Goal: Task Accomplishment & Management: Manage account settings

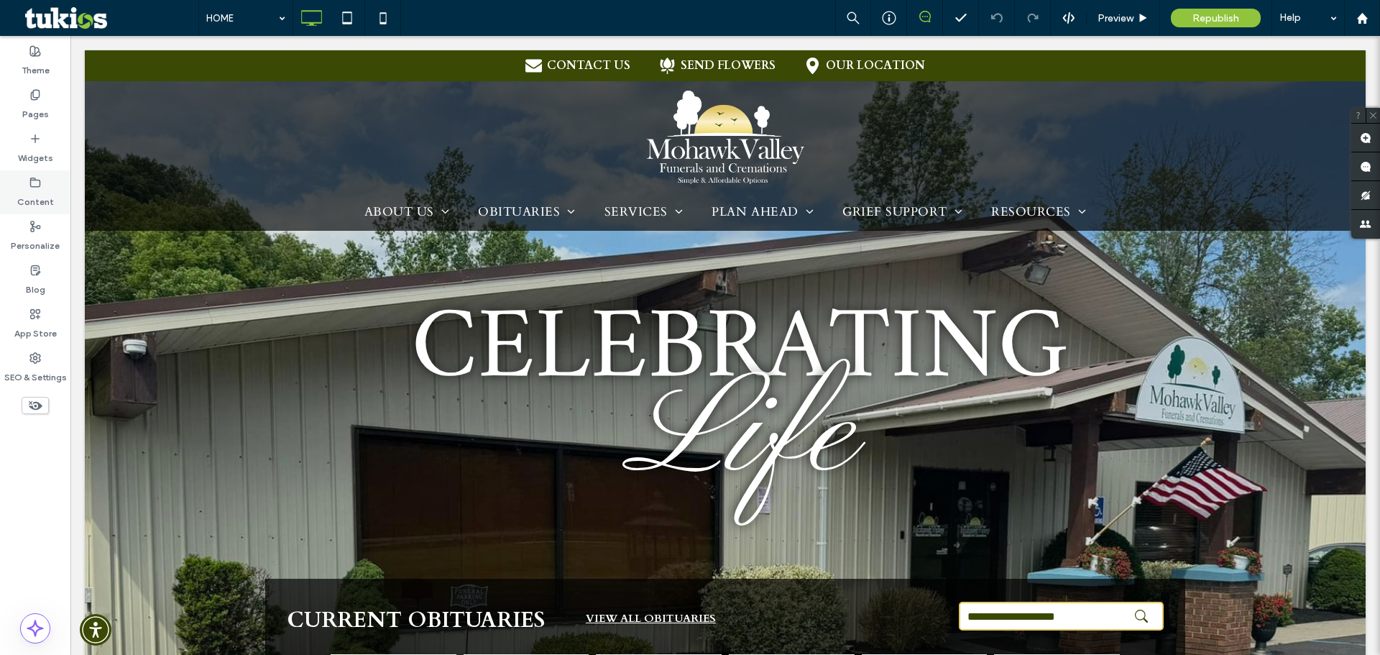
click at [35, 196] on label "Content" at bounding box center [35, 198] width 37 height 20
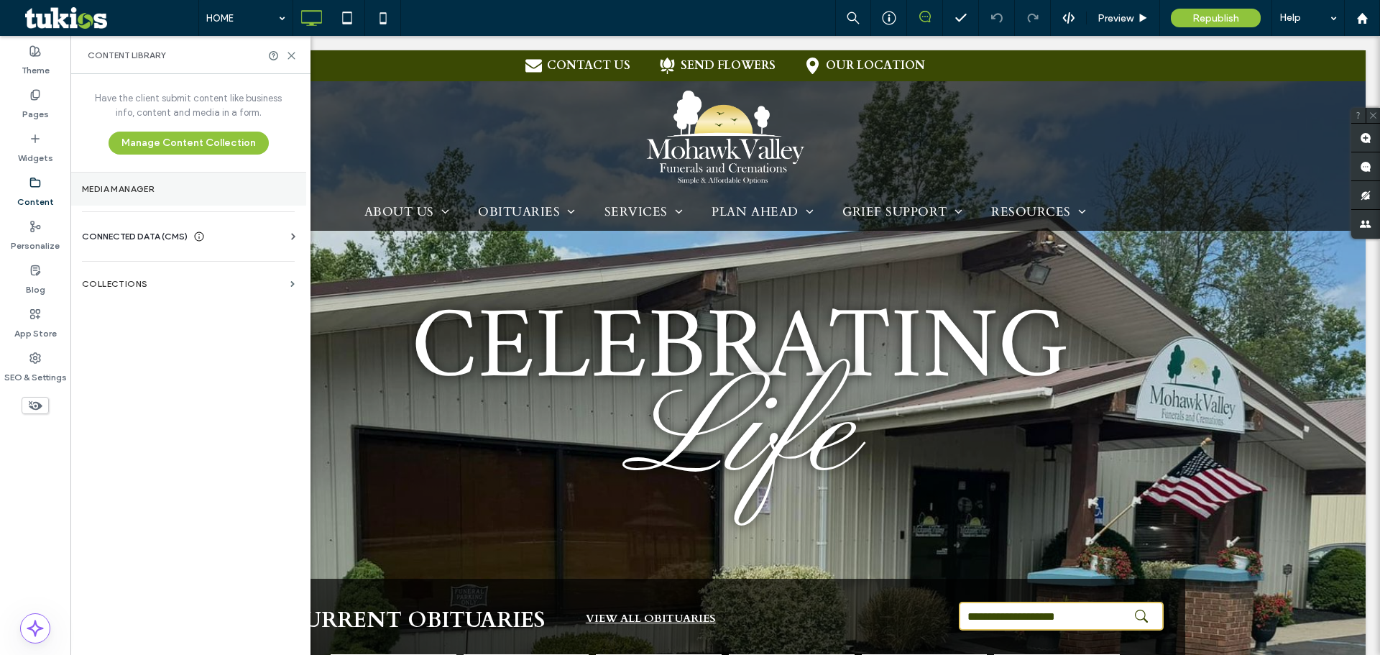
click at [134, 184] on label "Media Manager" at bounding box center [188, 189] width 213 height 10
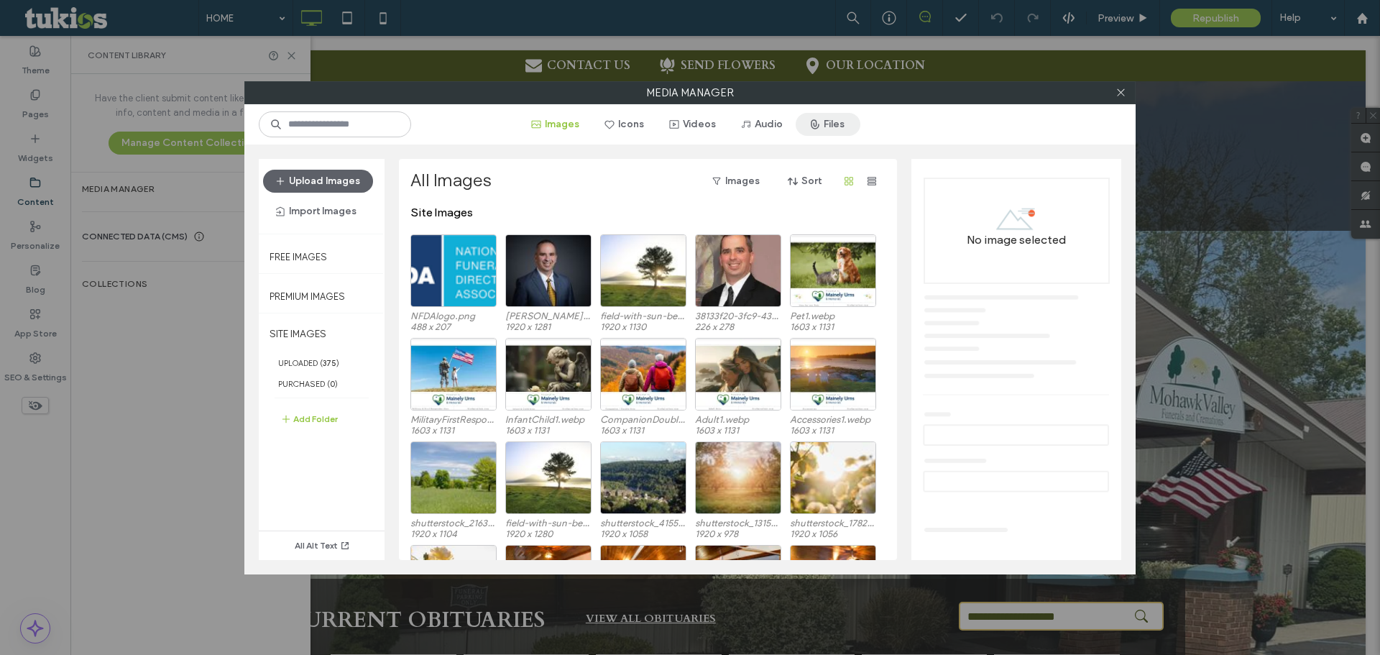
click at [831, 129] on button "Files" at bounding box center [828, 124] width 65 height 23
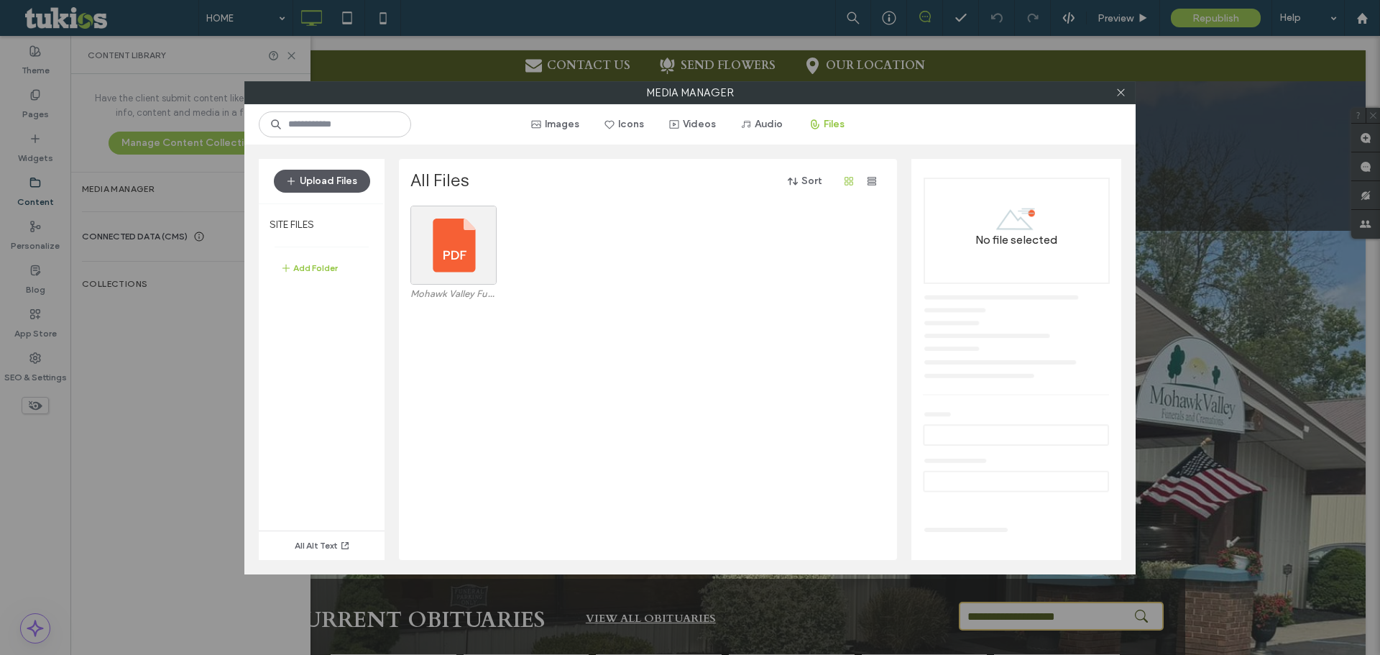
click at [342, 180] on button "Upload Files" at bounding box center [322, 181] width 96 height 23
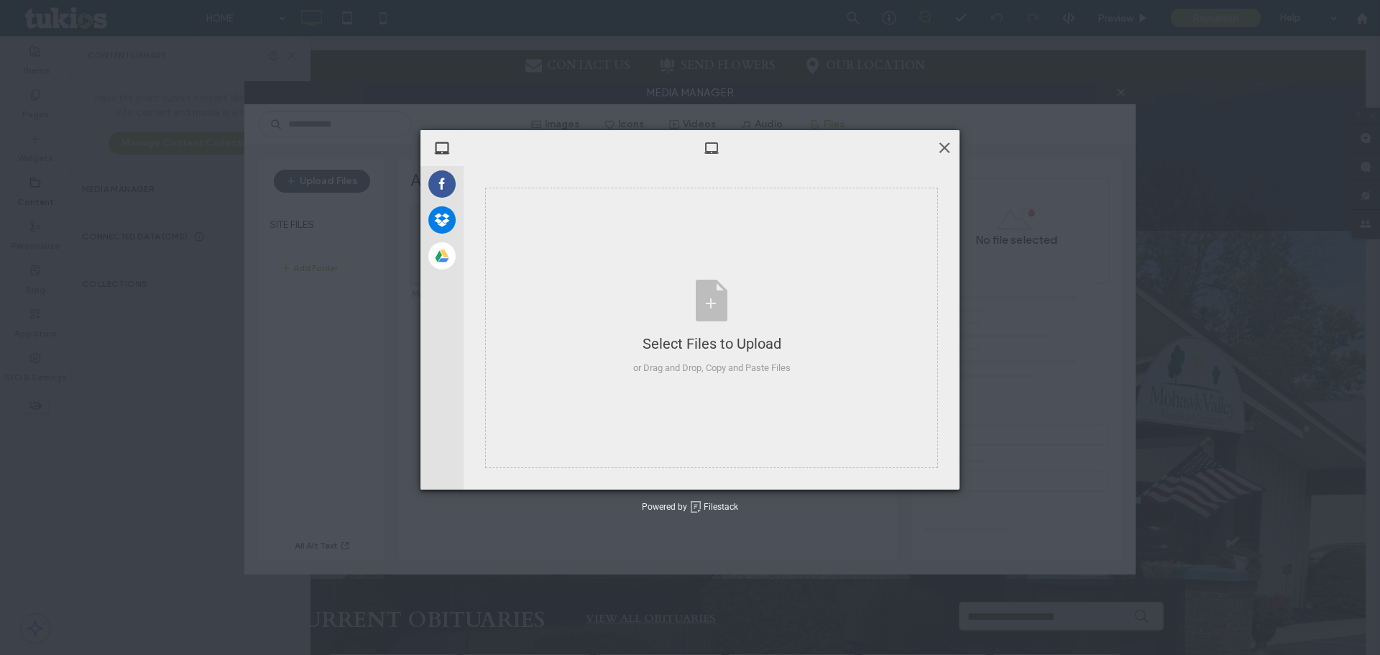
click at [946, 146] on span at bounding box center [945, 147] width 16 height 16
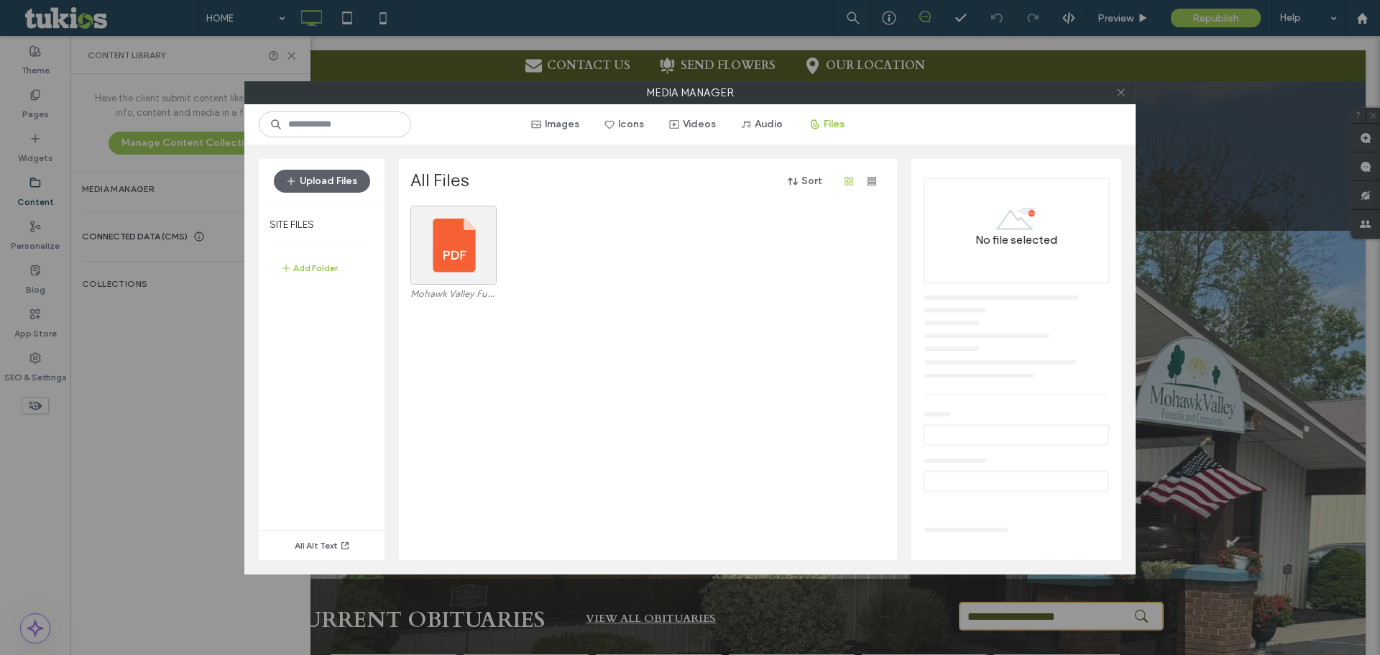
click at [1121, 89] on icon at bounding box center [1121, 92] width 11 height 11
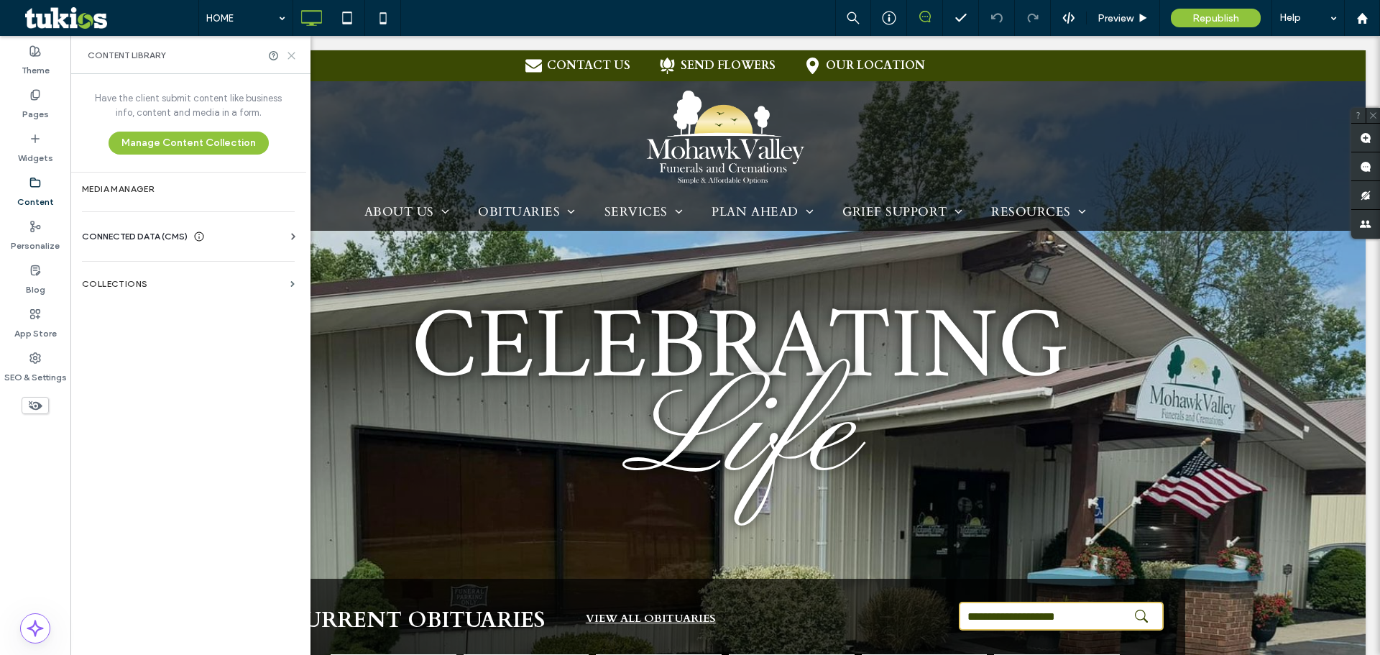
click at [295, 56] on icon at bounding box center [291, 55] width 11 height 11
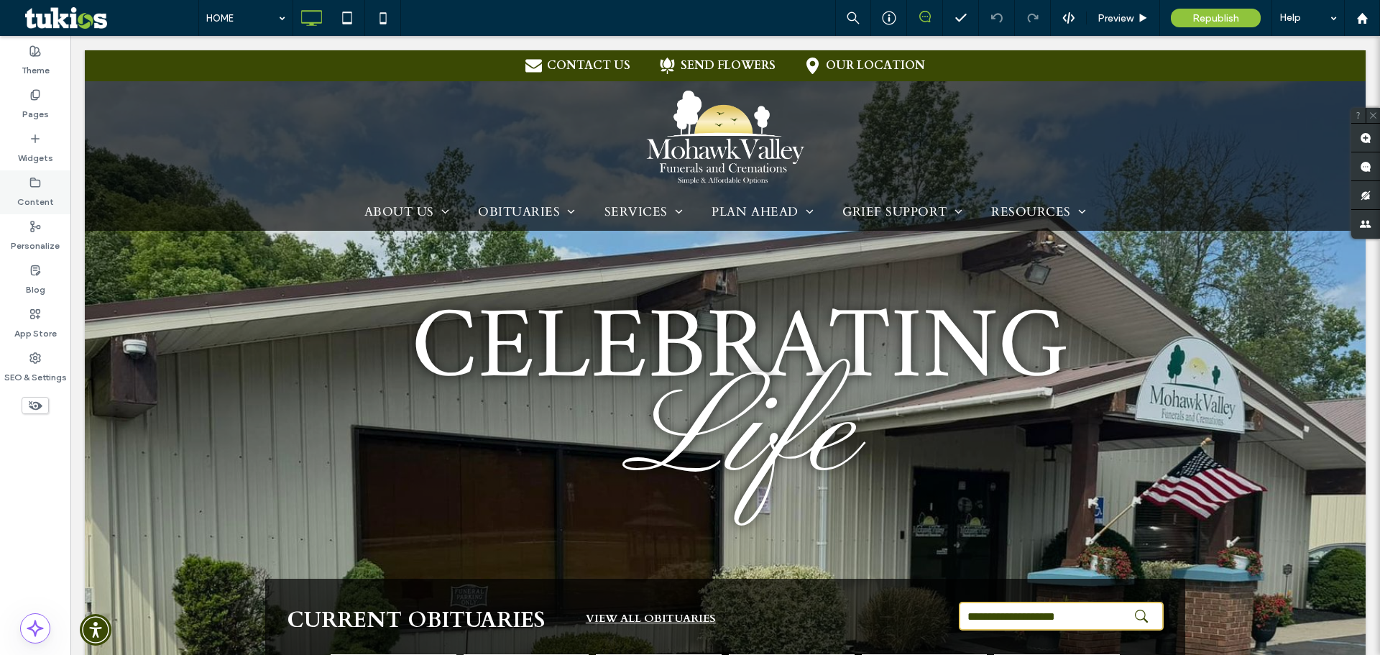
click at [34, 186] on use at bounding box center [35, 182] width 9 height 9
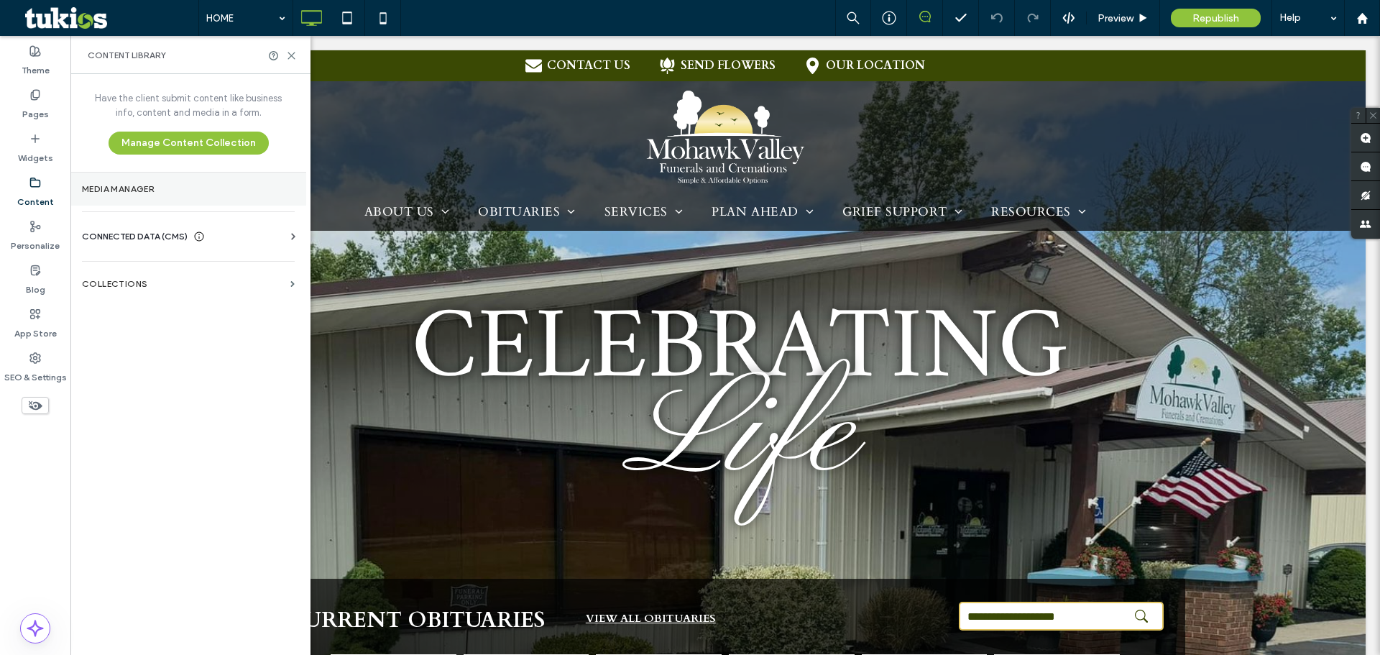
click at [120, 188] on label "Media Manager" at bounding box center [188, 189] width 213 height 10
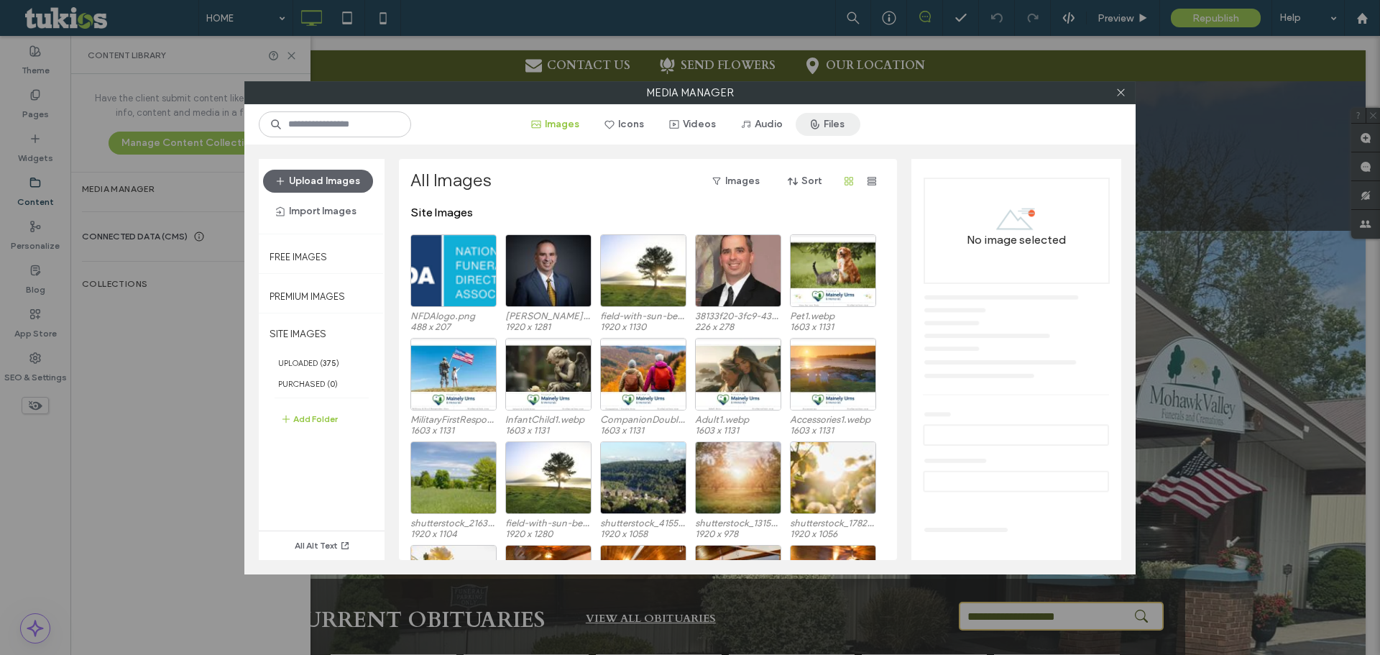
click at [822, 125] on span "button" at bounding box center [816, 125] width 14 height 22
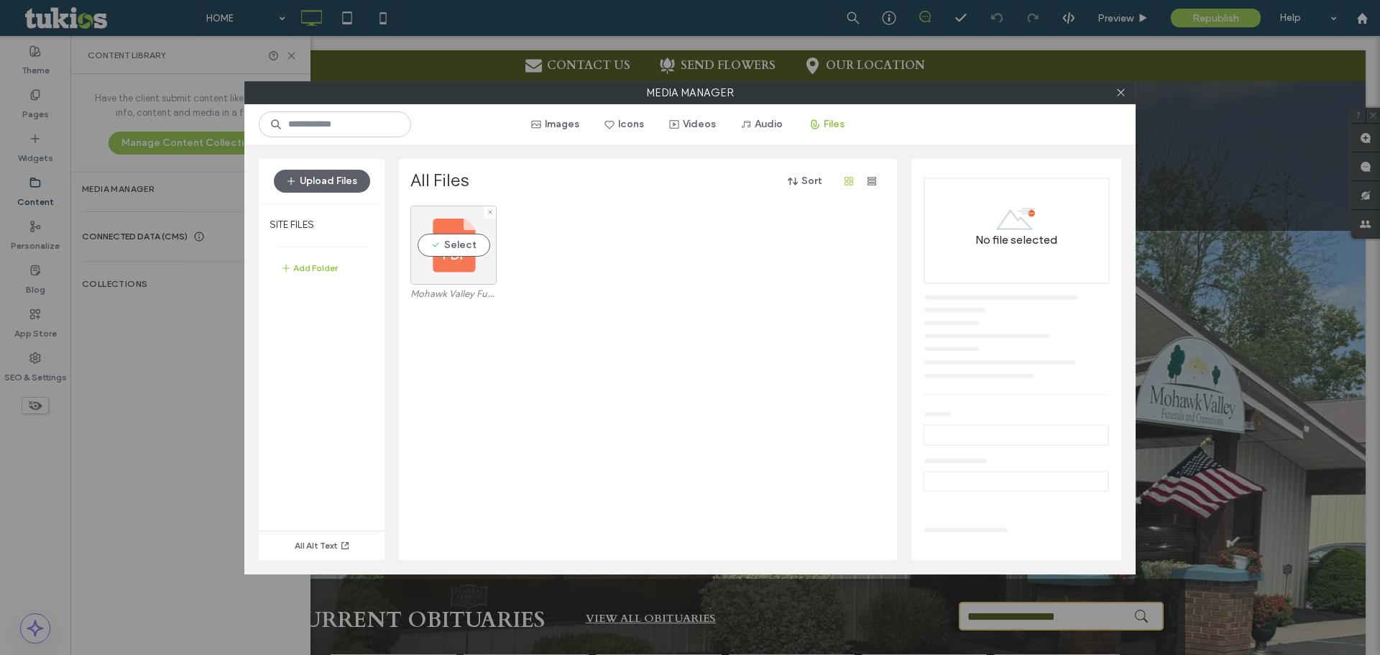
click at [464, 263] on div "Select" at bounding box center [453, 245] width 86 height 79
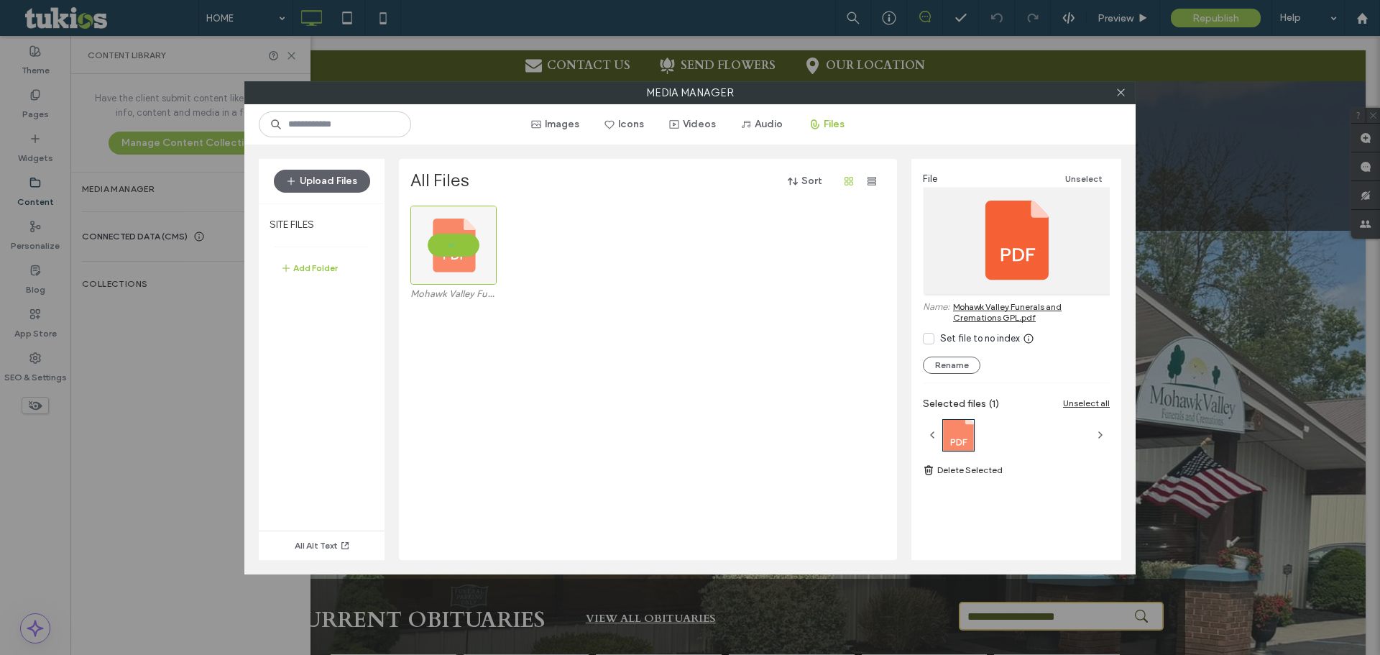
click at [584, 247] on div "Mohawk Valley Funerals and Cremations GPL.pdf" at bounding box center [651, 258] width 483 height 104
click at [313, 175] on button "Upload Files" at bounding box center [322, 181] width 96 height 23
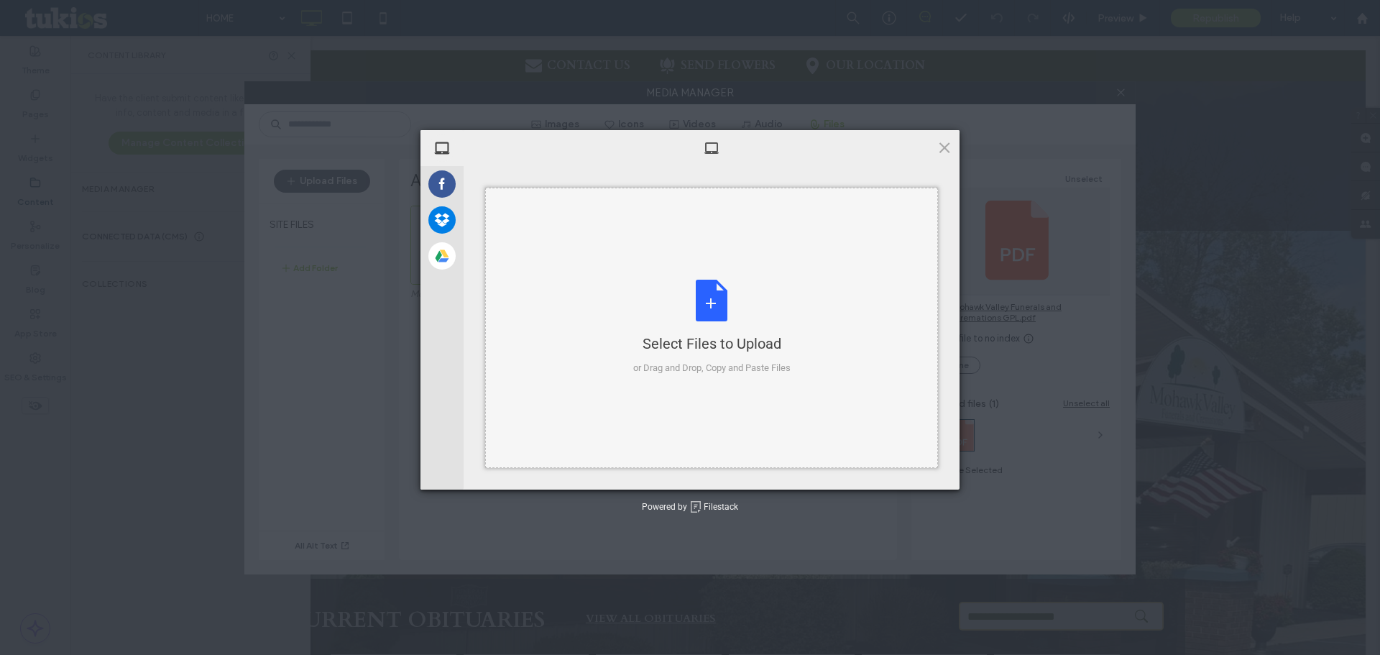
click at [708, 305] on div "Select Files to Upload or Drag and Drop, Copy and Paste Files" at bounding box center [711, 328] width 157 height 96
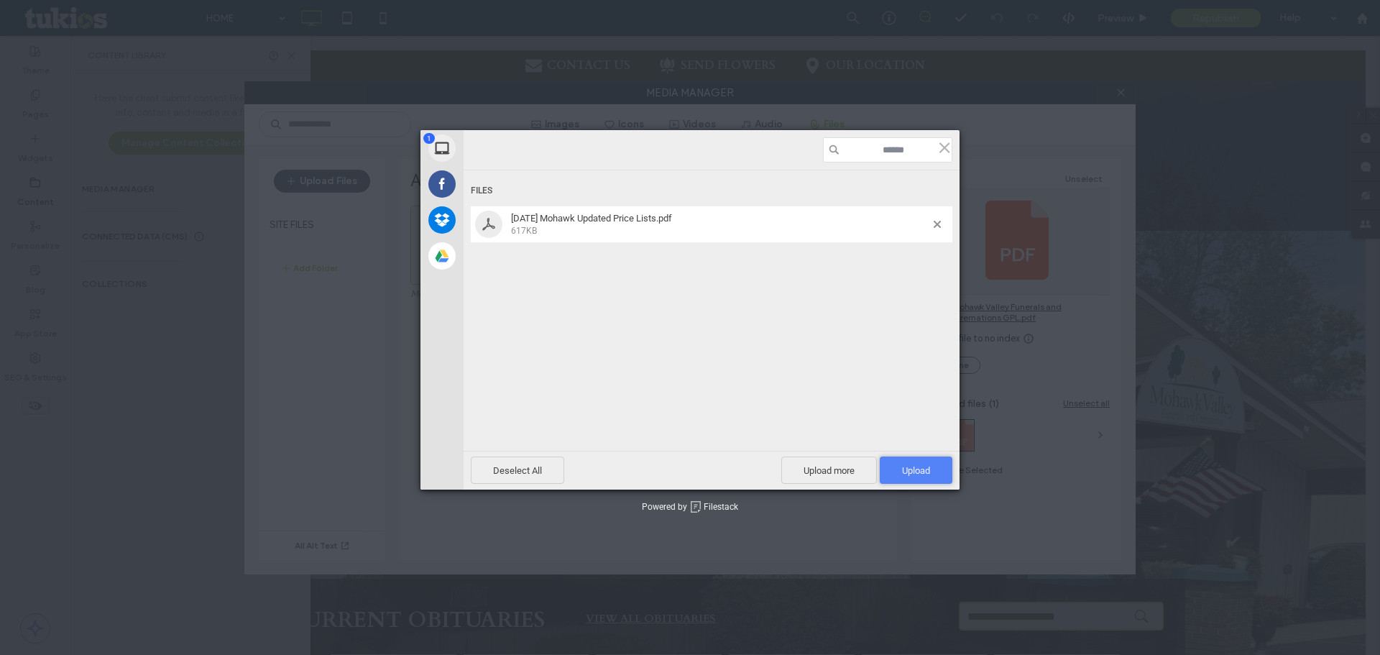
click at [927, 472] on span "Upload 1" at bounding box center [916, 470] width 28 height 11
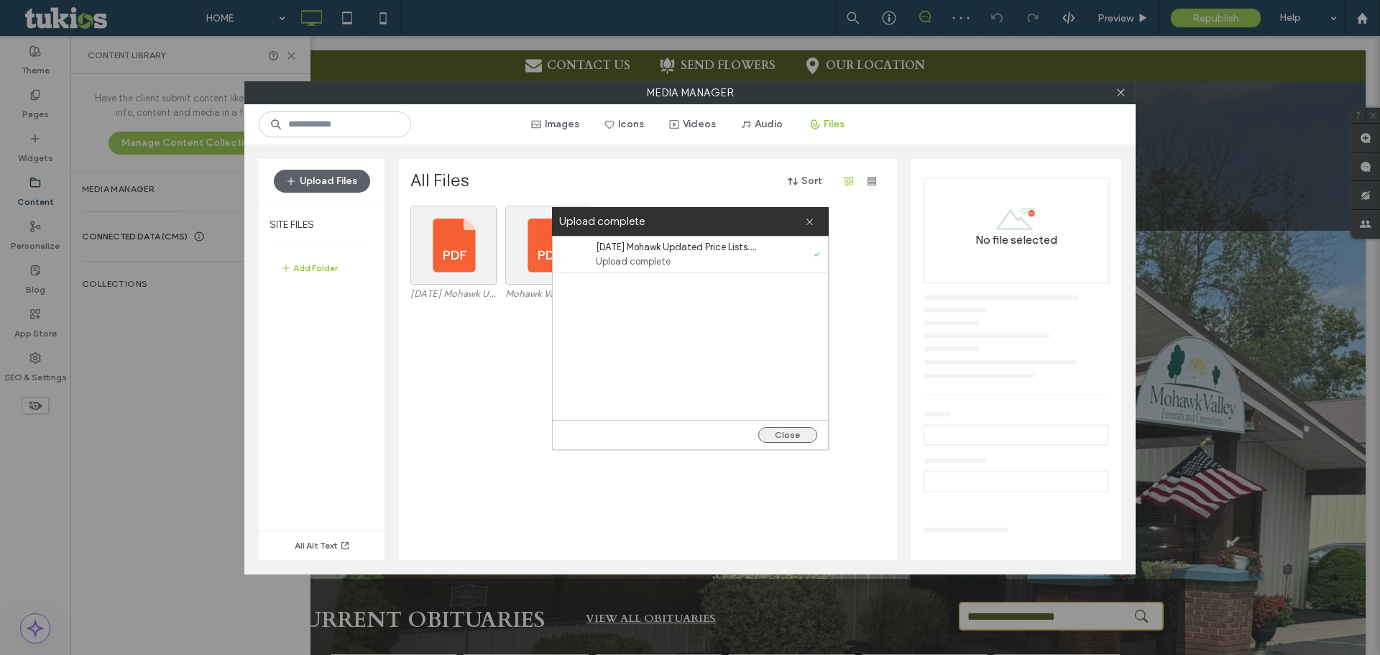
click at [798, 440] on button "Close" at bounding box center [787, 435] width 59 height 16
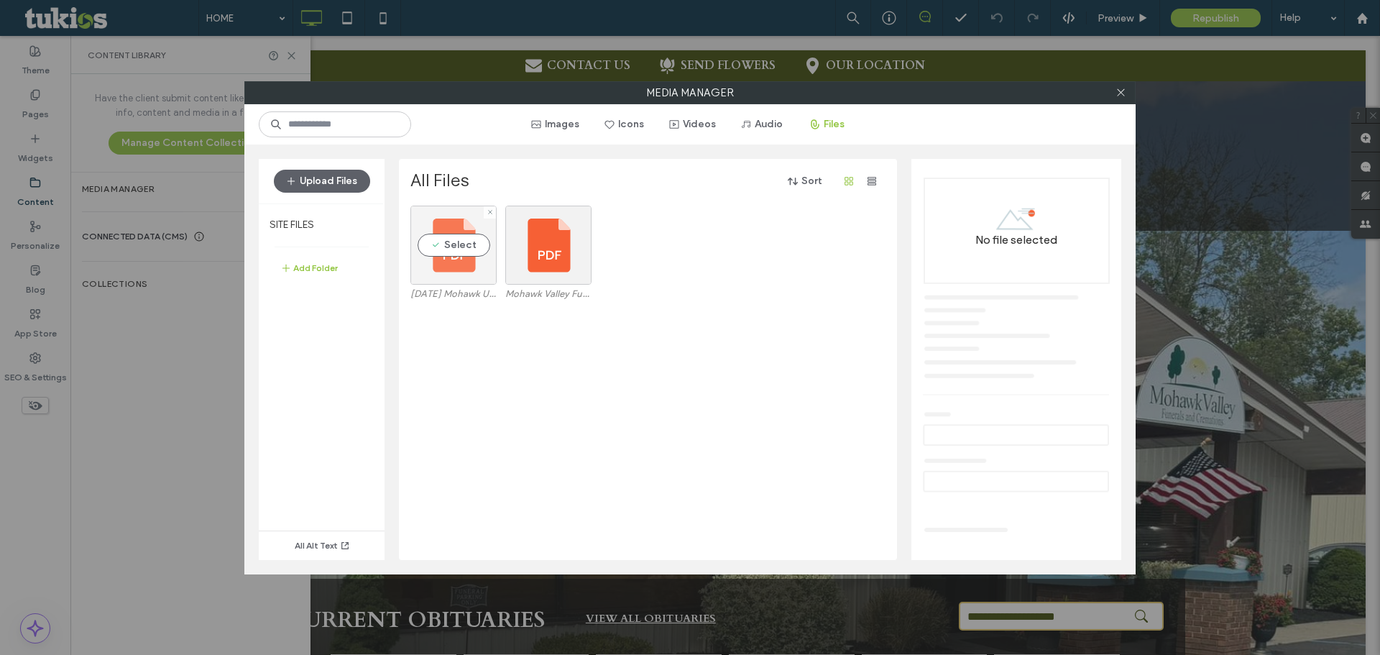
click at [452, 257] on div "Select" at bounding box center [453, 245] width 86 height 79
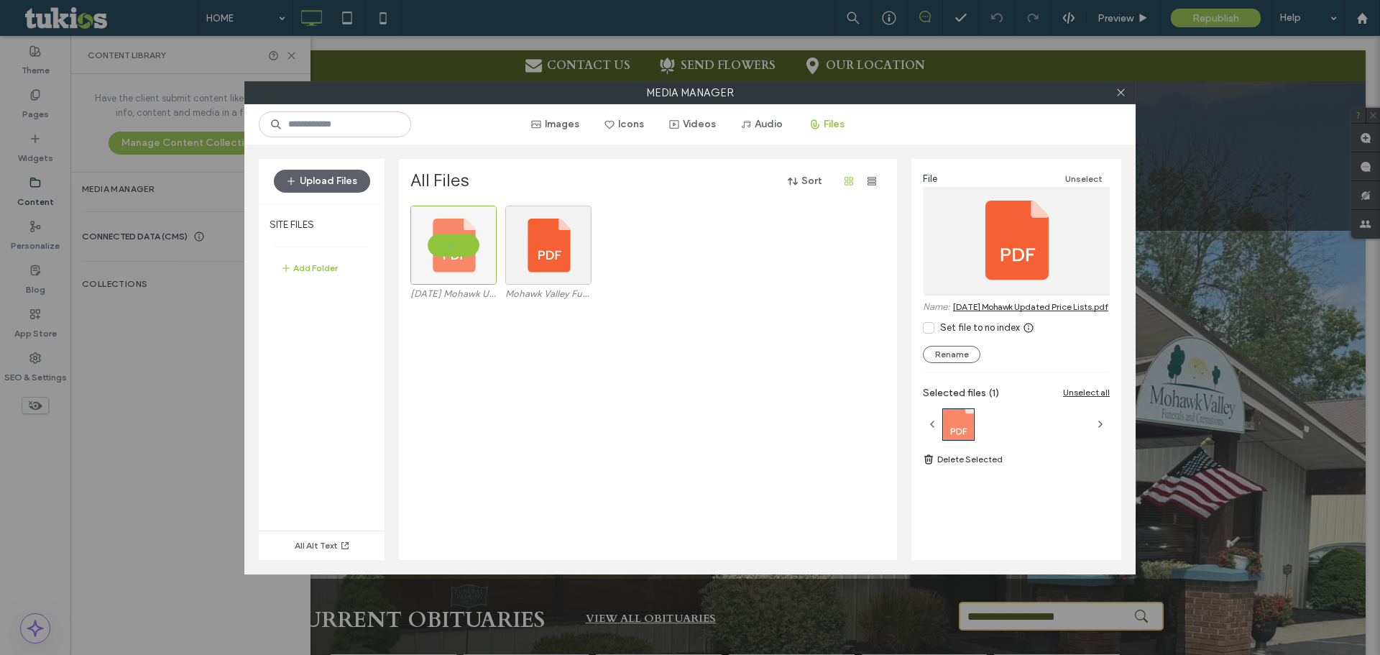
click at [977, 306] on link "[DATE] Mohawk Updated Price Lists.pdf" at bounding box center [1030, 306] width 155 height 11
click at [1009, 308] on link "[DATE] Mohawk Updated Price Lists.pdf" at bounding box center [1030, 306] width 155 height 11
click at [1119, 93] on icon at bounding box center [1121, 92] width 11 height 11
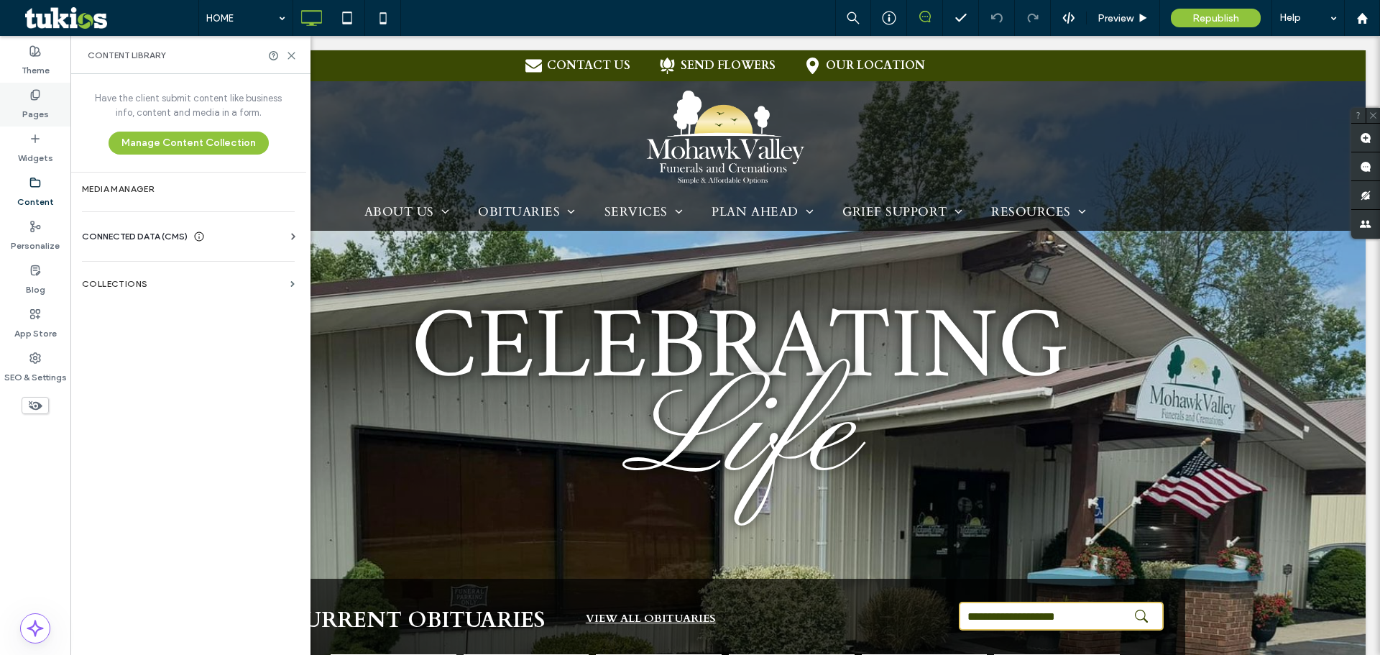
click at [23, 98] on div "Pages" at bounding box center [35, 105] width 70 height 44
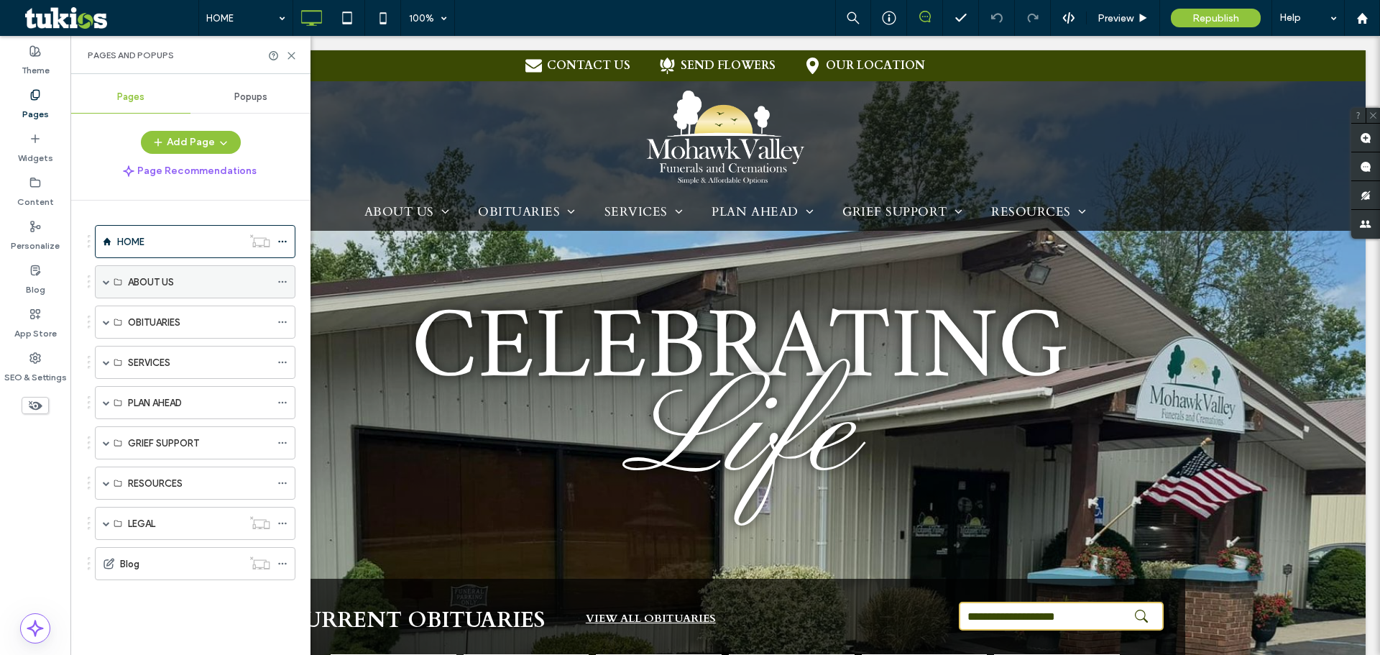
click at [107, 282] on span at bounding box center [106, 281] width 7 height 7
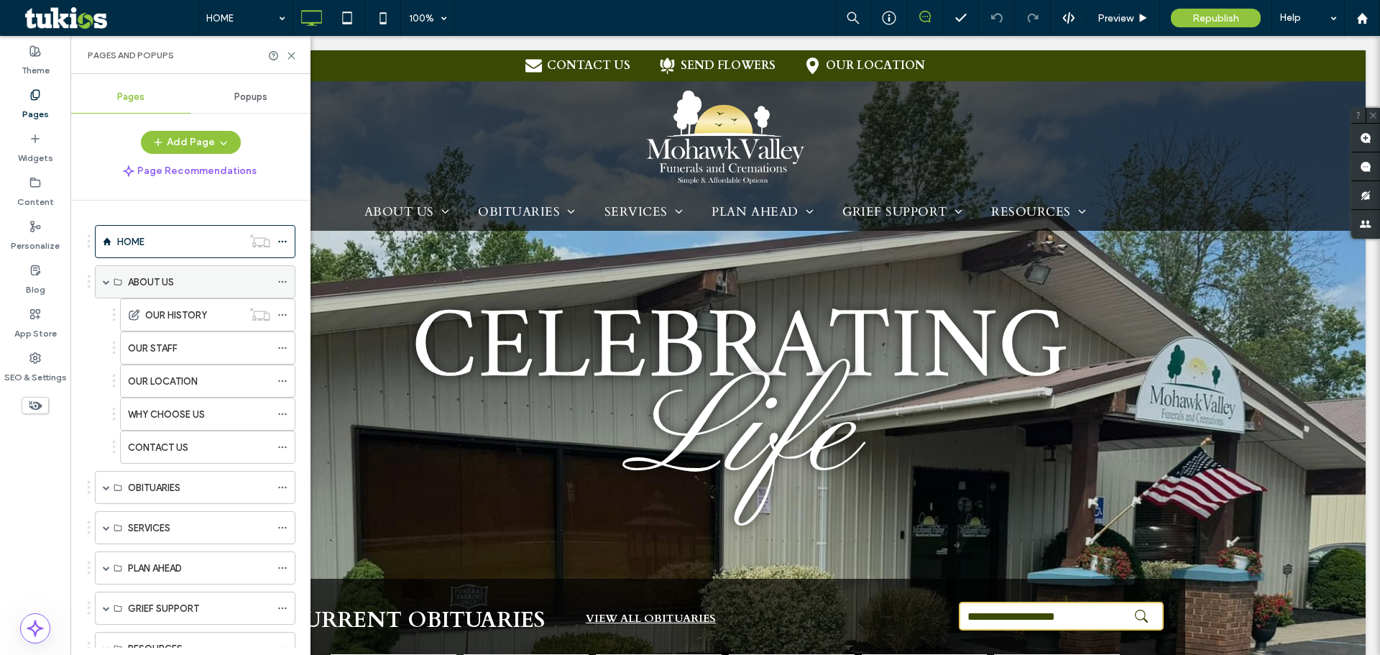
click at [107, 282] on span at bounding box center [106, 281] width 7 height 7
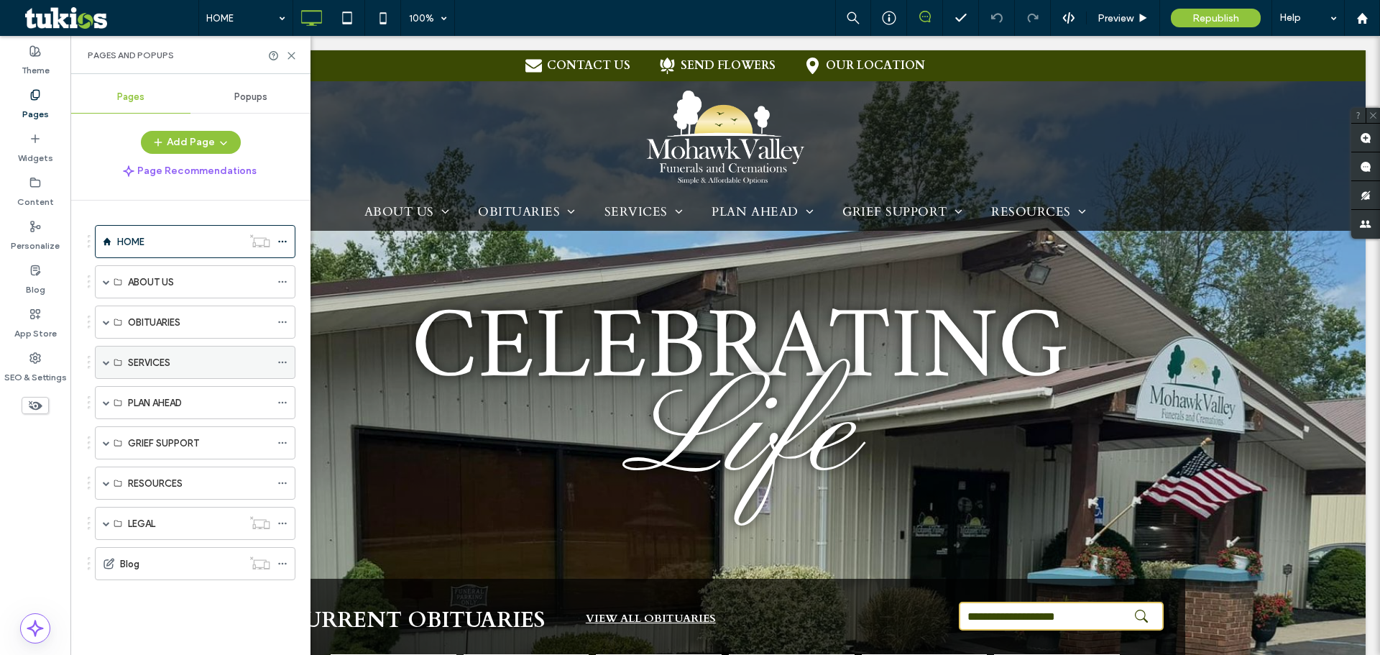
click at [104, 363] on span at bounding box center [106, 362] width 7 height 7
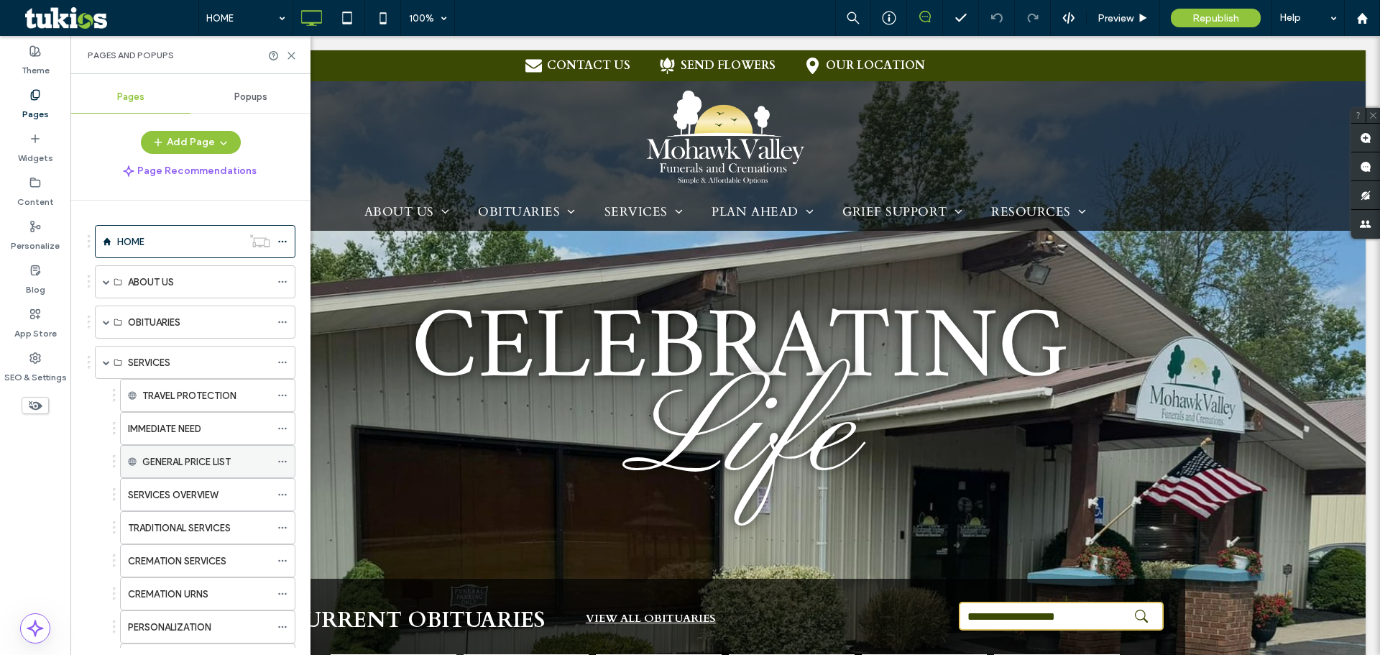
click at [207, 461] on label "GENERAL PRICE LIST" at bounding box center [186, 461] width 88 height 25
click at [284, 462] on icon at bounding box center [282, 461] width 10 height 10
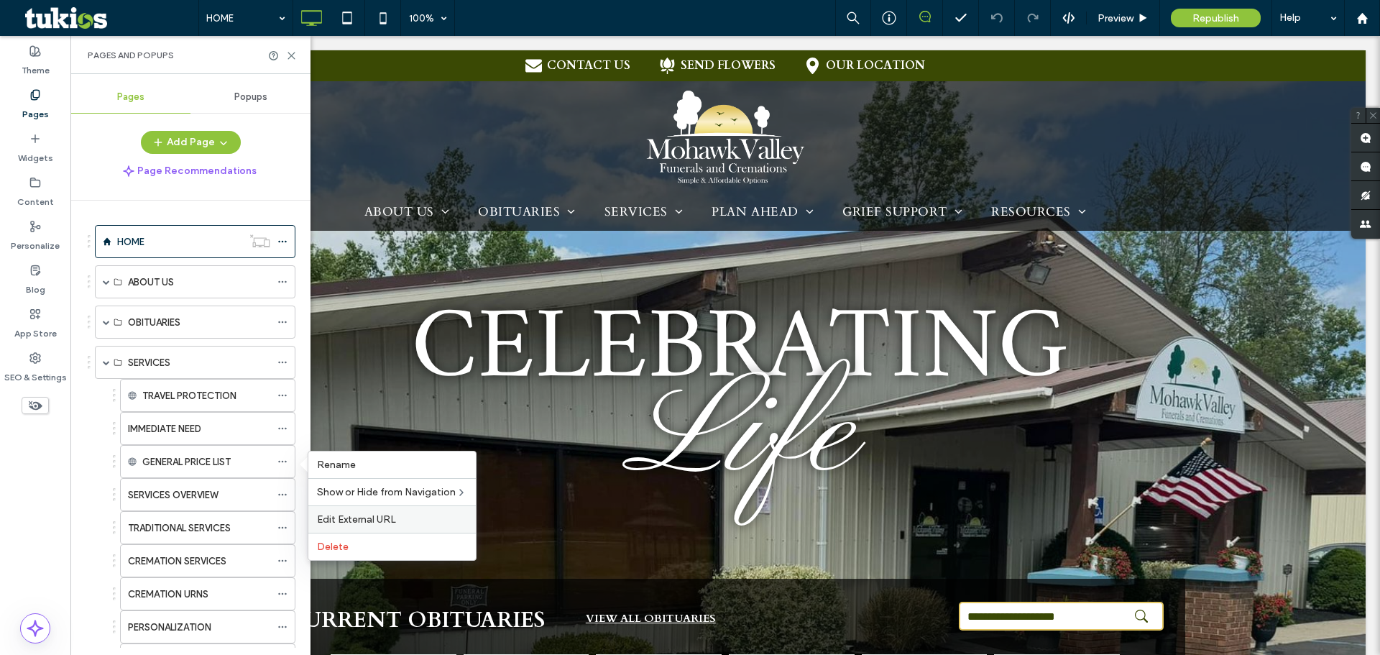
click at [370, 514] on span "Edit External URL" at bounding box center [356, 519] width 79 height 12
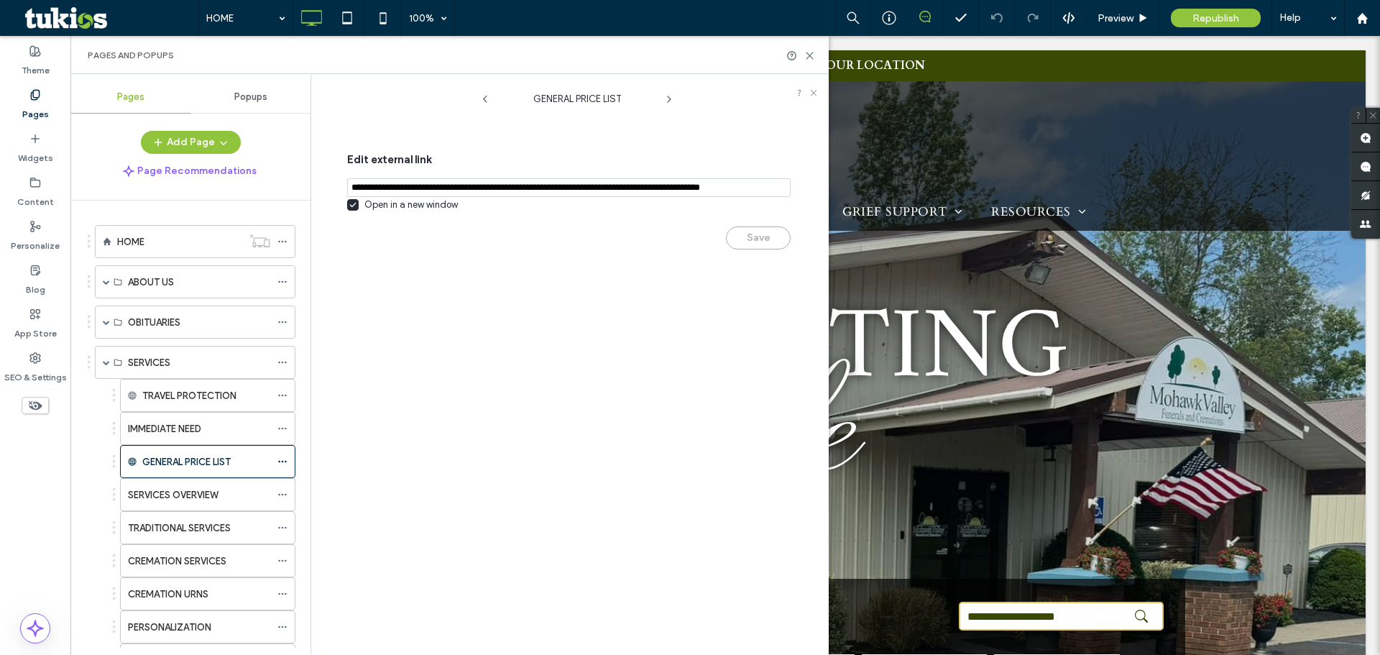
click at [531, 189] on input "notEmpty,url" at bounding box center [569, 187] width 444 height 19
paste input "**********"
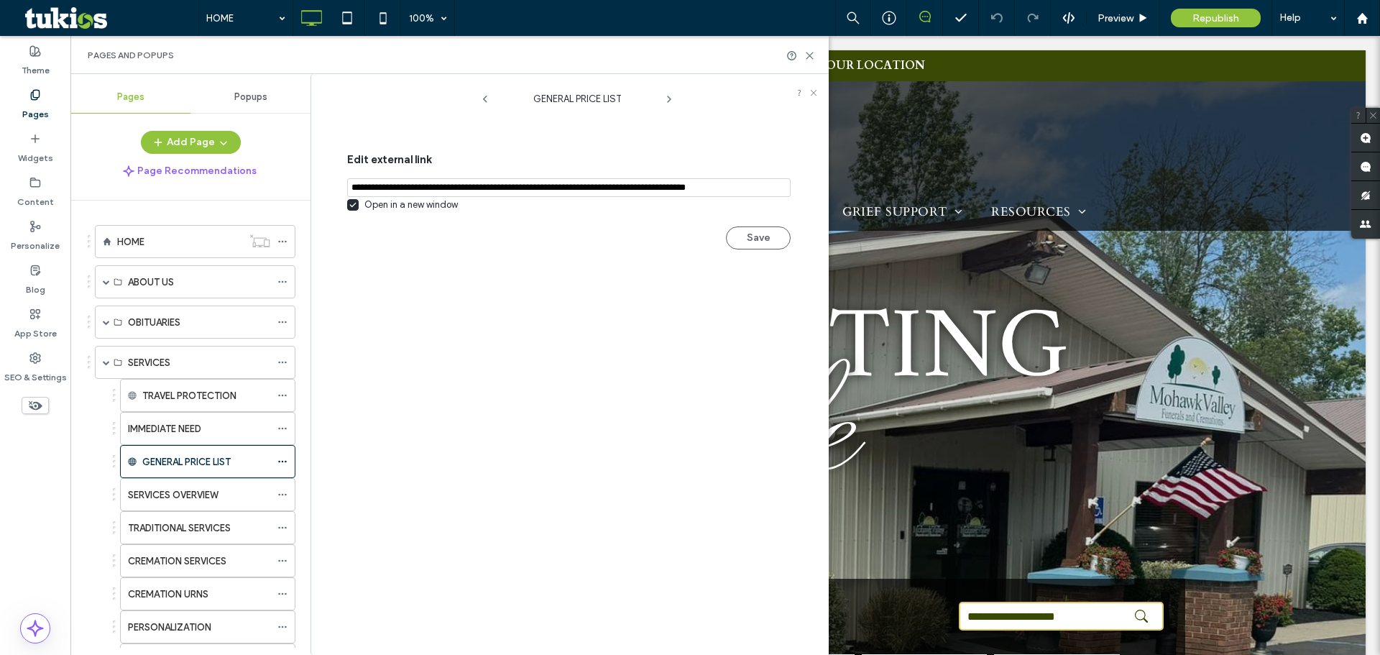
scroll to position [0, 12]
type input "**********"
click at [743, 244] on button "Save" at bounding box center [758, 238] width 65 height 23
click at [808, 55] on icon at bounding box center [809, 55] width 11 height 11
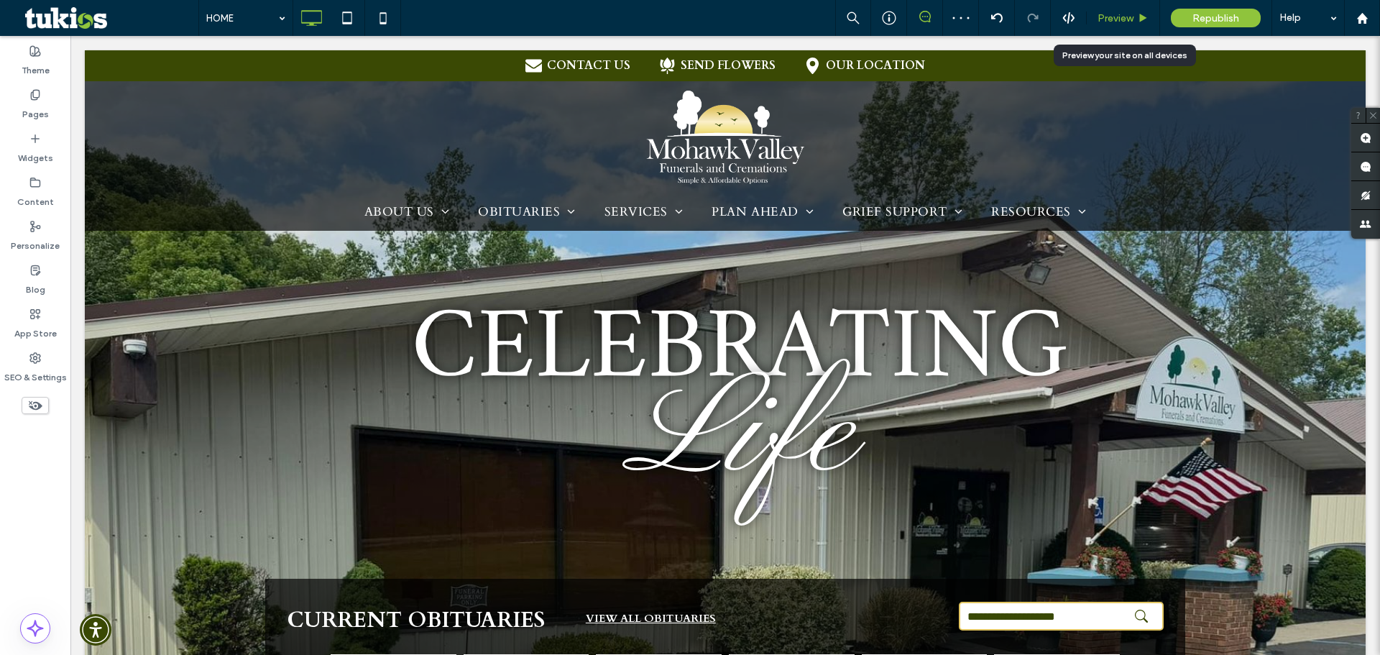
click at [1122, 20] on span "Preview" at bounding box center [1116, 18] width 36 height 12
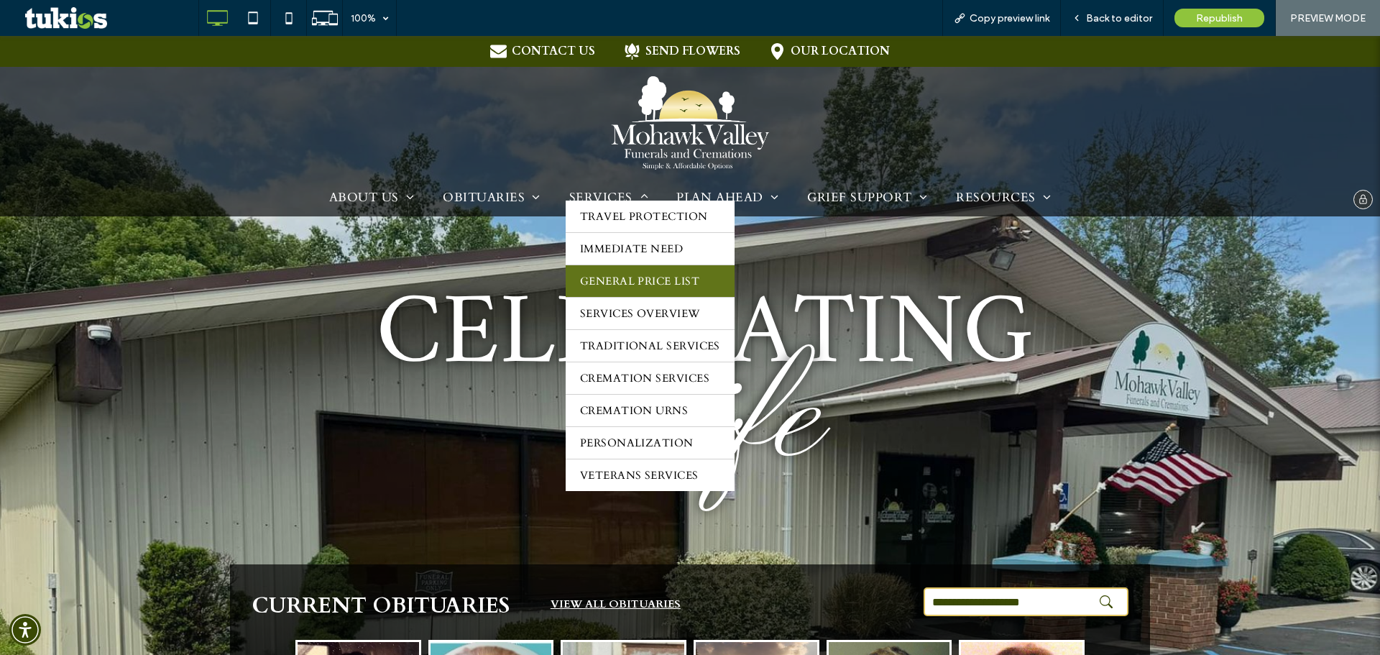
click at [623, 287] on span "GENERAL PRICE LIST" at bounding box center [639, 281] width 119 height 14
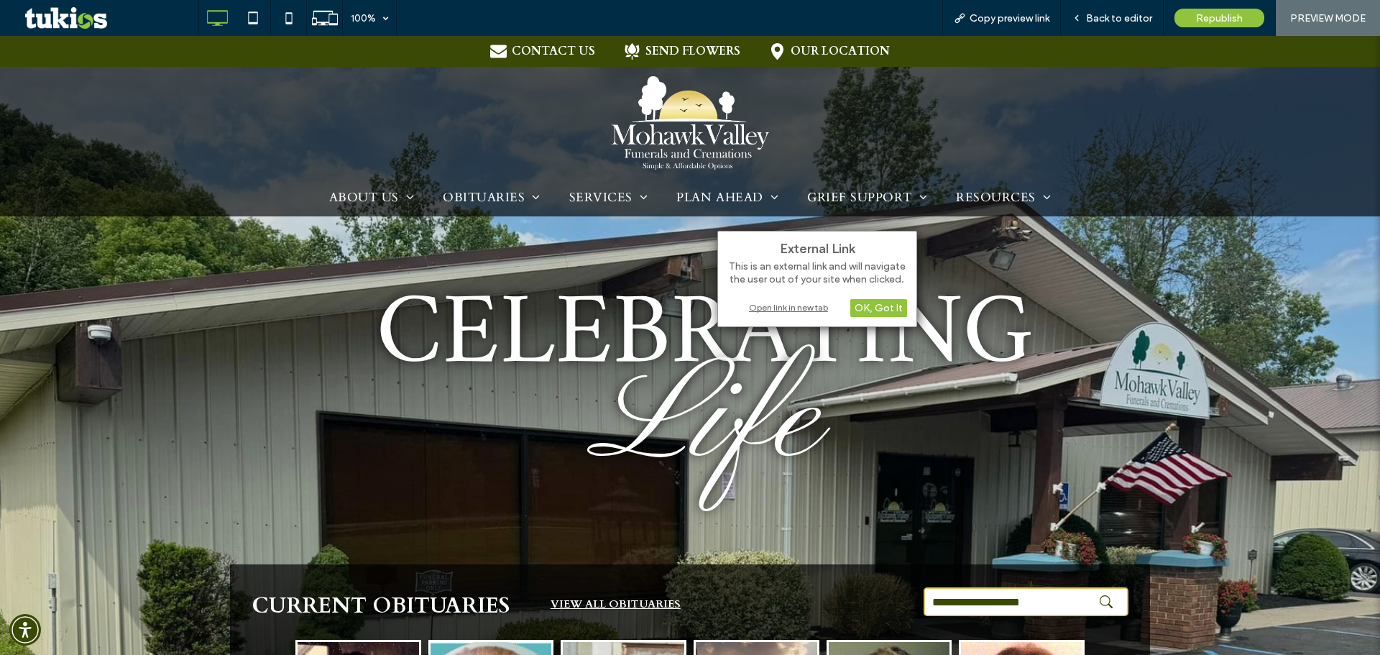
click at [792, 307] on div "Open link in new tab" at bounding box center [817, 307] width 180 height 15
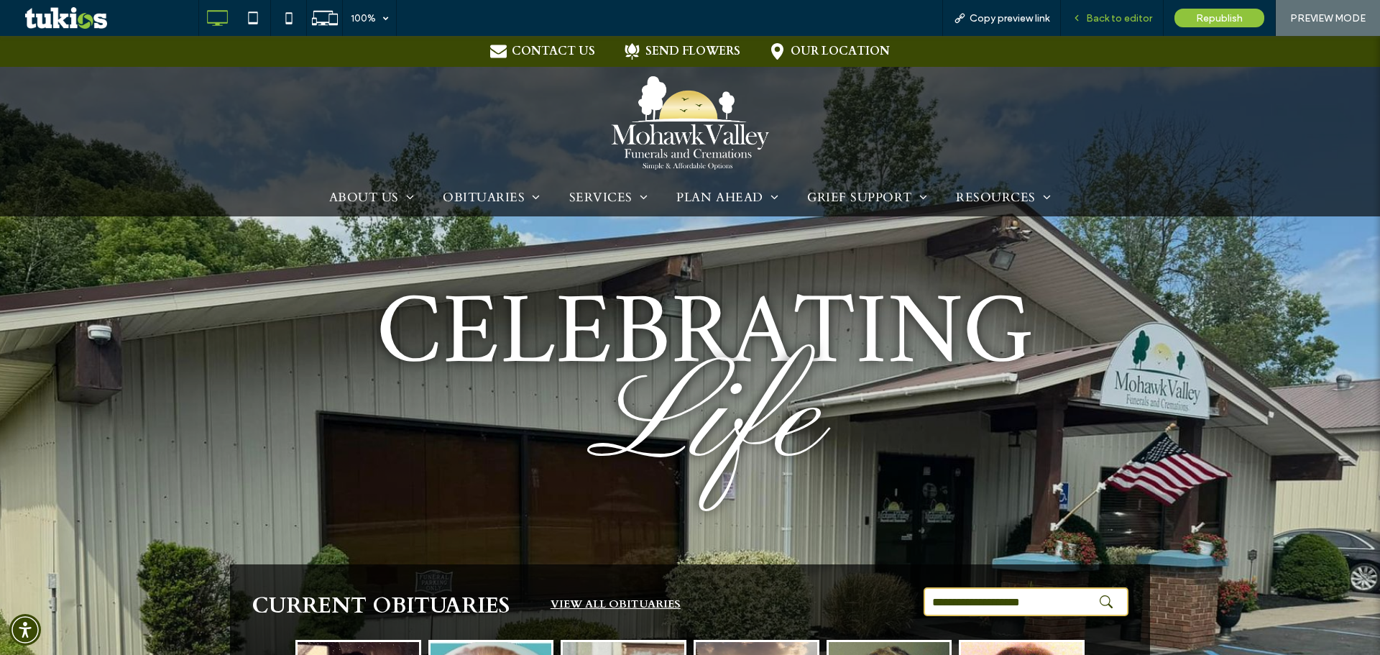
click at [1126, 17] on span "Back to editor" at bounding box center [1119, 18] width 66 height 12
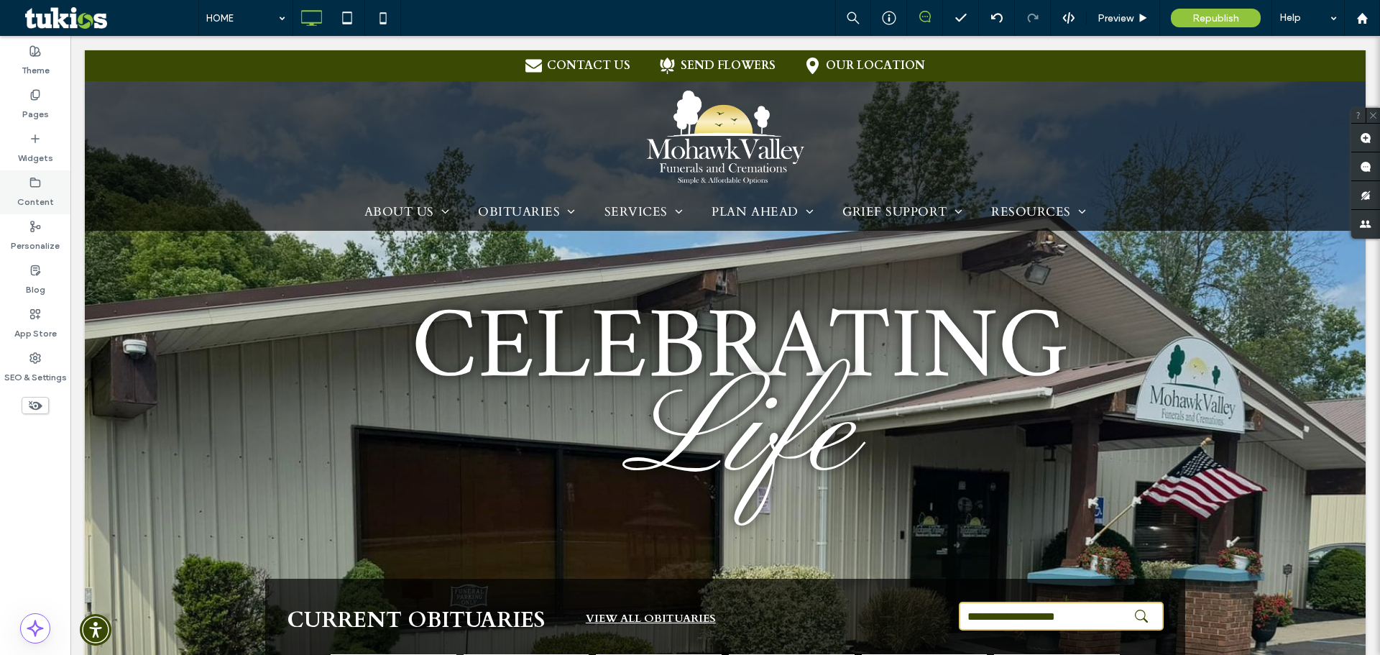
click at [29, 185] on icon at bounding box center [35, 183] width 12 height 12
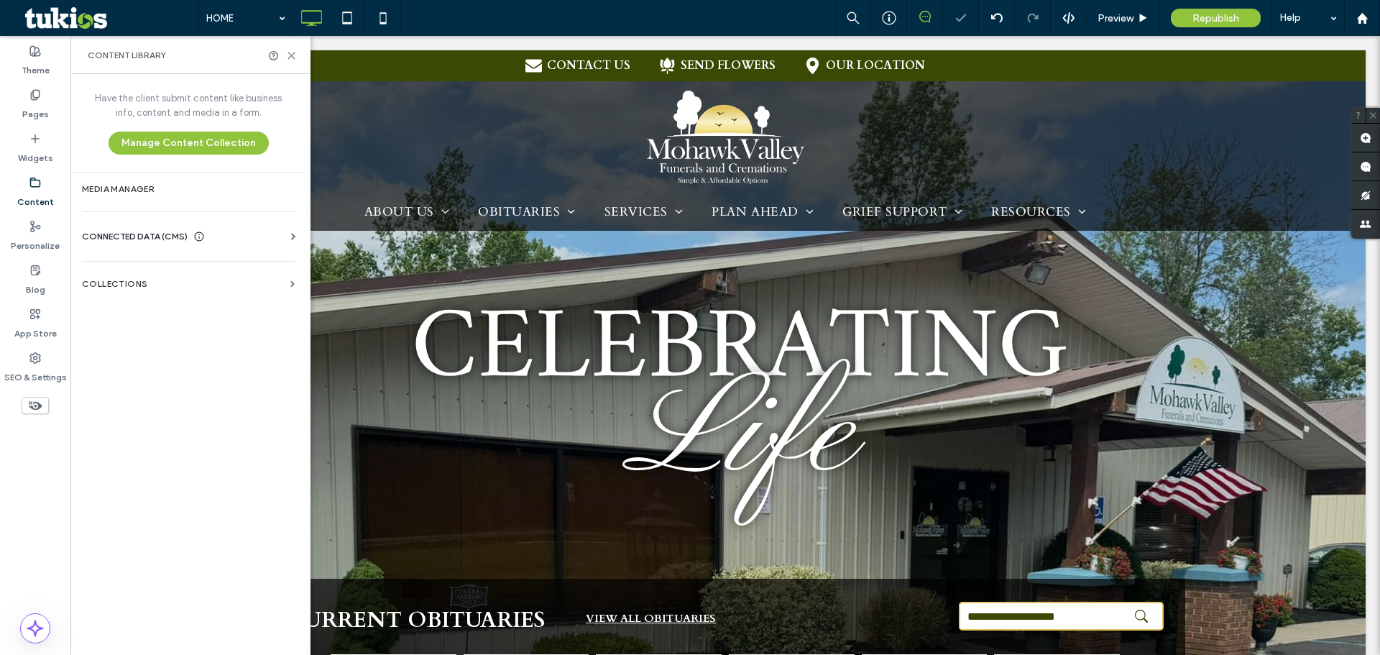
click at [40, 188] on icon at bounding box center [35, 183] width 12 height 12
drag, startPoint x: 30, startPoint y: 102, endPoint x: 105, endPoint y: 375, distance: 283.2
click at [30, 102] on label "Pages" at bounding box center [35, 111] width 27 height 20
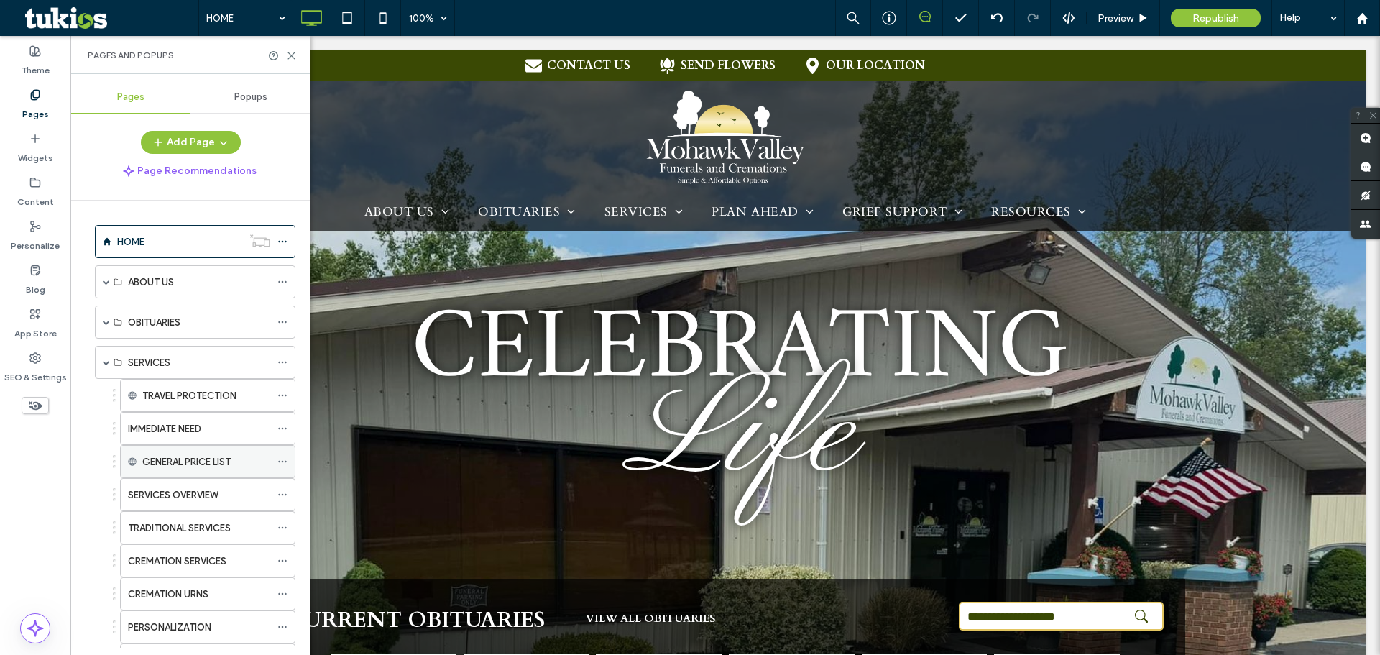
click at [282, 459] on icon at bounding box center [282, 461] width 10 height 10
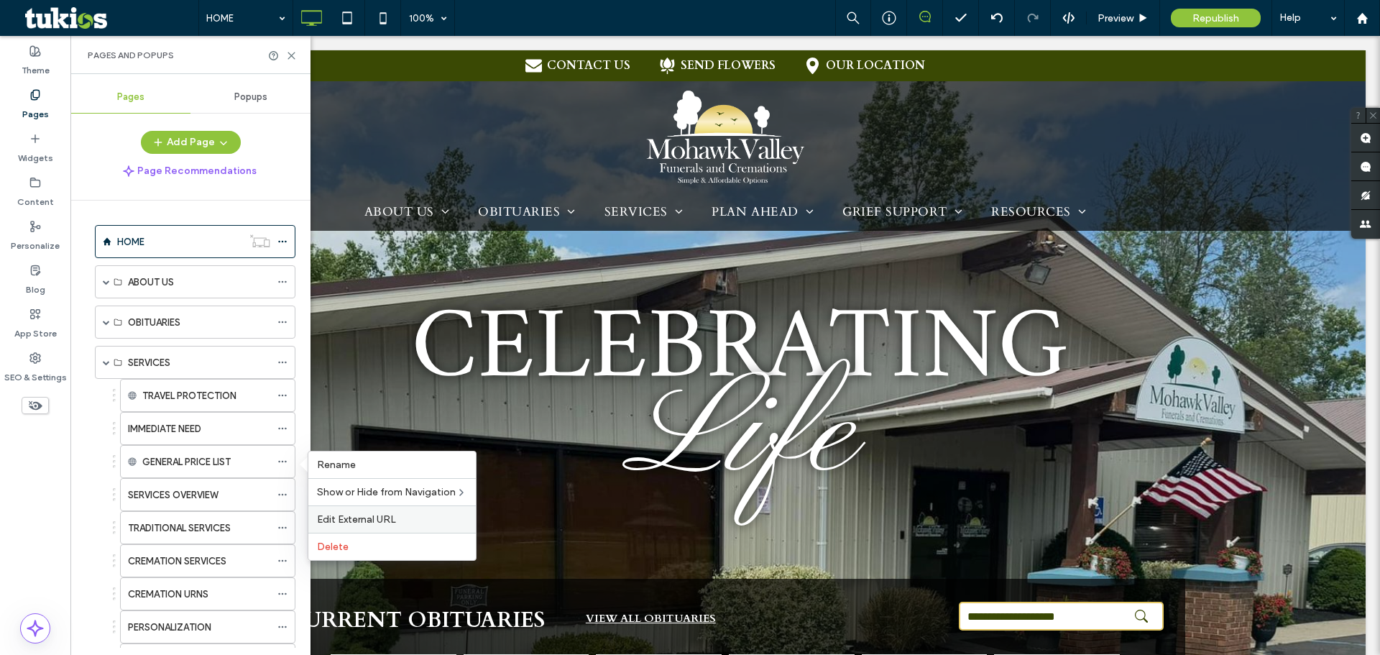
click at [384, 523] on span "Edit External URL" at bounding box center [356, 519] width 79 height 12
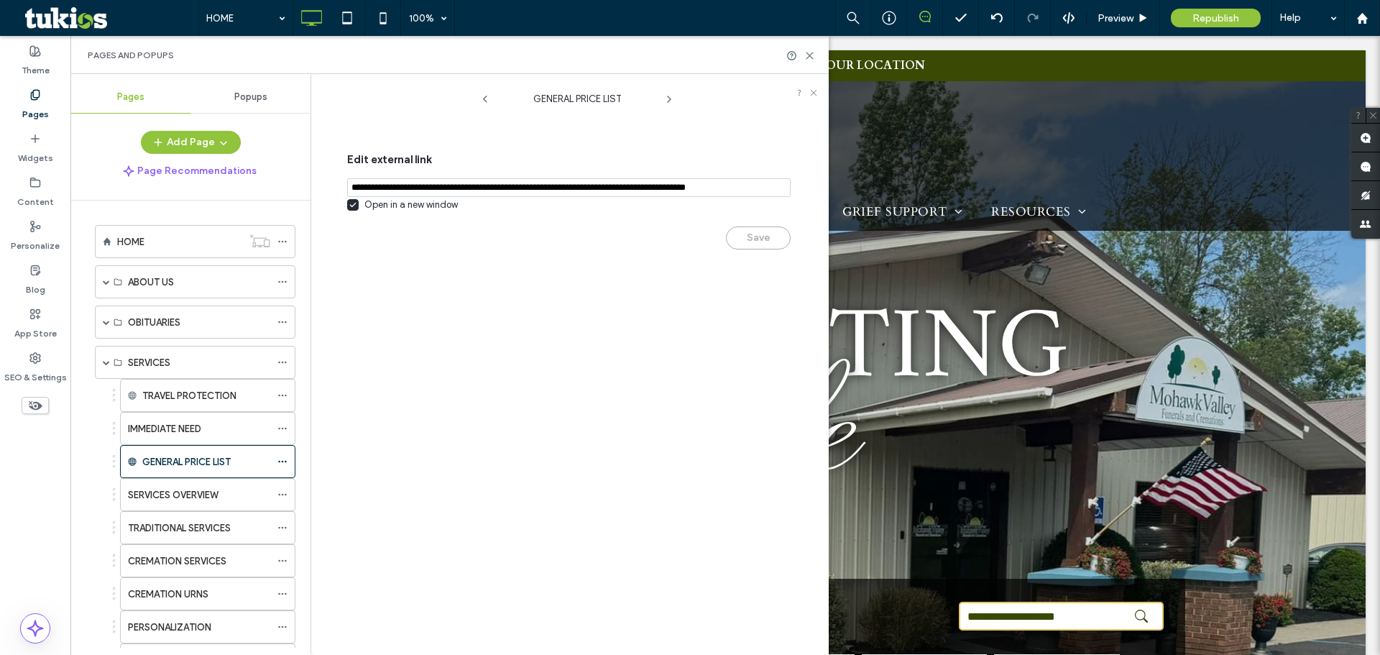
click at [553, 187] on input "notEmpty,url" at bounding box center [569, 187] width 444 height 19
paste input "**********"
type input "**********"
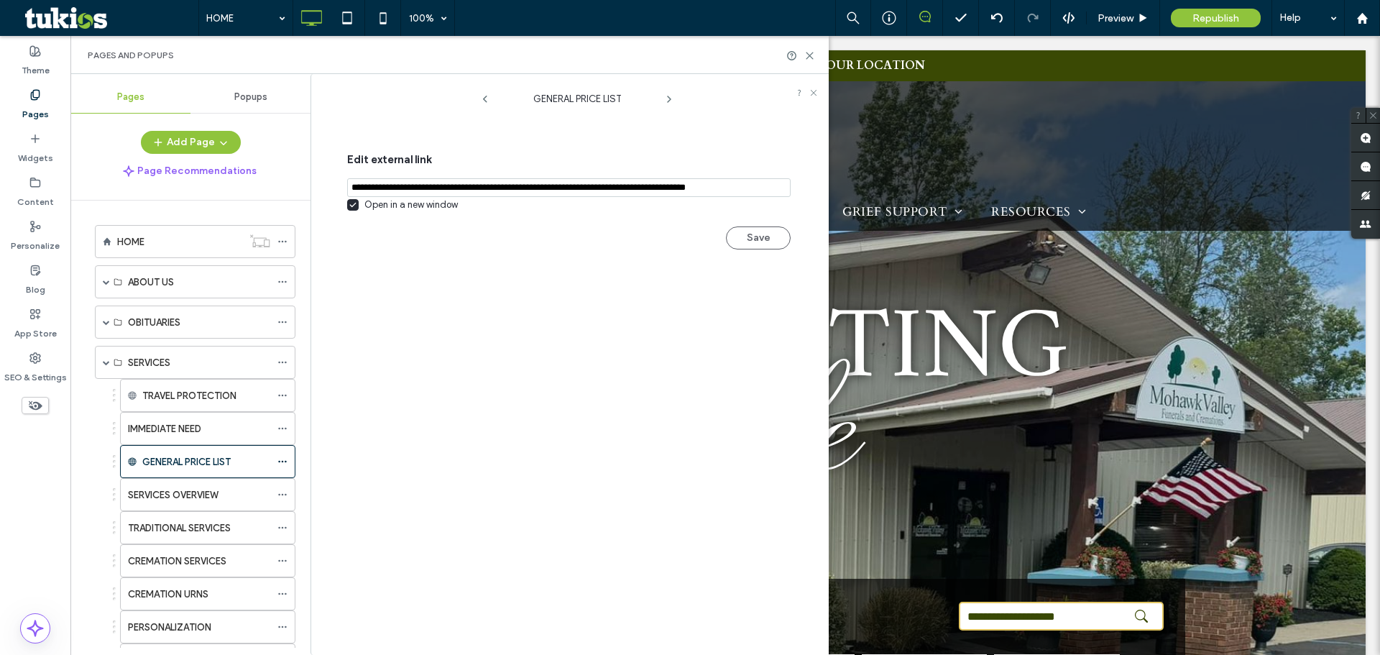
scroll to position [0, 12]
click at [593, 293] on div "GENERAL PRICE LIST Edit external link Open in a new window Save" at bounding box center [577, 368] width 503 height 574
click at [758, 226] on div "Save" at bounding box center [569, 231] width 444 height 37
click at [762, 239] on div "Save" at bounding box center [569, 231] width 444 height 37
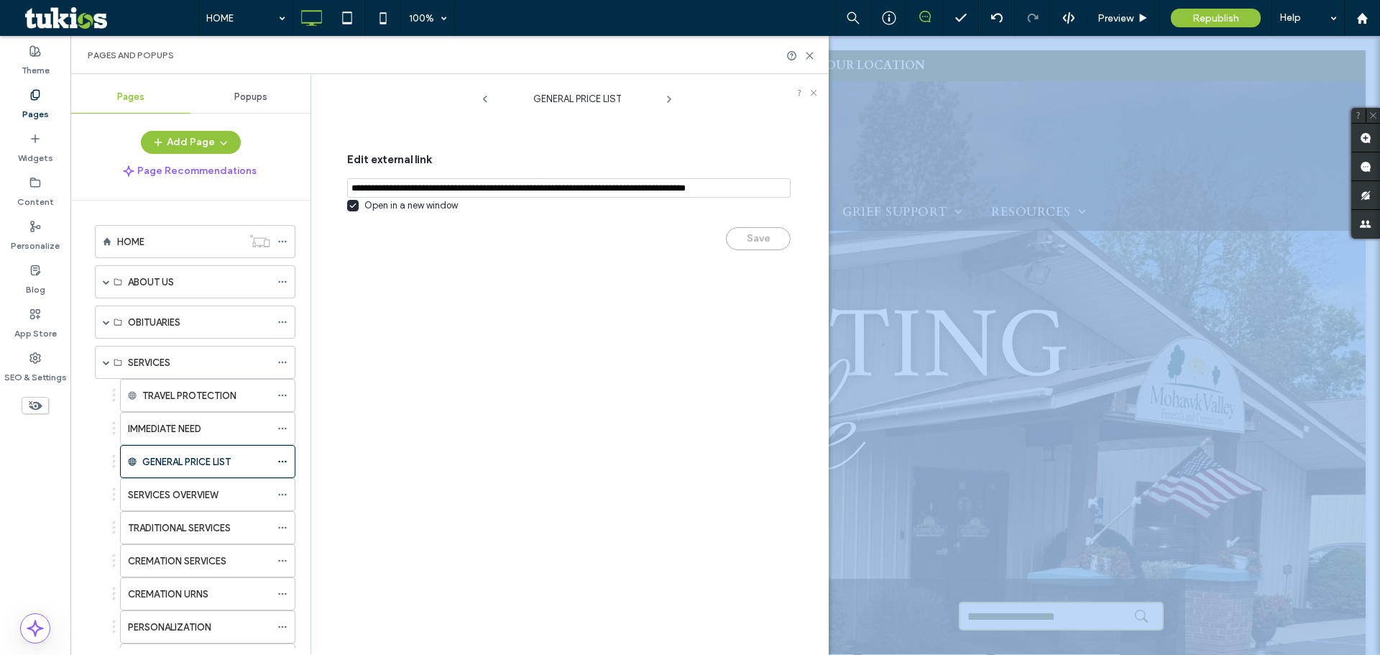
drag, startPoint x: 762, startPoint y: 239, endPoint x: 789, endPoint y: 63, distance: 178.8
click at [766, 224] on div "Save" at bounding box center [569, 231] width 444 height 37
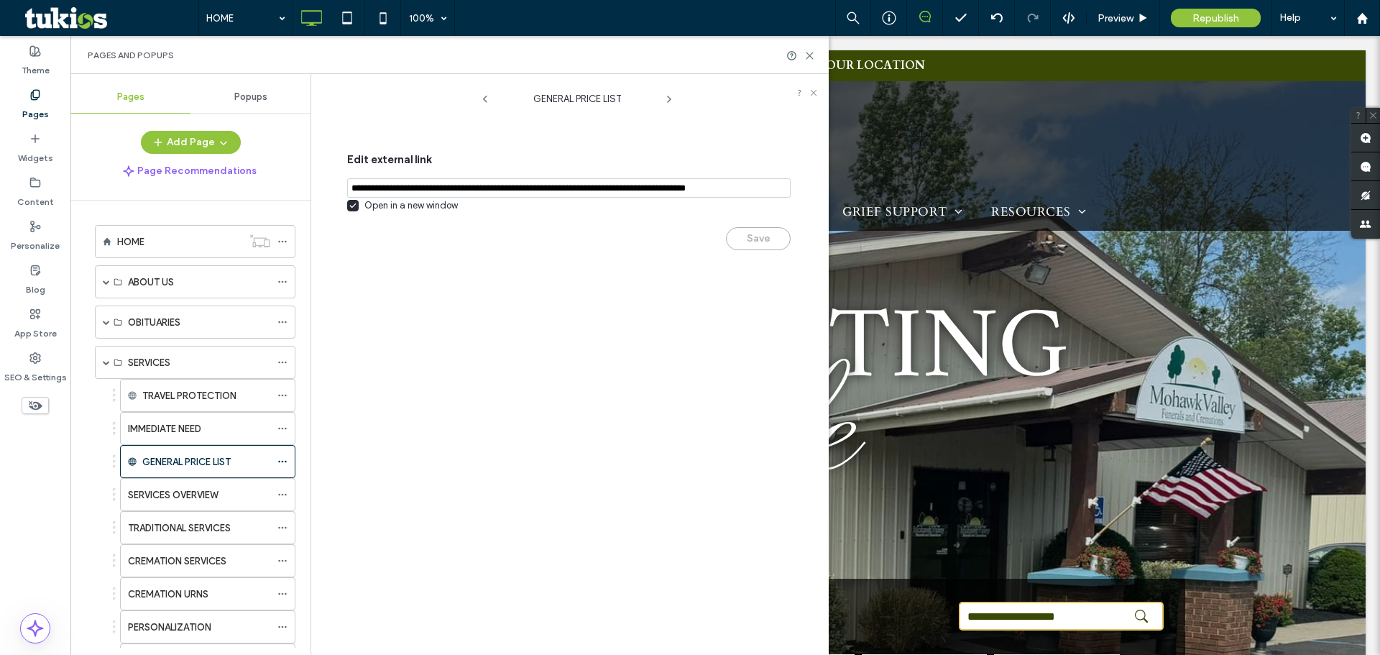
click at [714, 300] on div "GENERAL PRICE LIST Edit external link Open in a new window Save" at bounding box center [577, 368] width 503 height 574
click at [808, 57] on use at bounding box center [809, 55] width 6 height 6
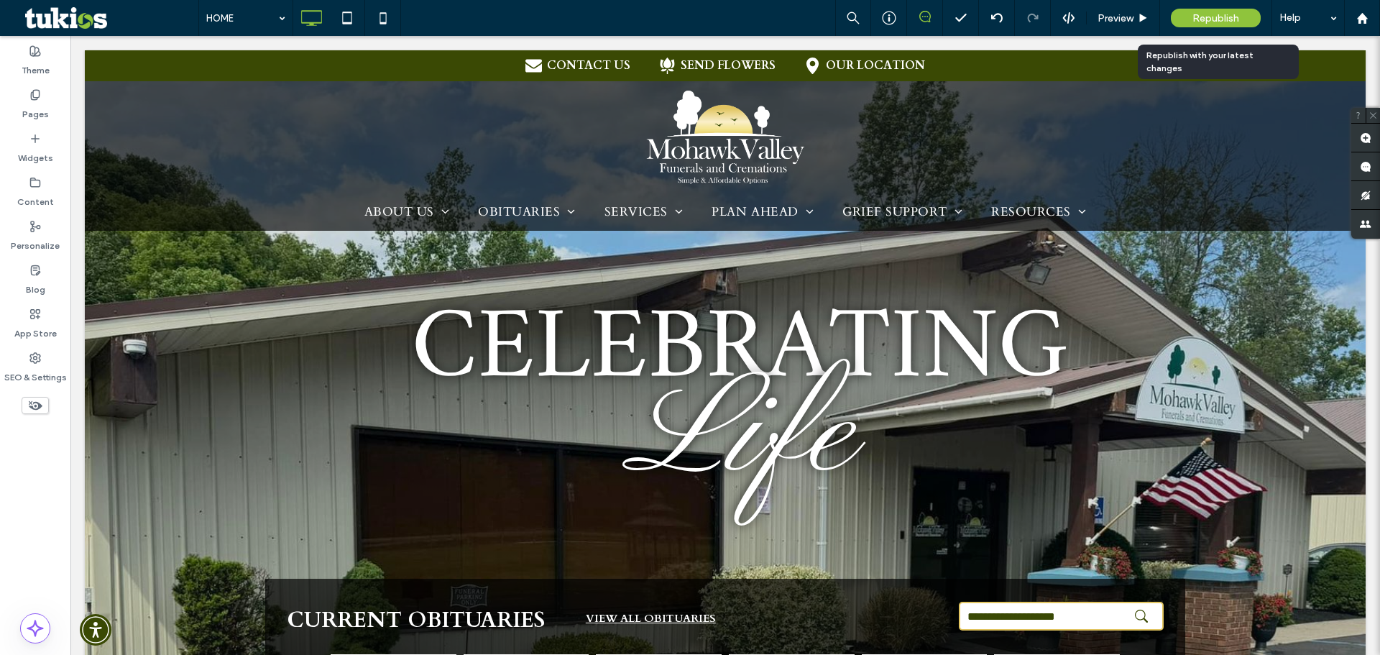
click at [1207, 17] on span "Republish" at bounding box center [1215, 18] width 47 height 12
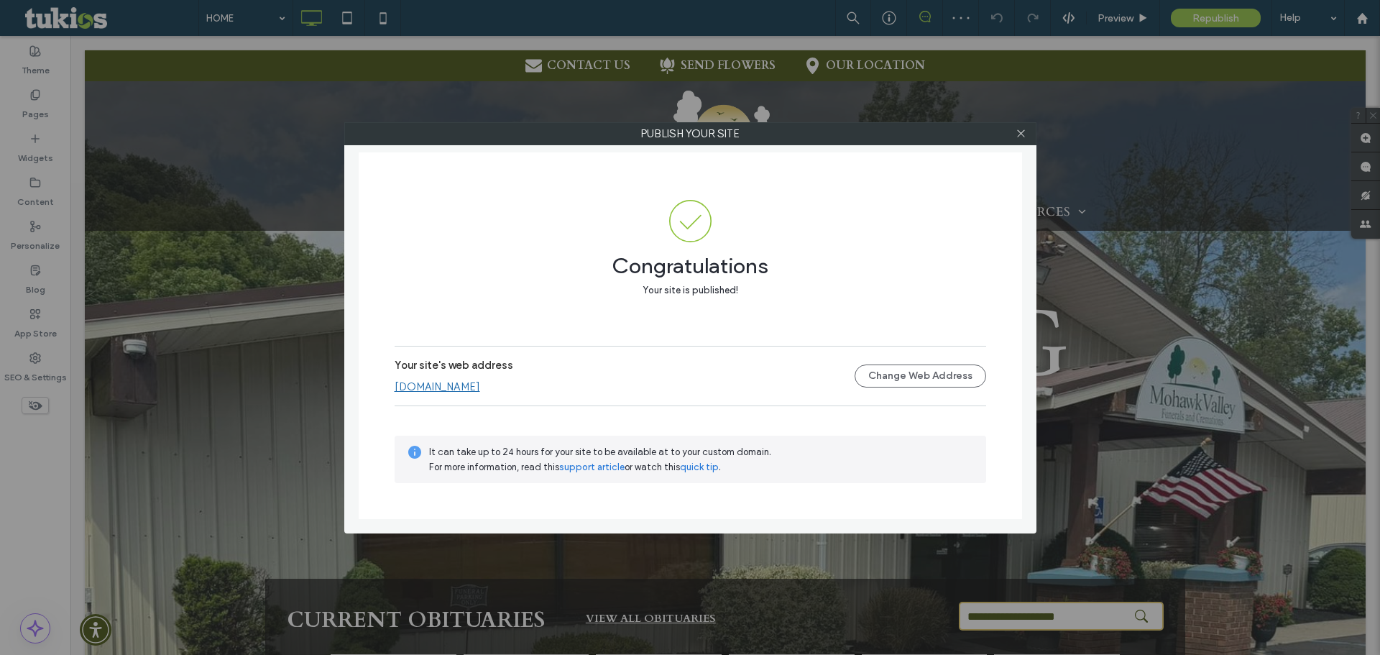
click at [1026, 134] on div at bounding box center [1022, 134] width 22 height 22
drag, startPoint x: 1021, startPoint y: 132, endPoint x: 1029, endPoint y: 119, distance: 15.8
click at [1024, 128] on icon at bounding box center [1021, 133] width 11 height 11
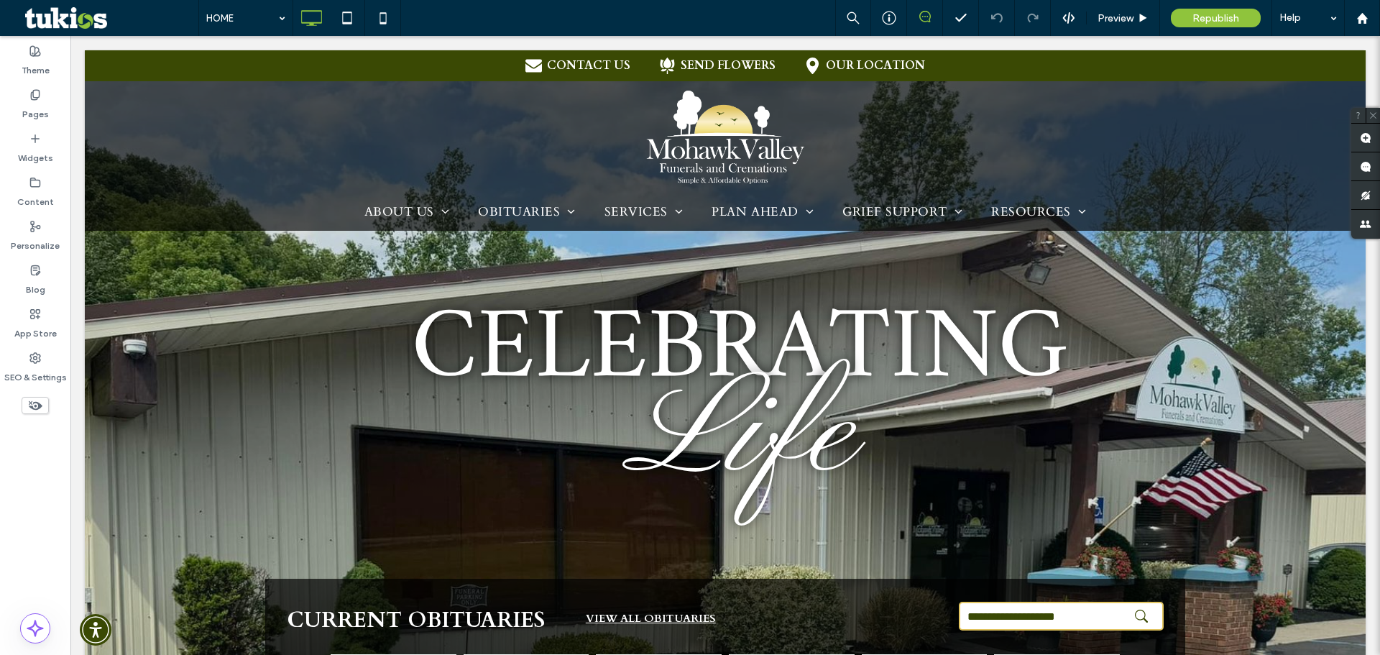
click at [1104, 16] on span "Preview" at bounding box center [1116, 18] width 36 height 12
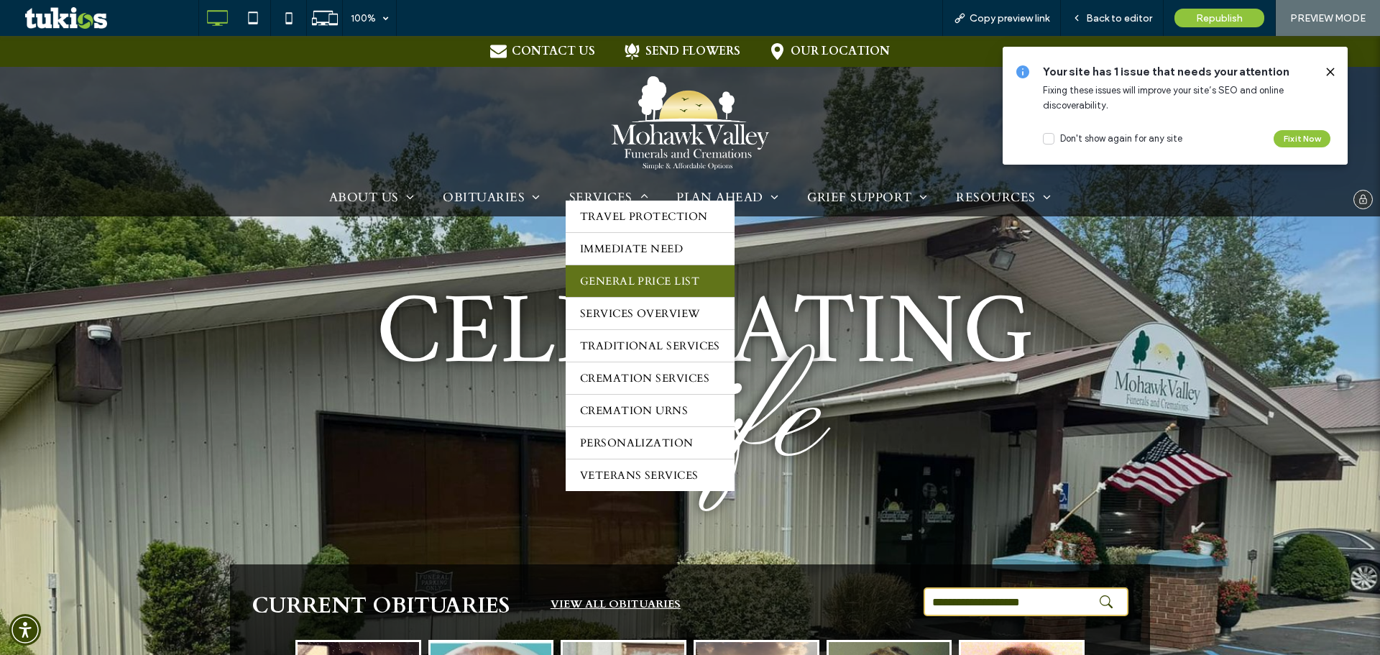
click at [630, 280] on span "GENERAL PRICE LIST" at bounding box center [639, 281] width 119 height 14
click at [626, 277] on span "GENERAL PRICE LIST" at bounding box center [639, 281] width 119 height 14
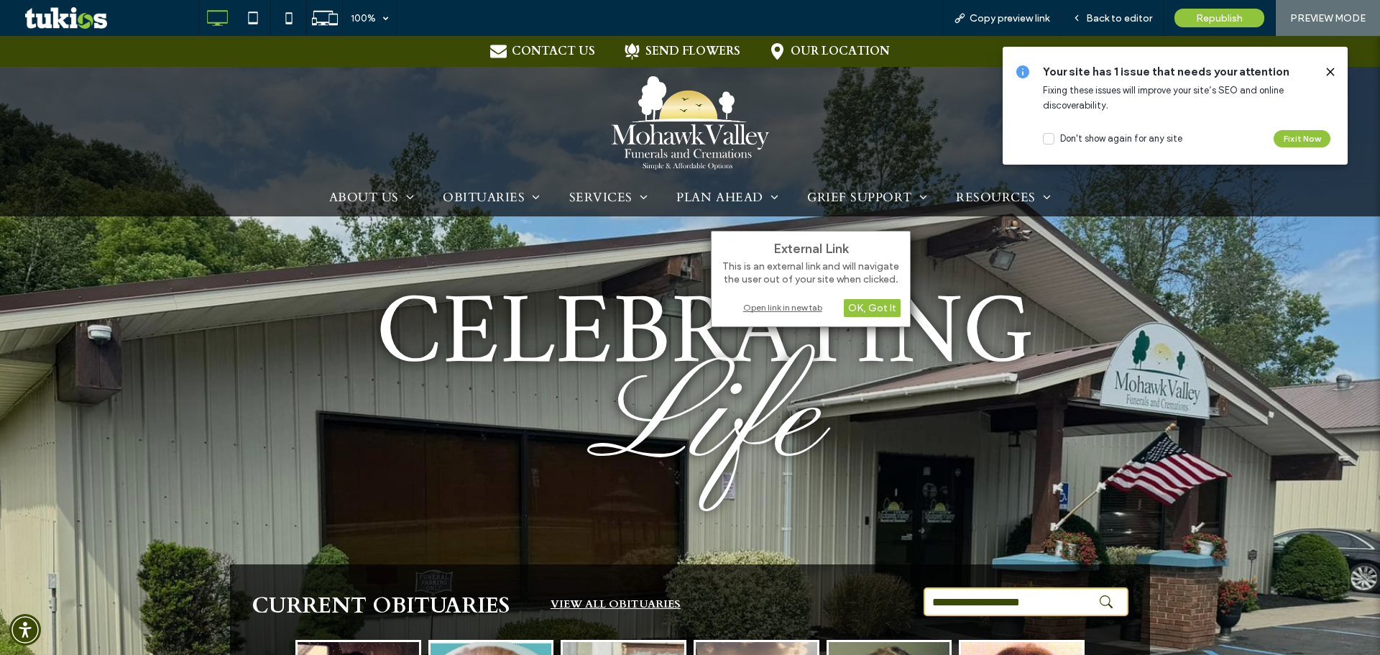
click at [787, 307] on div "Open link in new tab" at bounding box center [811, 307] width 180 height 15
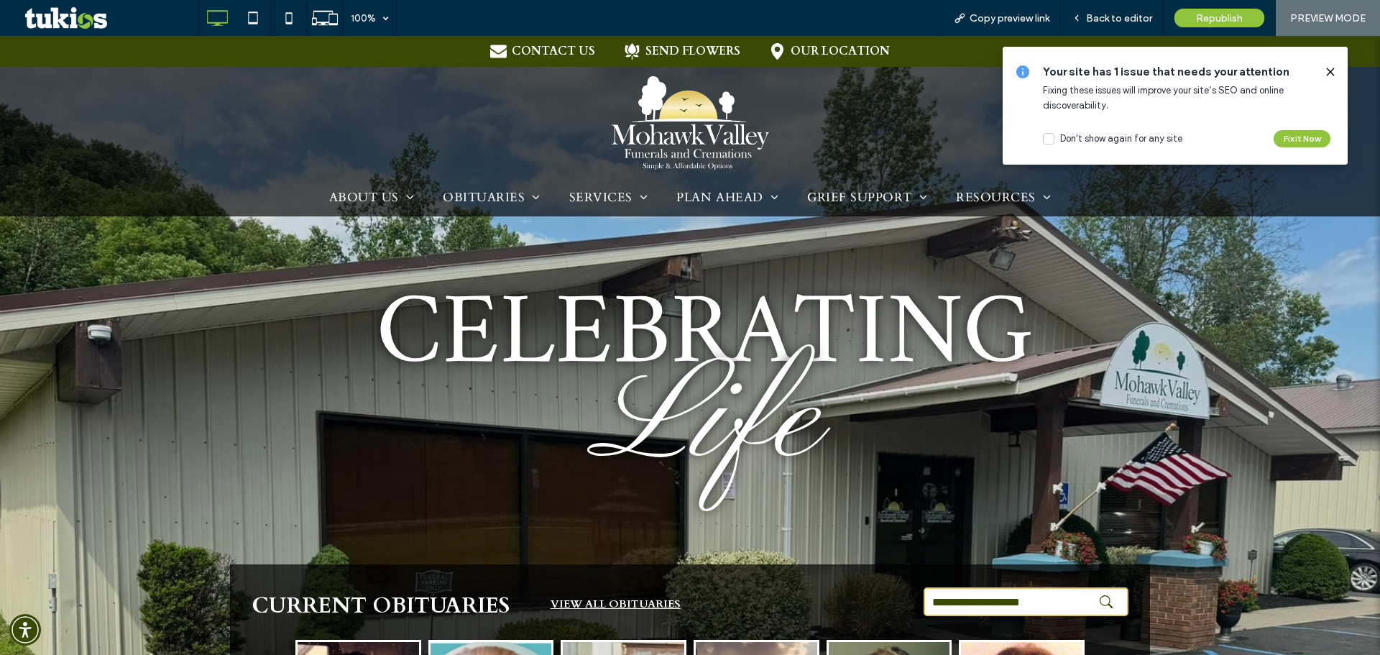
click at [1325, 67] on icon at bounding box center [1331, 72] width 12 height 12
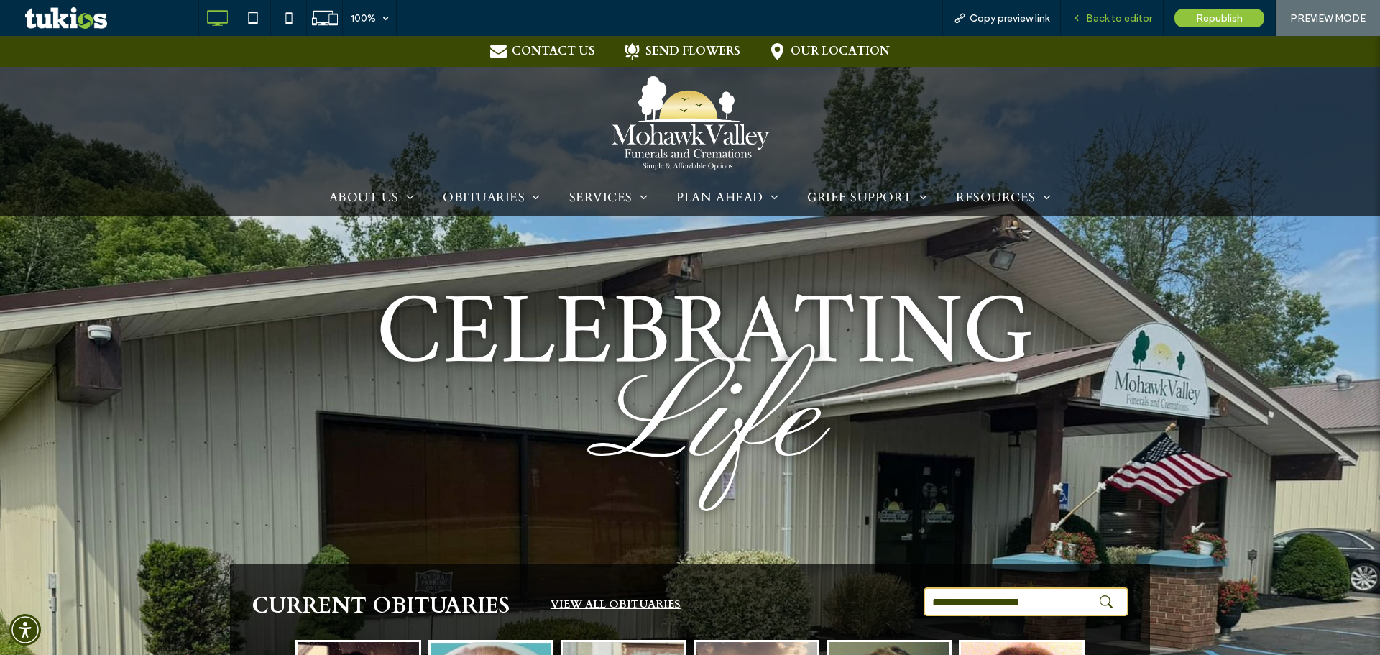
drag, startPoint x: 1112, startPoint y: 17, endPoint x: 717, endPoint y: 165, distance: 422.2
click at [1112, 17] on span "Back to editor" at bounding box center [1119, 18] width 66 height 12
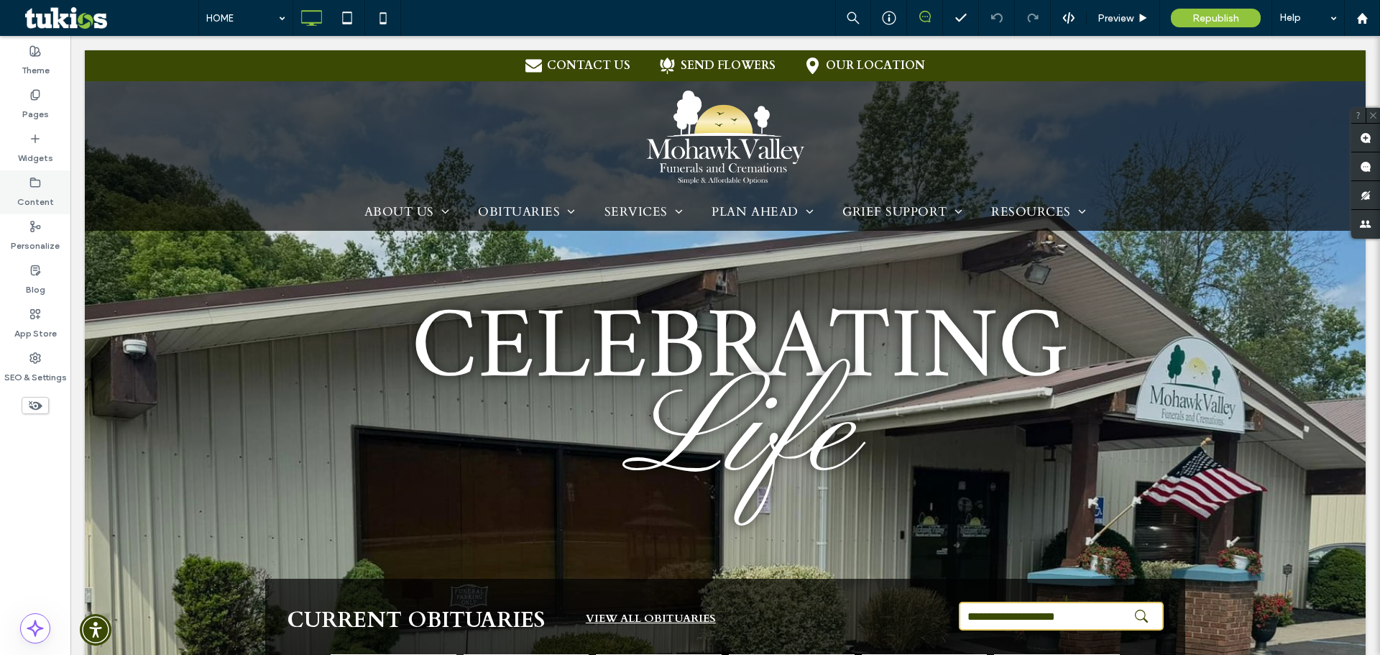
click at [35, 190] on label "Content" at bounding box center [35, 198] width 37 height 20
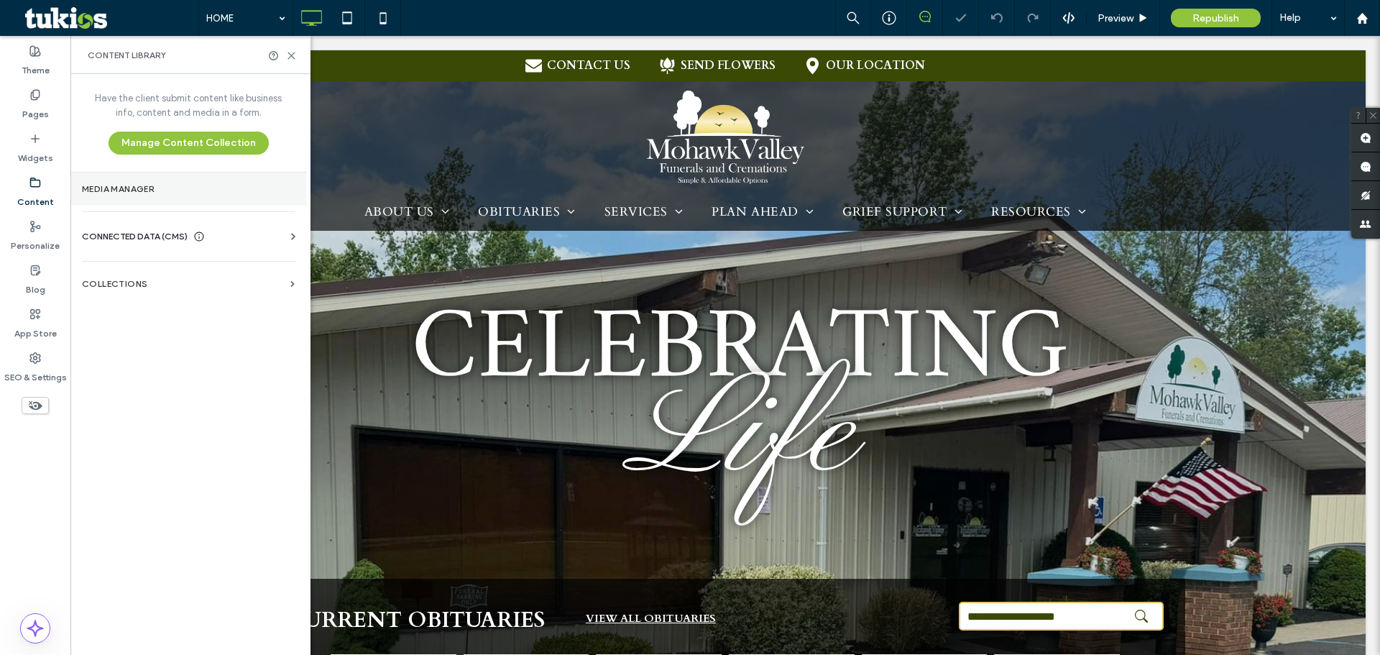
click at [167, 187] on label "Media Manager" at bounding box center [188, 189] width 213 height 10
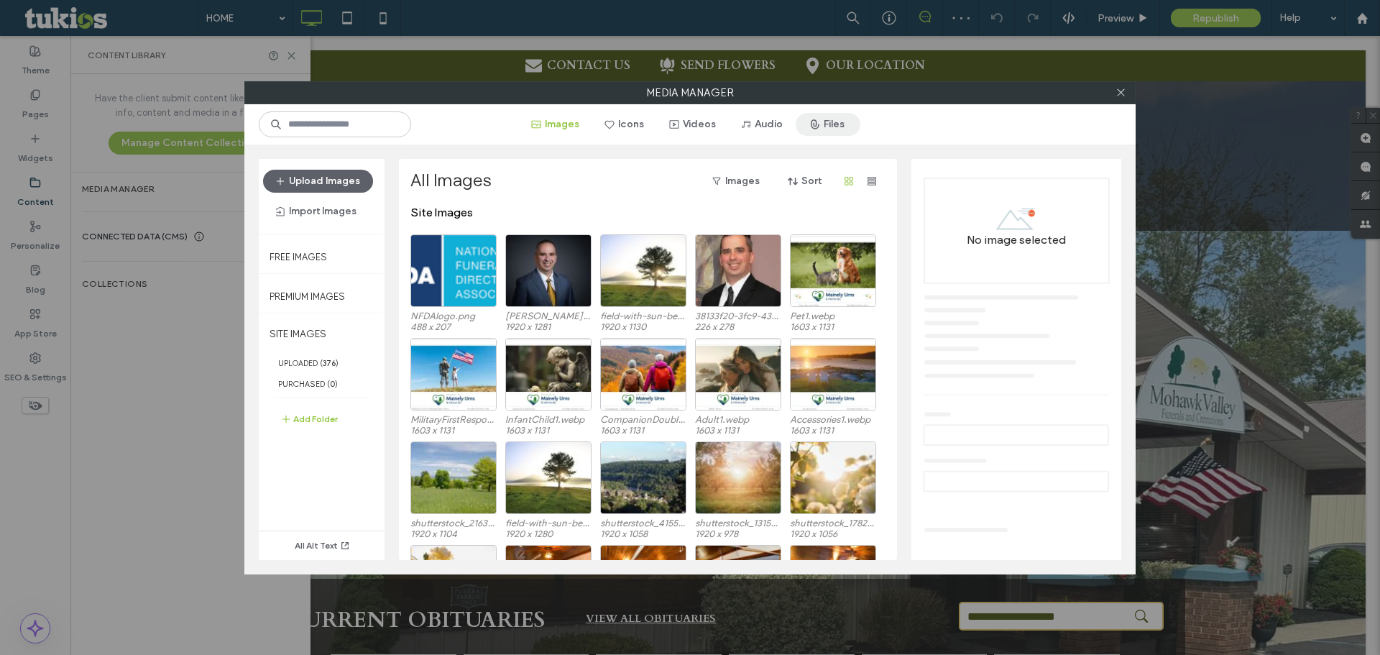
click at [832, 118] on button "Files" at bounding box center [828, 124] width 65 height 23
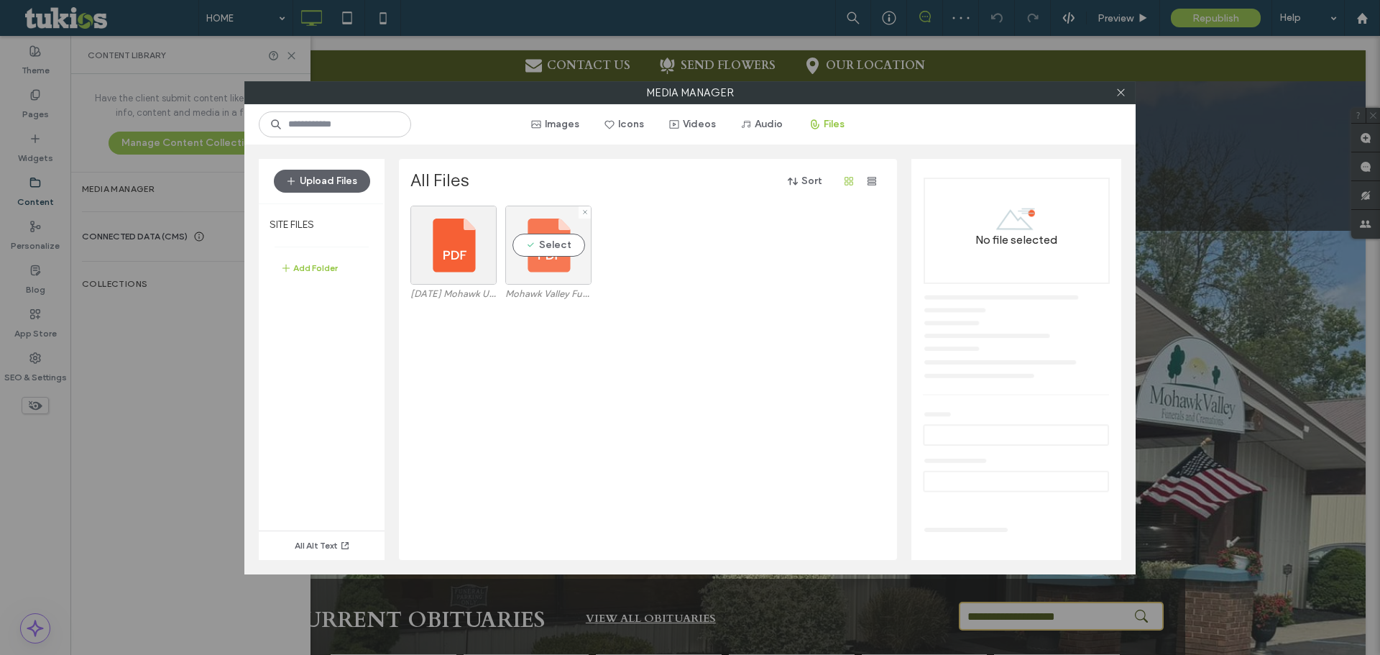
click at [537, 266] on div "Select" at bounding box center [548, 245] width 86 height 79
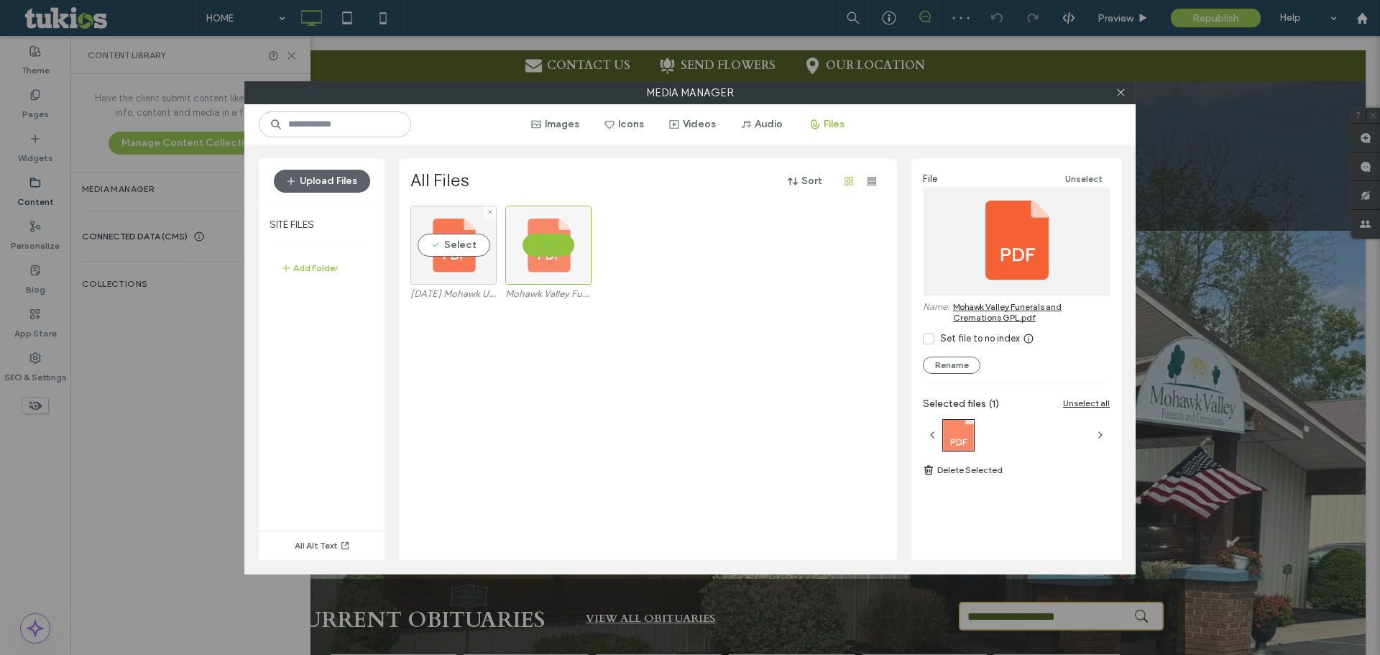
click at [437, 277] on div "Select" at bounding box center [453, 245] width 86 height 79
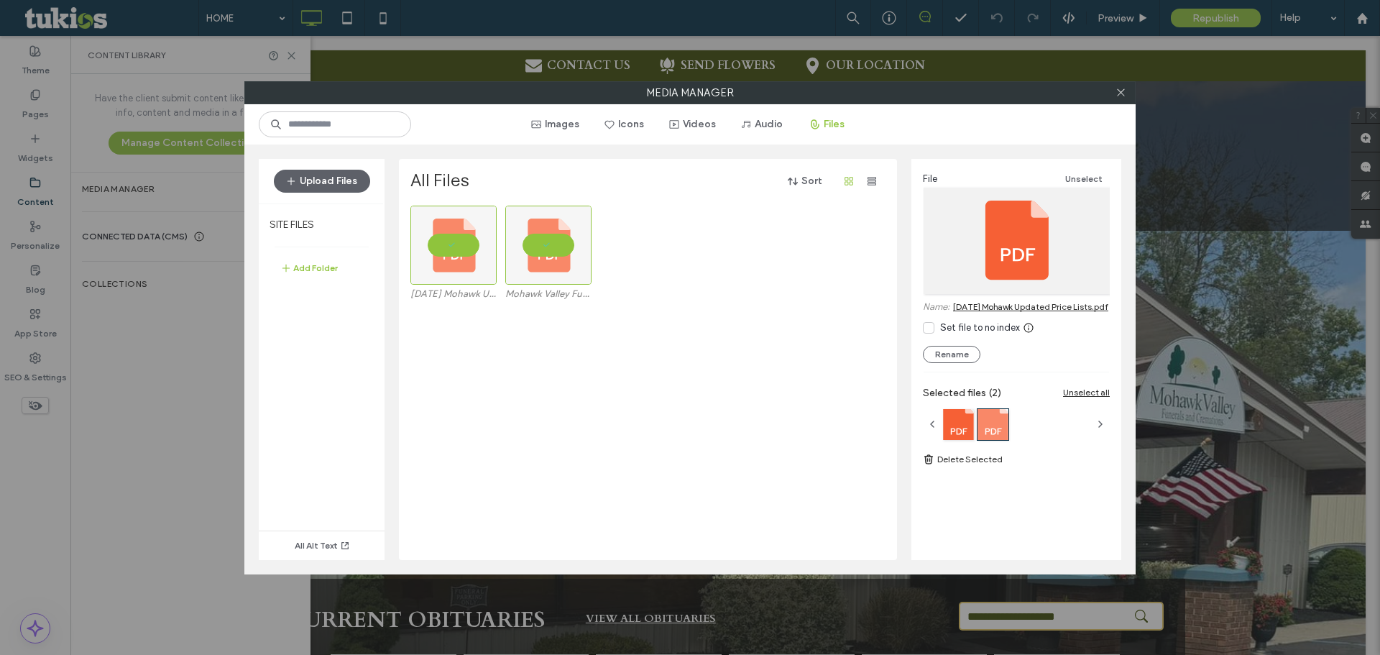
click at [1008, 307] on link "[DATE] Mohawk Updated Price Lists.pdf" at bounding box center [1030, 306] width 155 height 11
click at [1124, 93] on icon at bounding box center [1121, 92] width 11 height 11
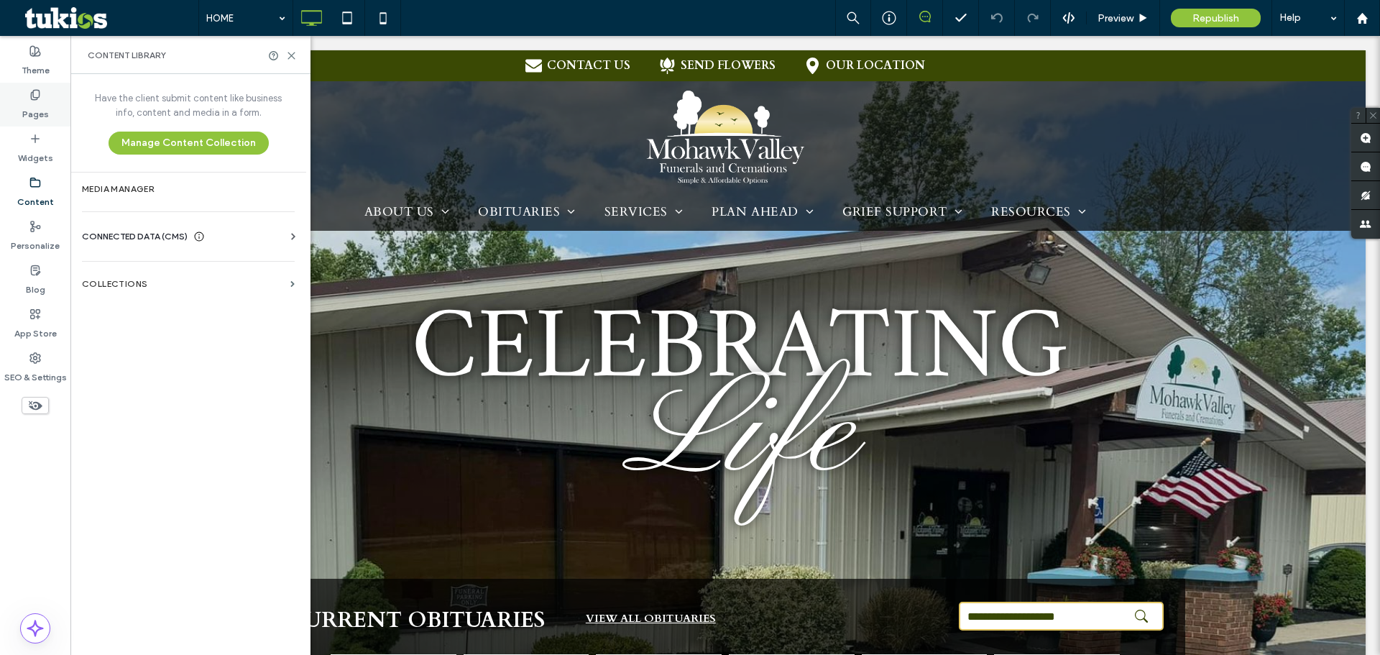
click at [37, 101] on label "Pages" at bounding box center [35, 111] width 27 height 20
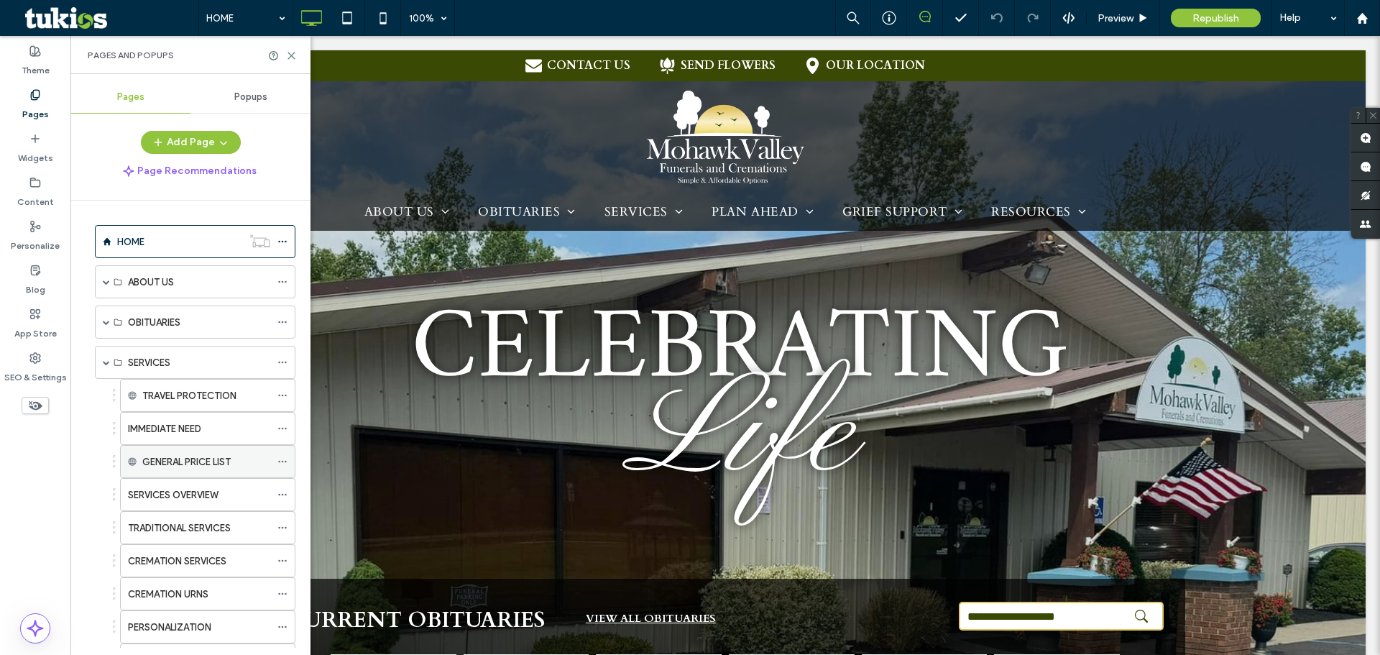
click at [254, 459] on div "GENERAL PRICE LIST" at bounding box center [206, 461] width 128 height 15
click at [215, 147] on span "button" at bounding box center [222, 143] width 14 height 22
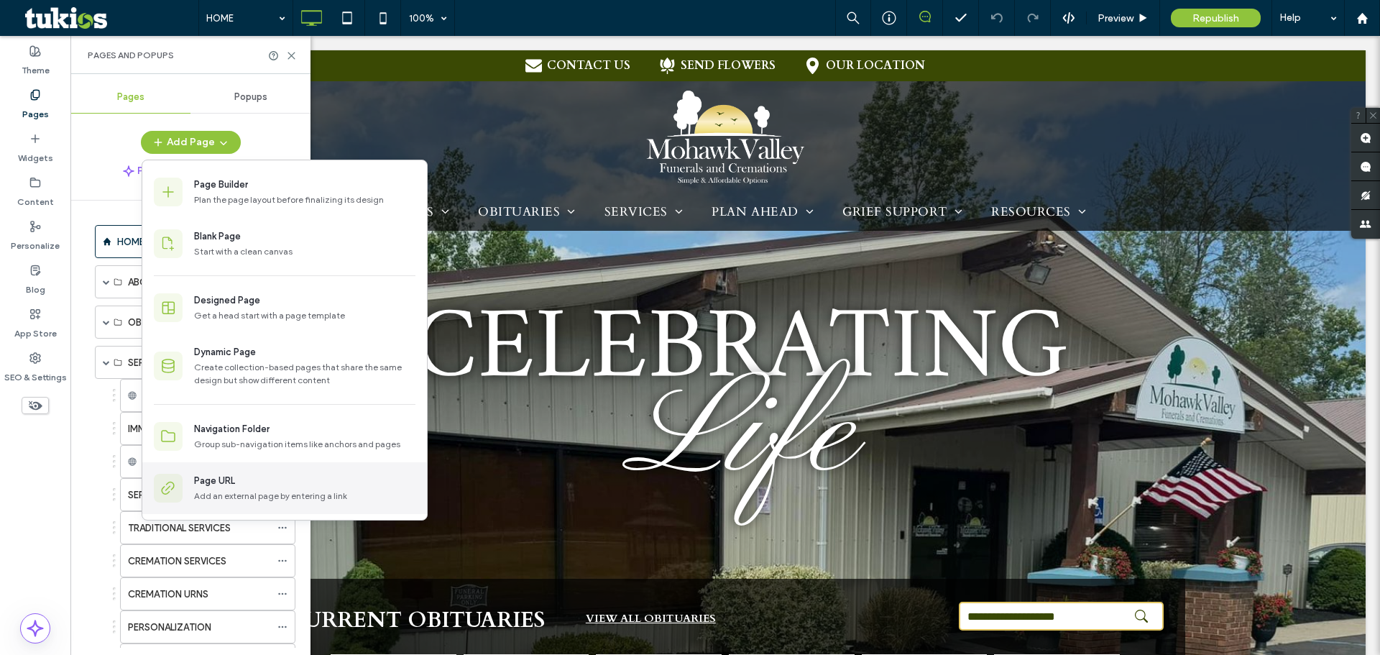
click at [244, 481] on div "Page URL" at bounding box center [304, 481] width 221 height 14
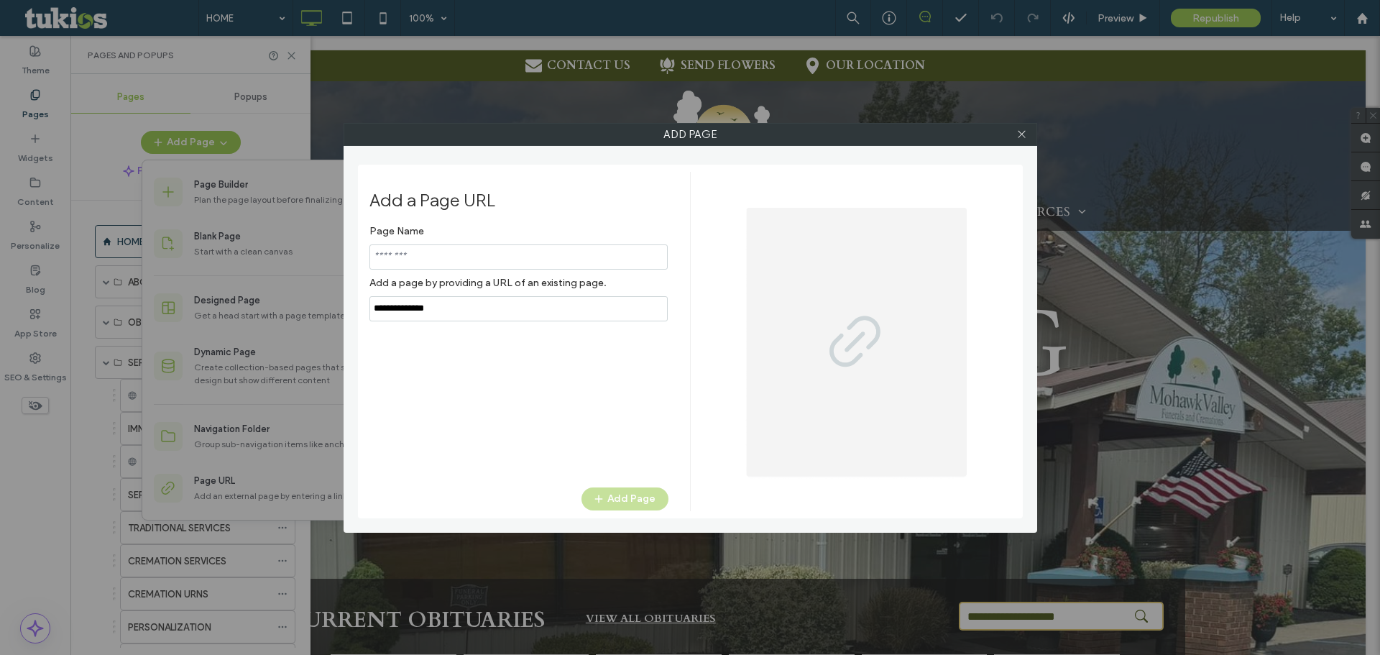
click at [482, 311] on input "notEmpty,url" at bounding box center [518, 308] width 298 height 25
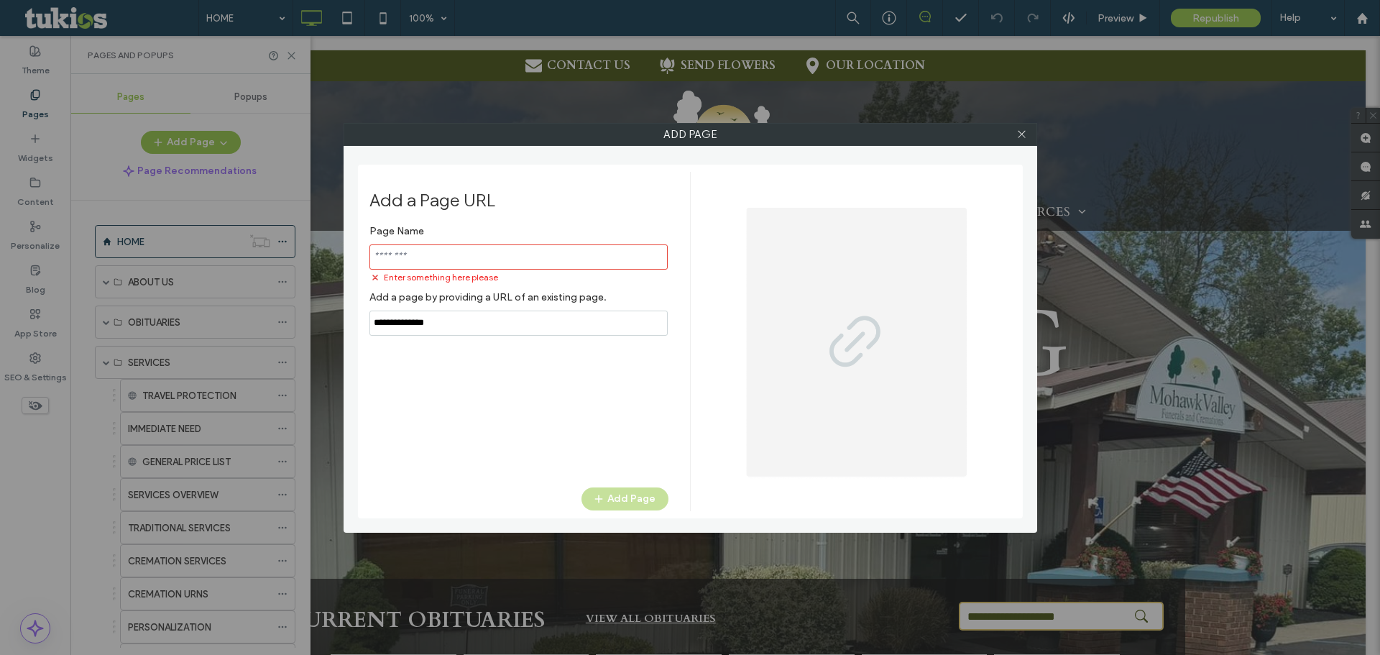
click at [562, 318] on input "notEmpty,url" at bounding box center [518, 323] width 298 height 25
paste input "**********"
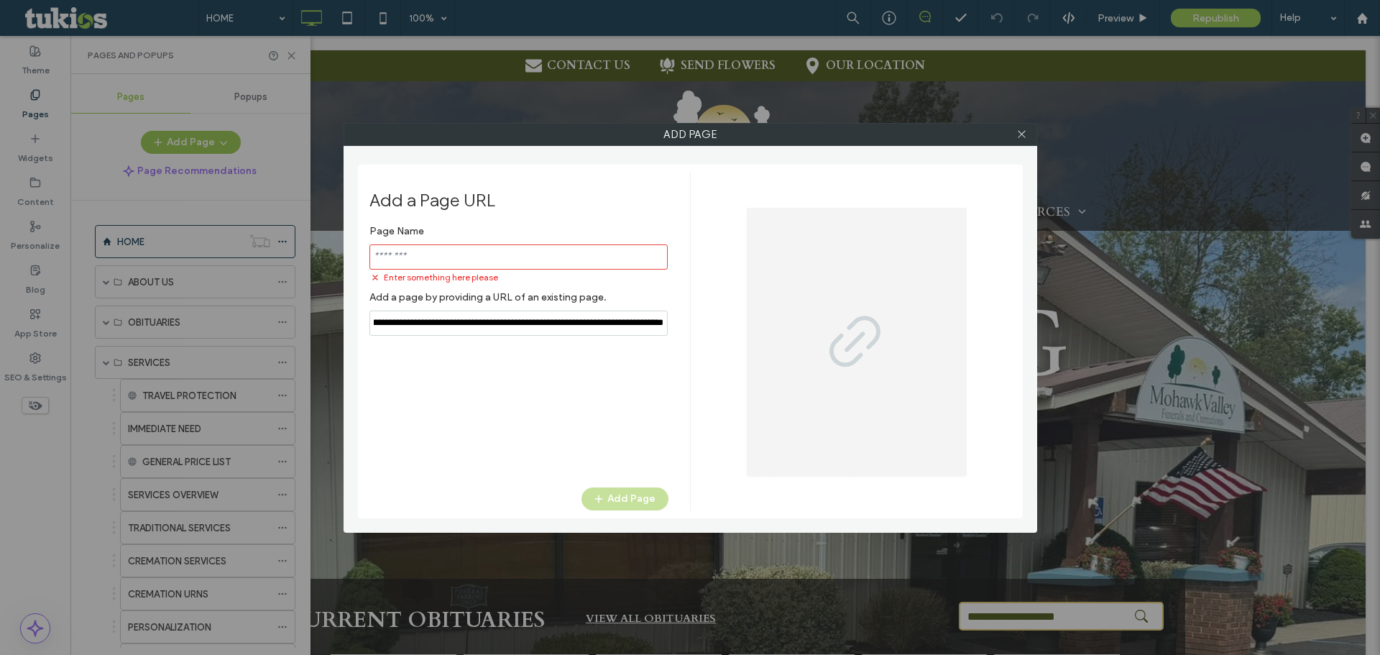
type input "**********"
click at [495, 252] on input "notEmpty" at bounding box center [518, 256] width 298 height 25
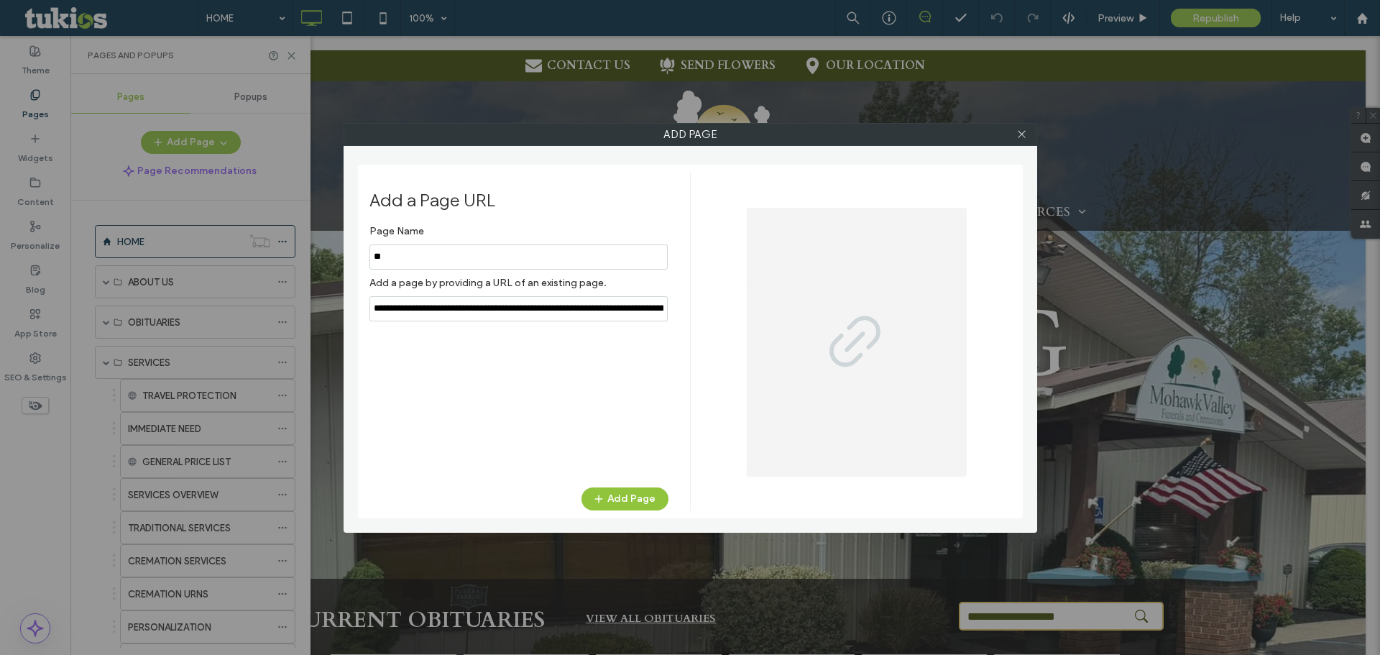
type input "*"
type input "**********"
click at [648, 492] on button "Add Page" at bounding box center [625, 498] width 87 height 23
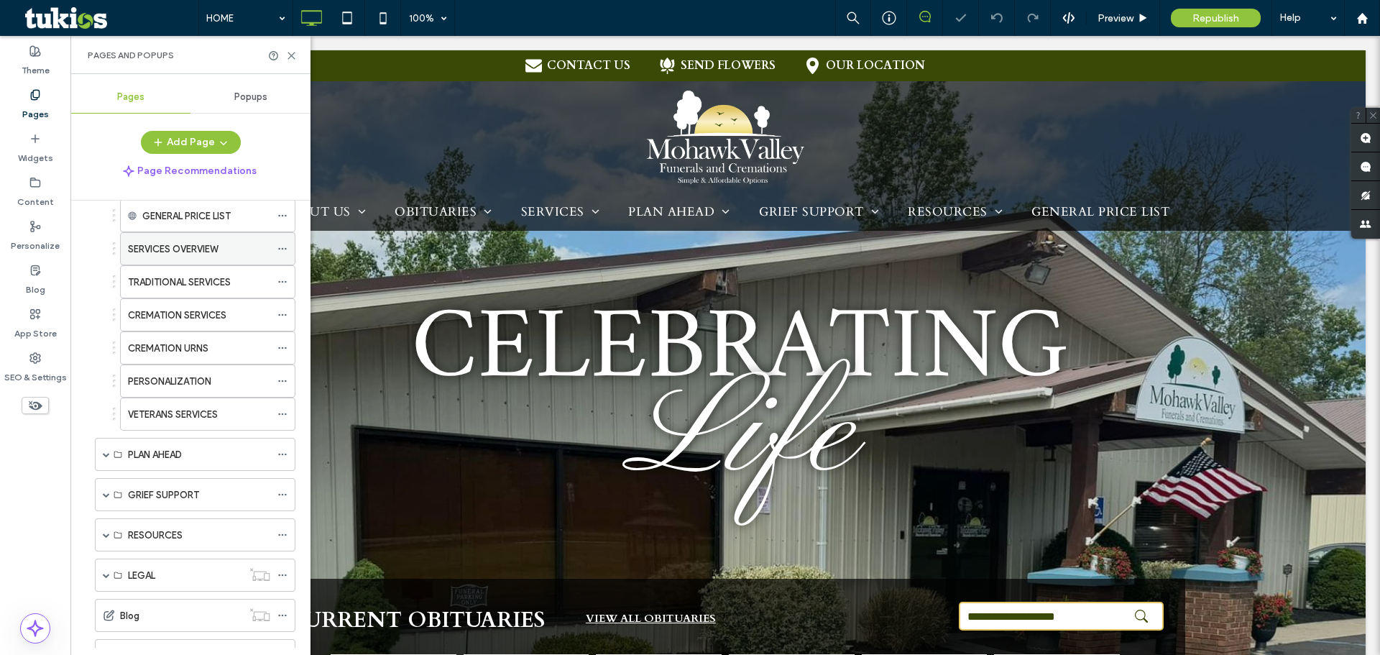
scroll to position [91, 0]
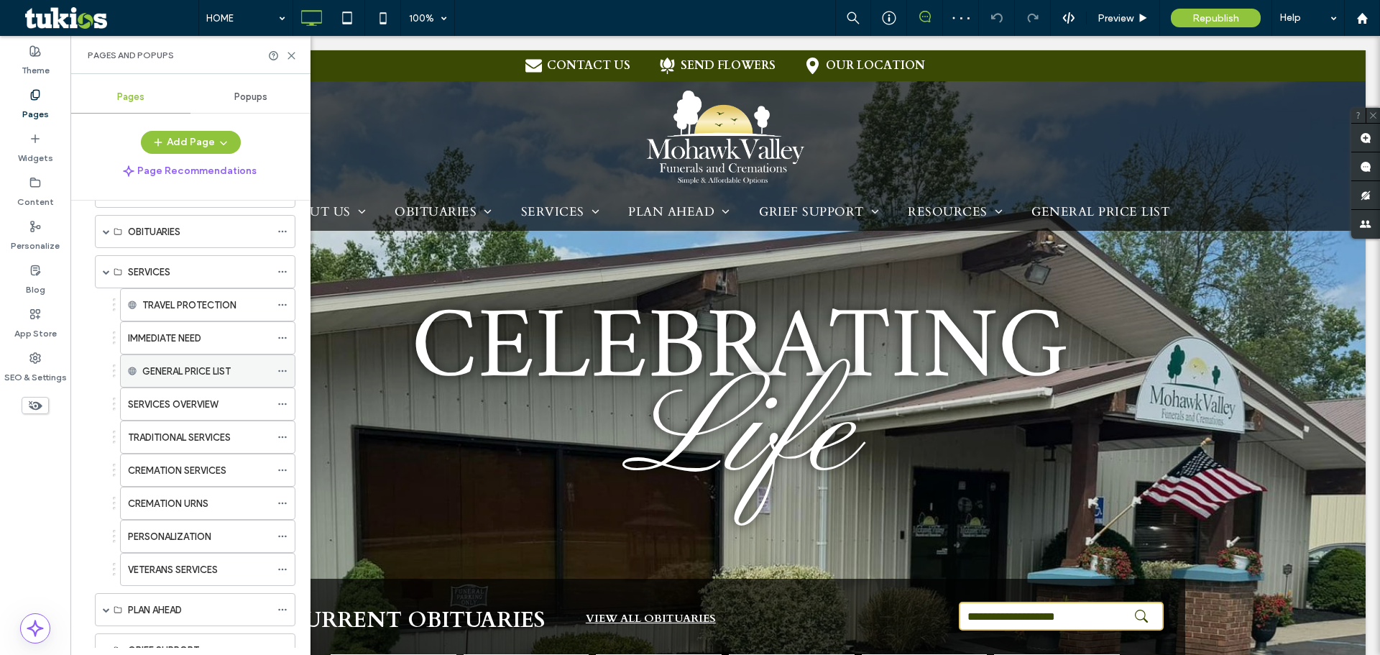
click at [280, 367] on icon at bounding box center [282, 371] width 10 height 10
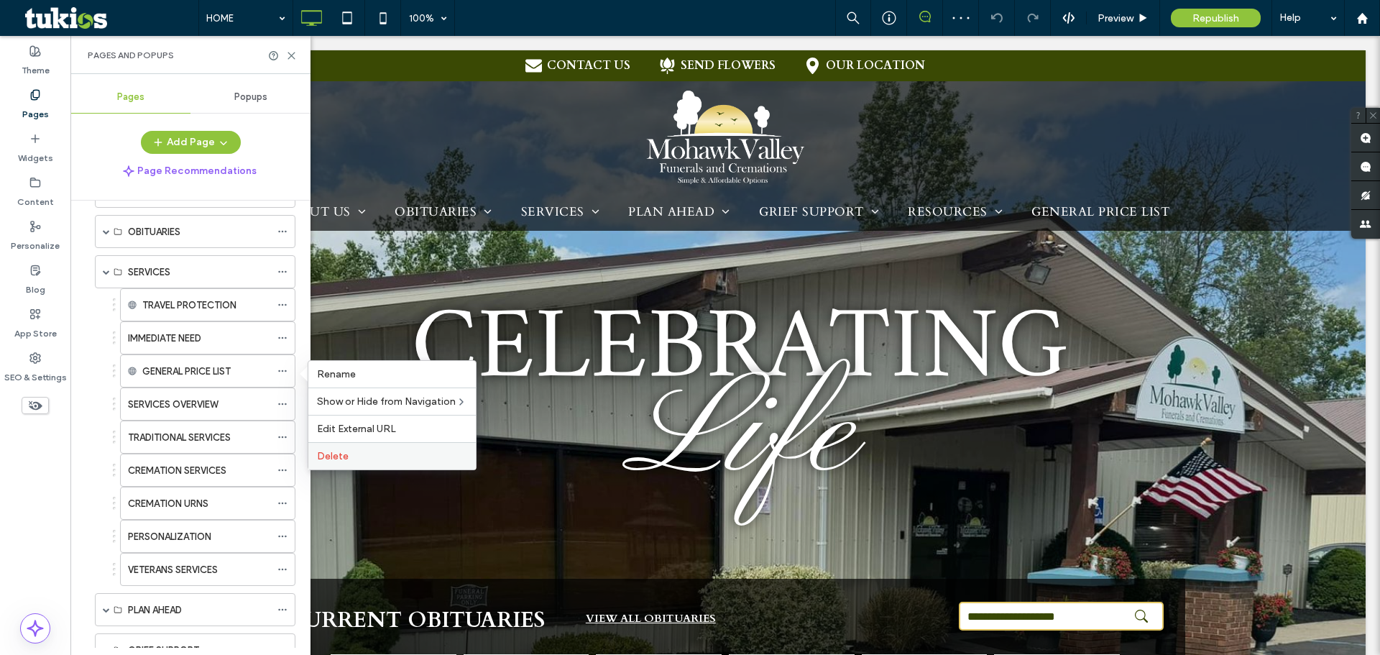
click at [352, 460] on label "Delete" at bounding box center [392, 456] width 150 height 12
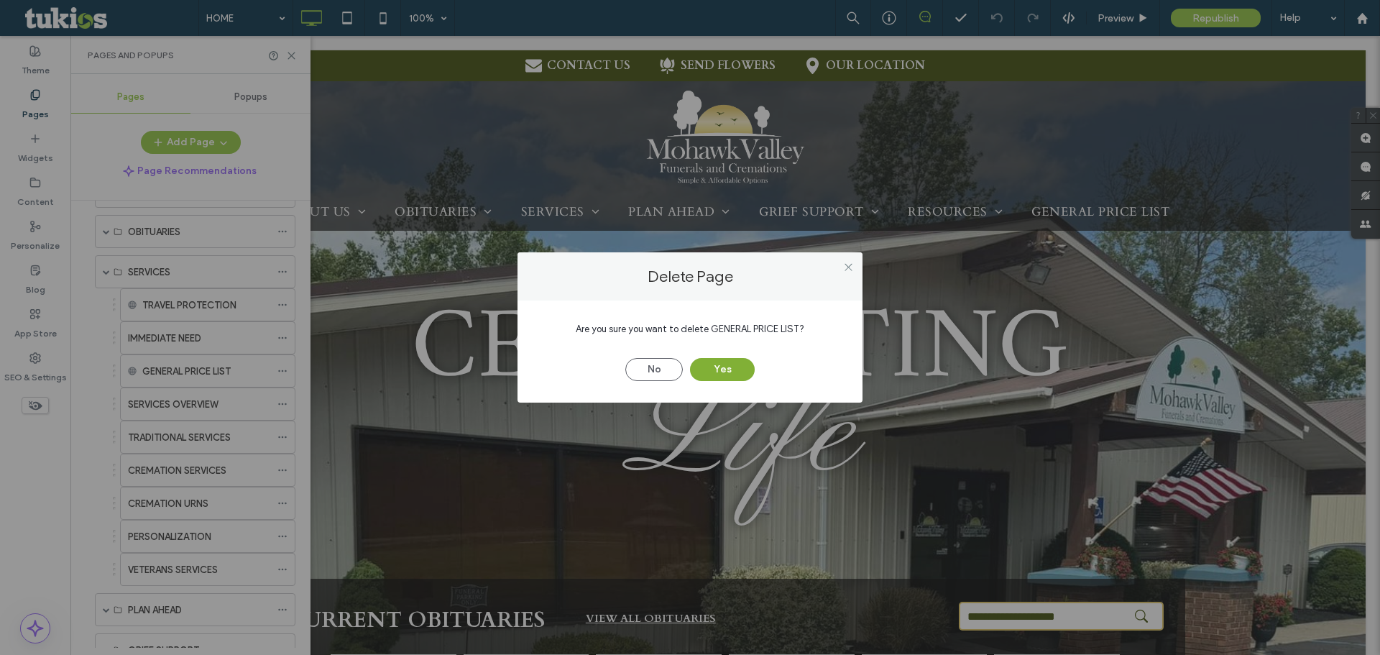
click at [704, 367] on button "Yes" at bounding box center [722, 369] width 65 height 23
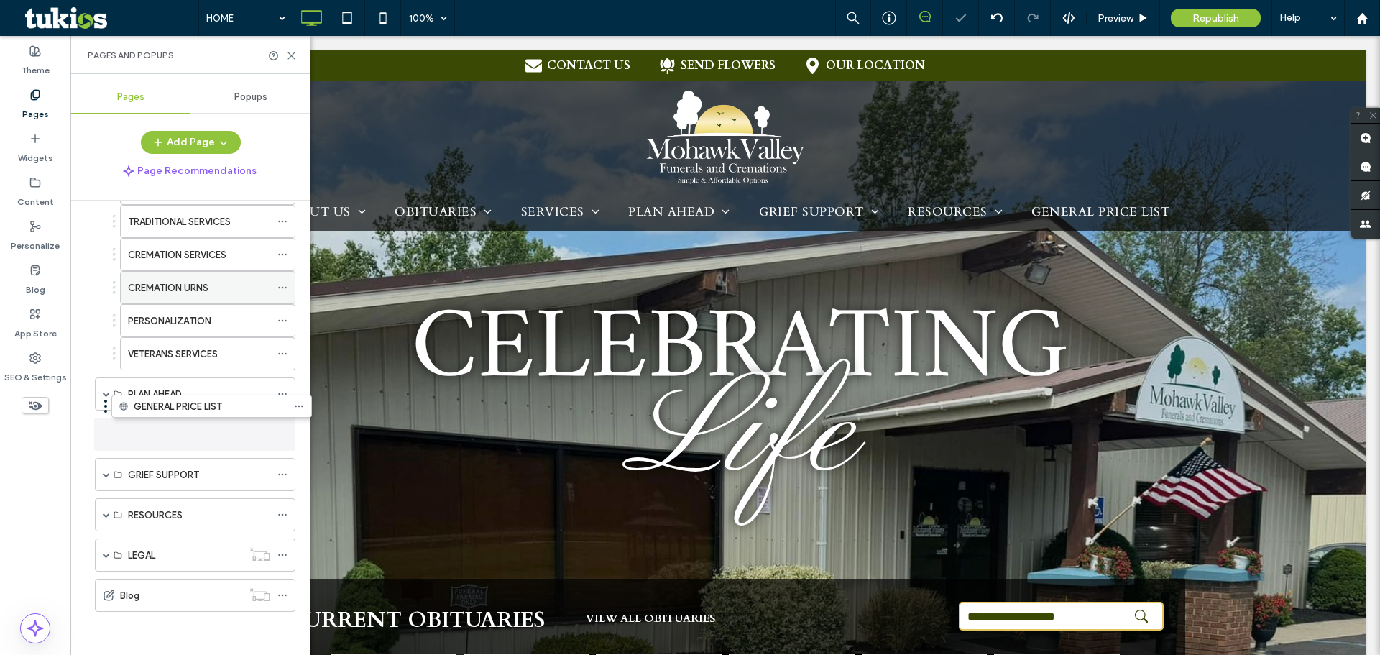
scroll to position [266, 0]
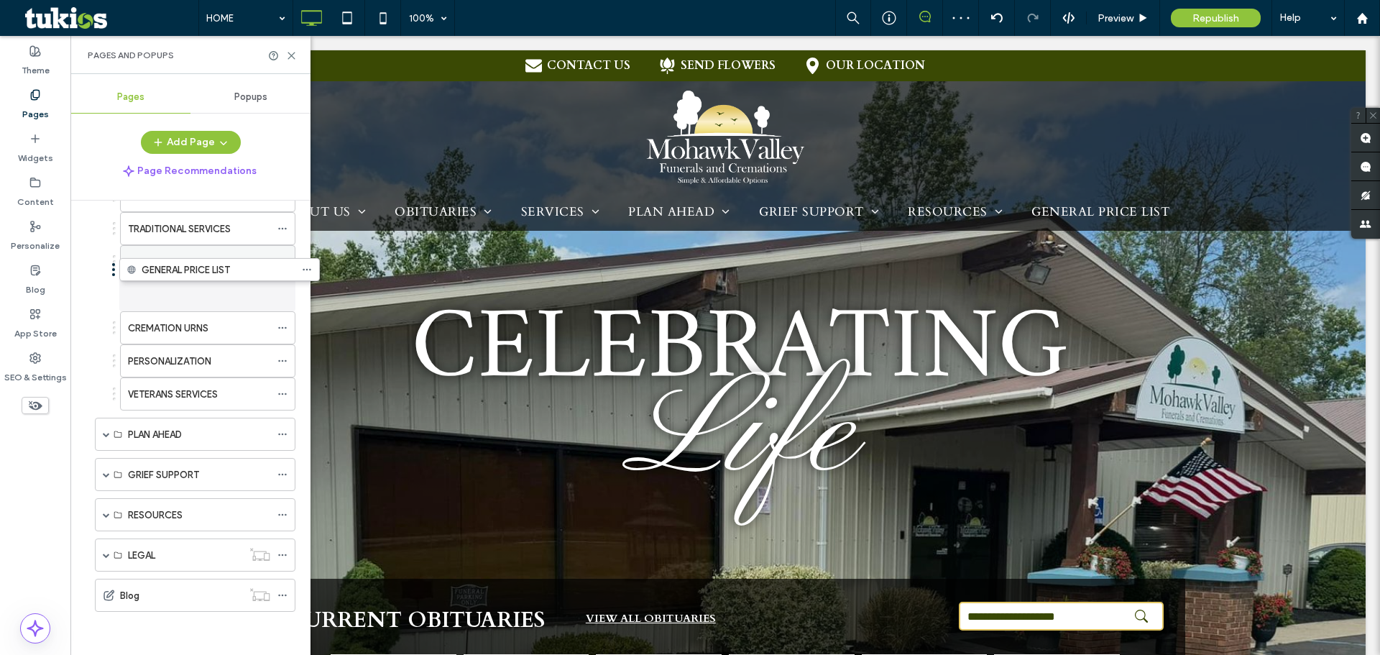
drag, startPoint x: 167, startPoint y: 580, endPoint x: 194, endPoint y: 249, distance: 331.7
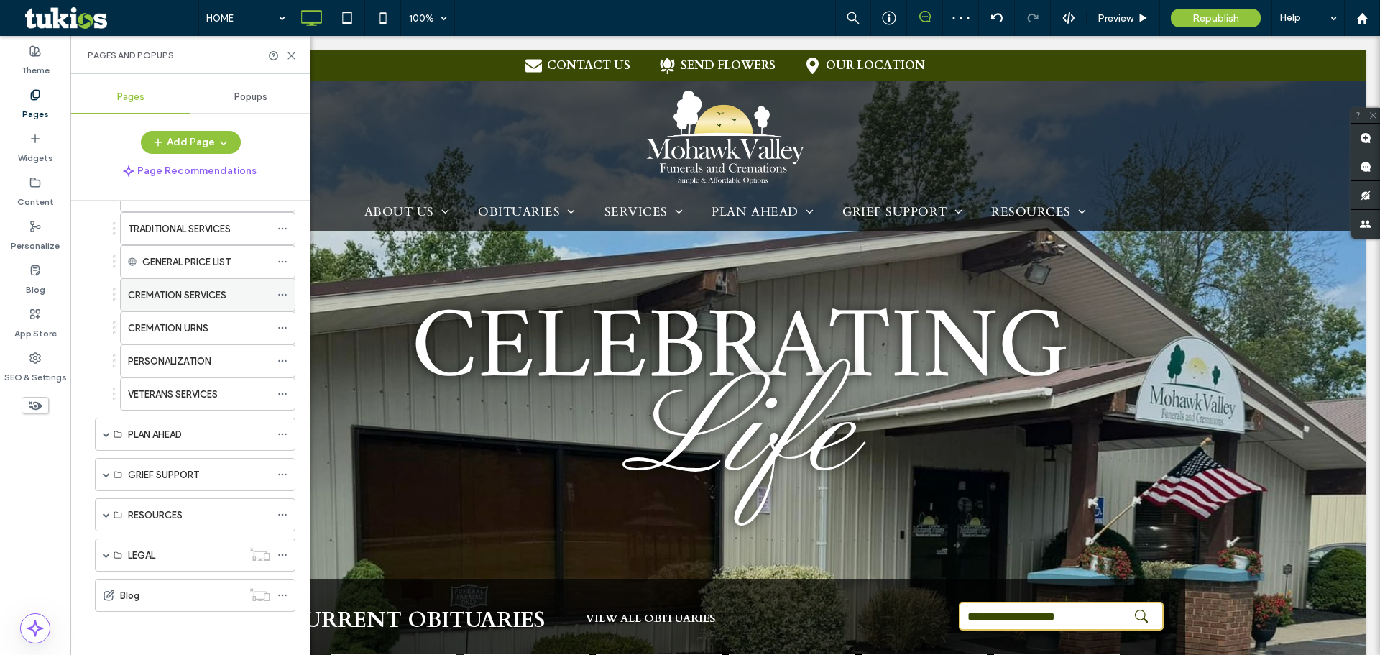
scroll to position [194, 0]
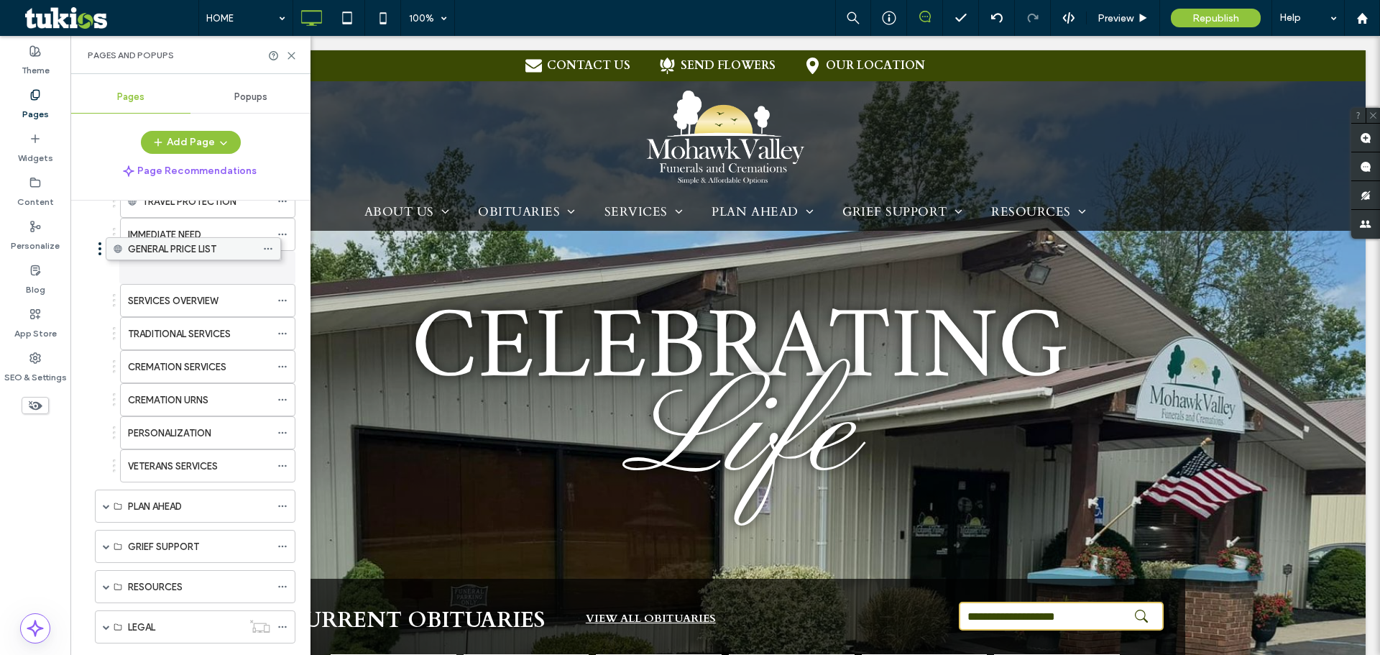
drag, startPoint x: 192, startPoint y: 341, endPoint x: 178, endPoint y: 254, distance: 88.2
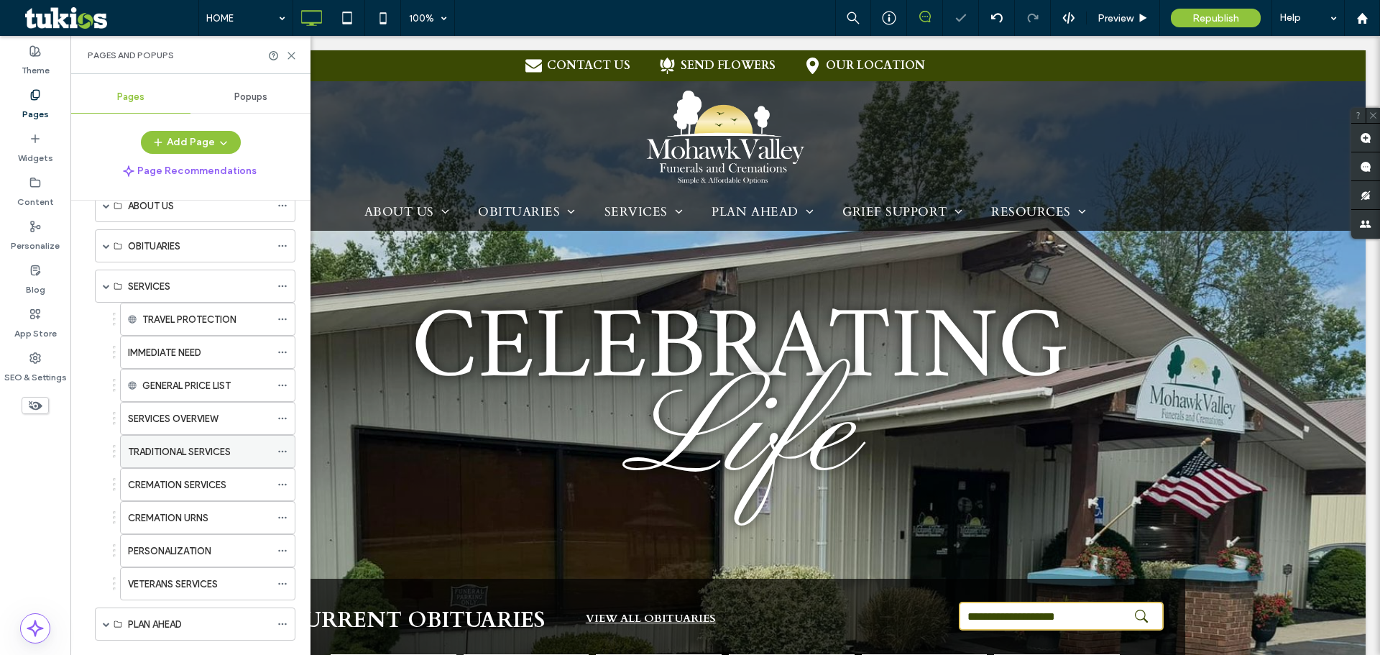
scroll to position [50, 0]
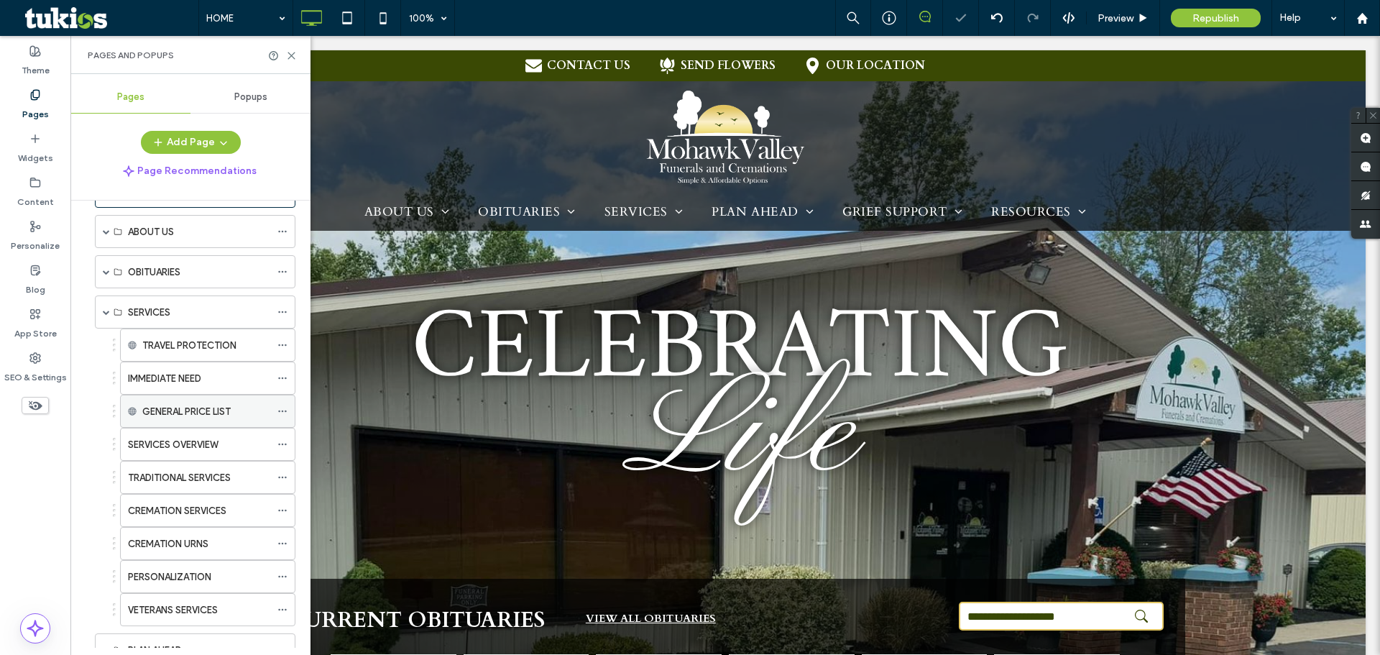
click at [179, 407] on label "GENERAL PRICE LIST" at bounding box center [186, 411] width 88 height 25
click at [281, 411] on icon at bounding box center [282, 411] width 10 height 10
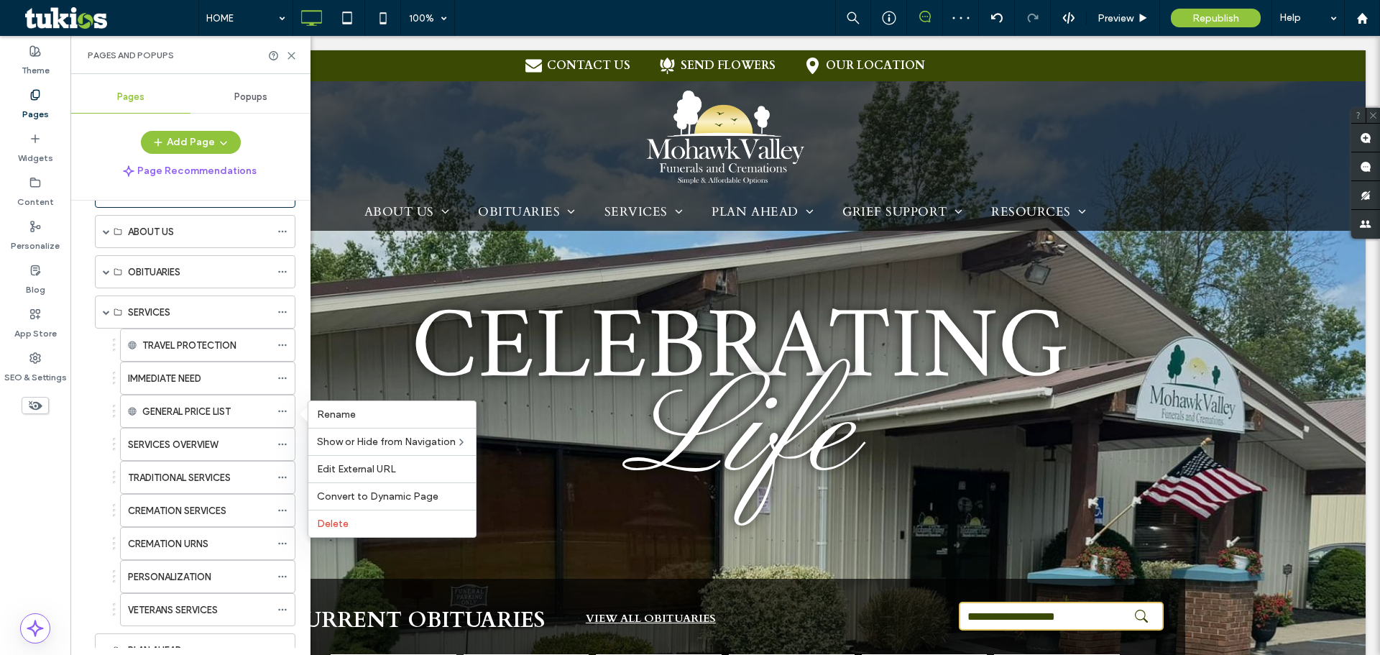
click at [290, 61] on div "Pages and Popups" at bounding box center [190, 55] width 240 height 38
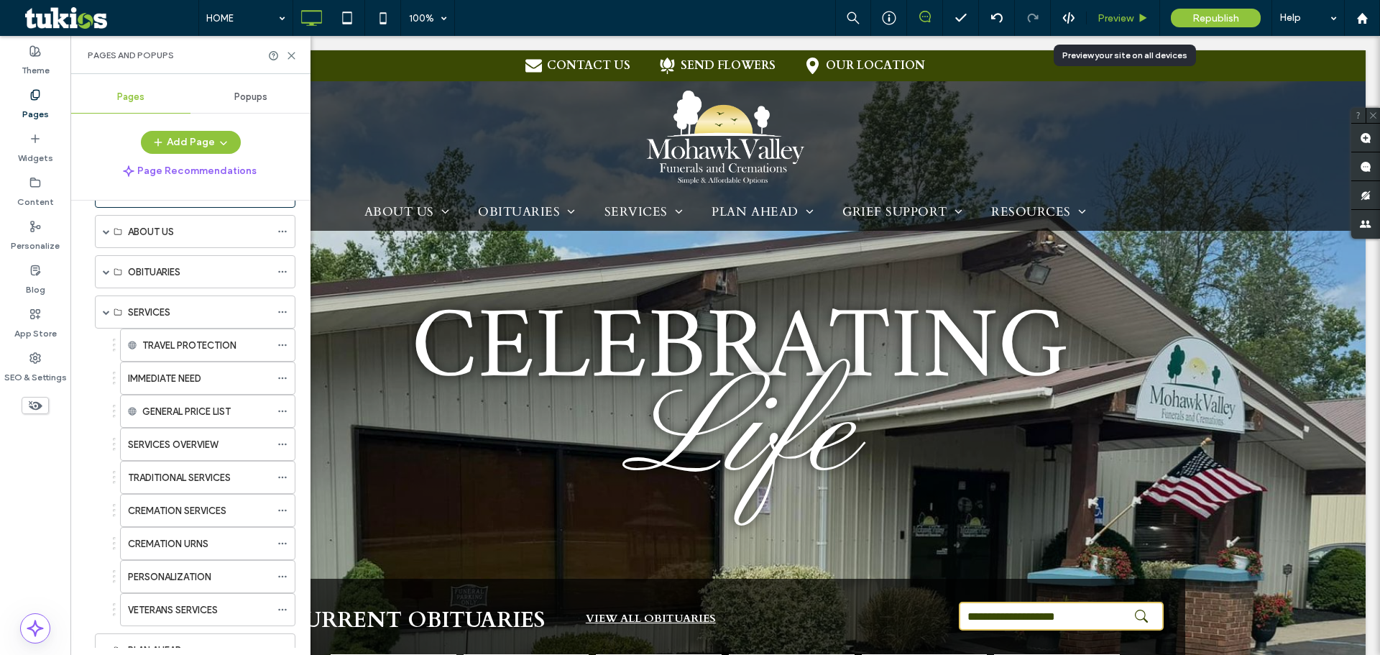
drag, startPoint x: 1121, startPoint y: 14, endPoint x: 546, endPoint y: 172, distance: 596.4
click at [1121, 14] on span "Preview" at bounding box center [1116, 18] width 36 height 12
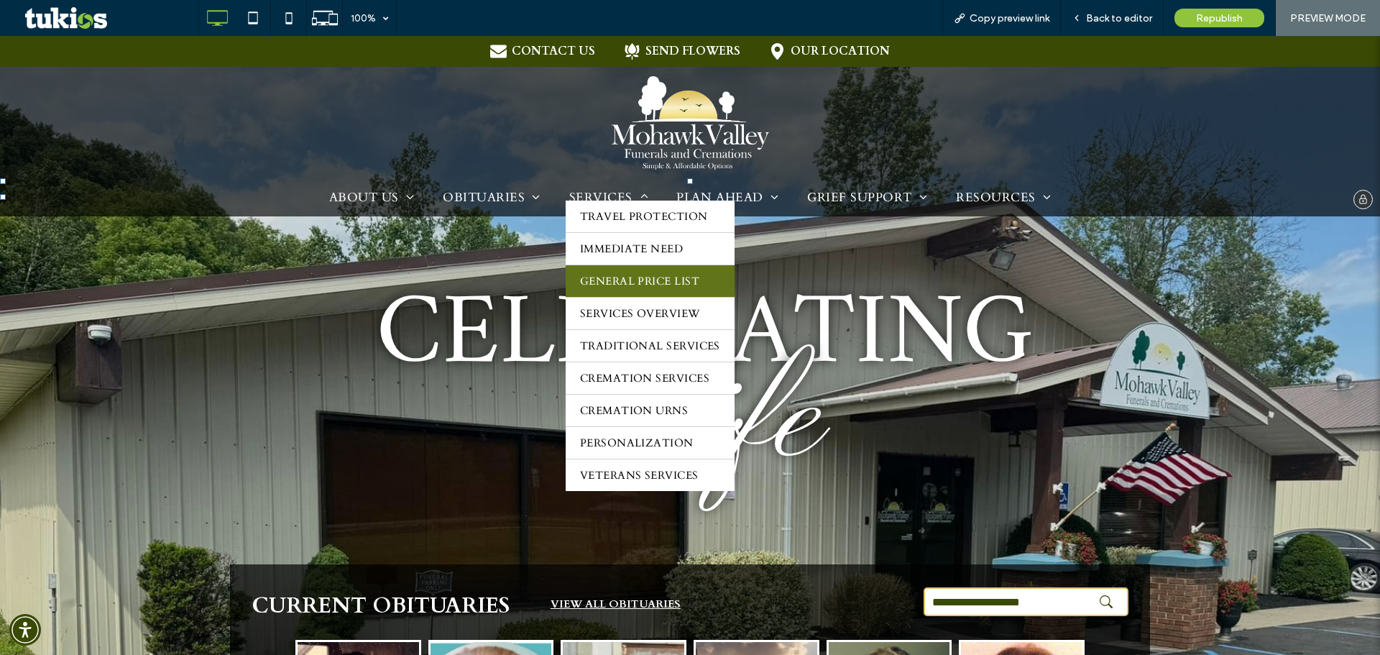
click at [635, 274] on span "GENERAL PRICE LIST" at bounding box center [639, 281] width 119 height 14
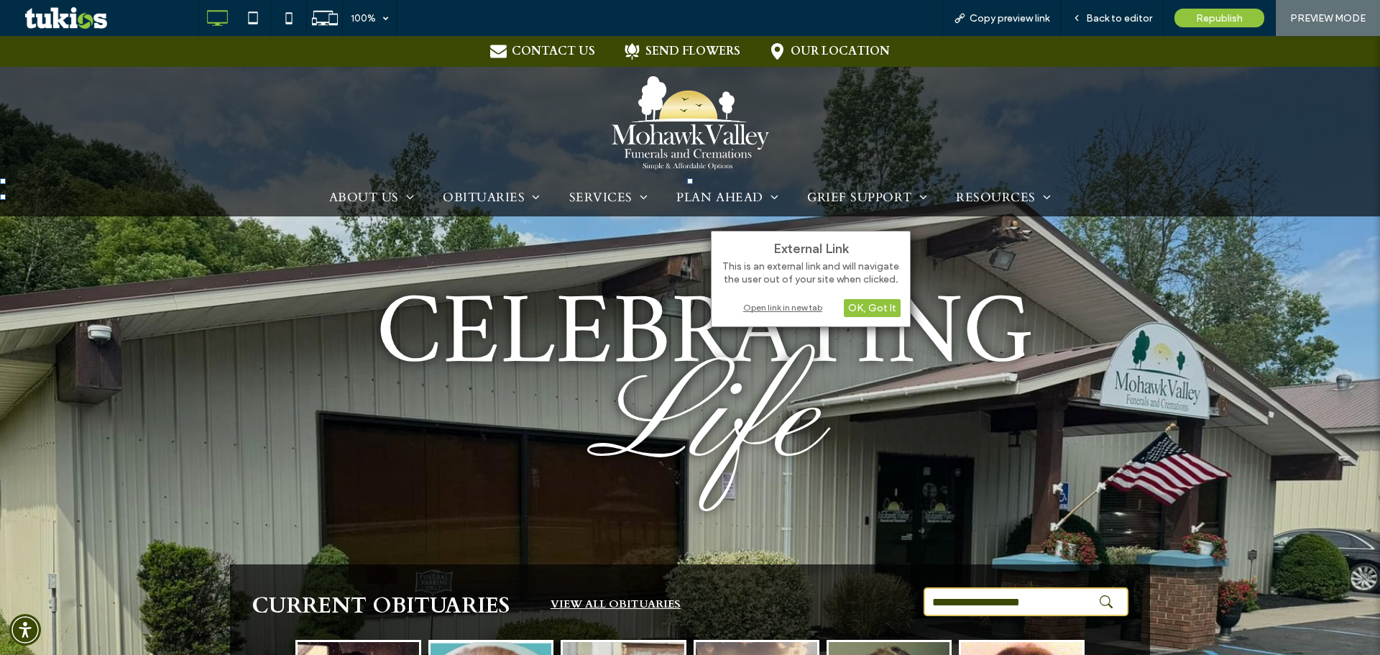
click at [796, 303] on div "Open link in new tab" at bounding box center [811, 307] width 180 height 15
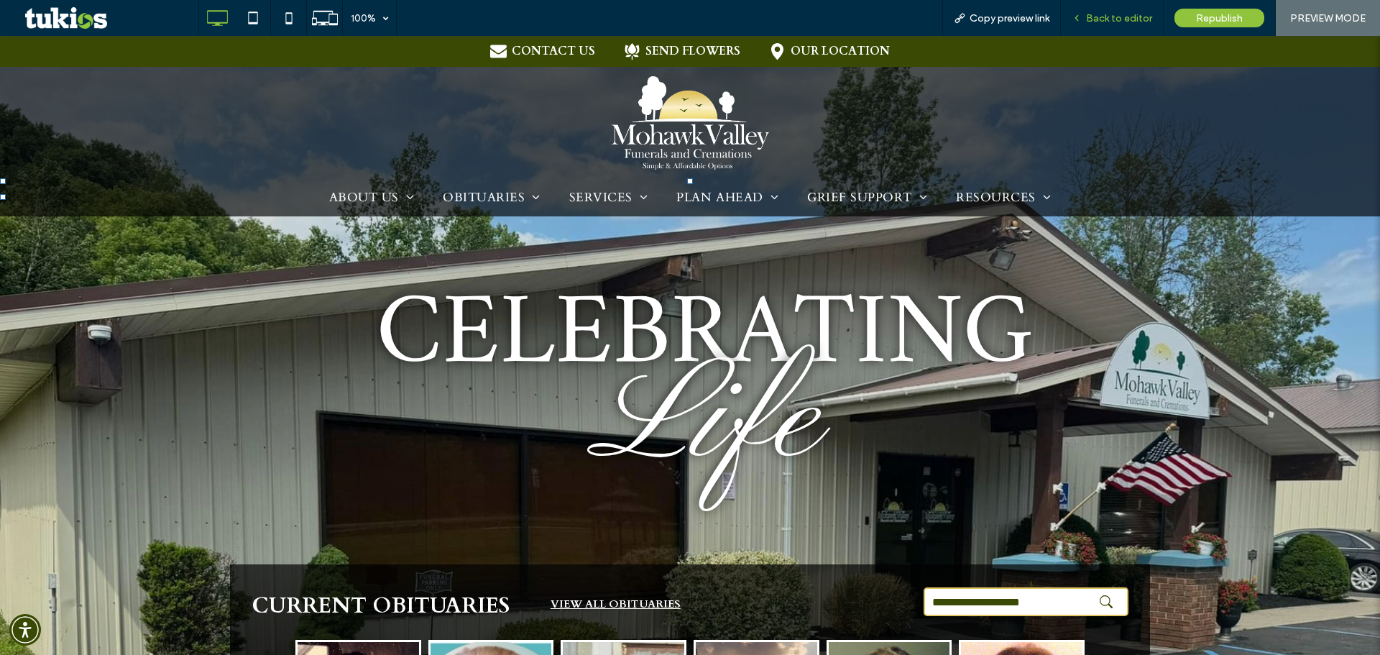
click at [1129, 18] on span "Back to editor" at bounding box center [1119, 18] width 66 height 12
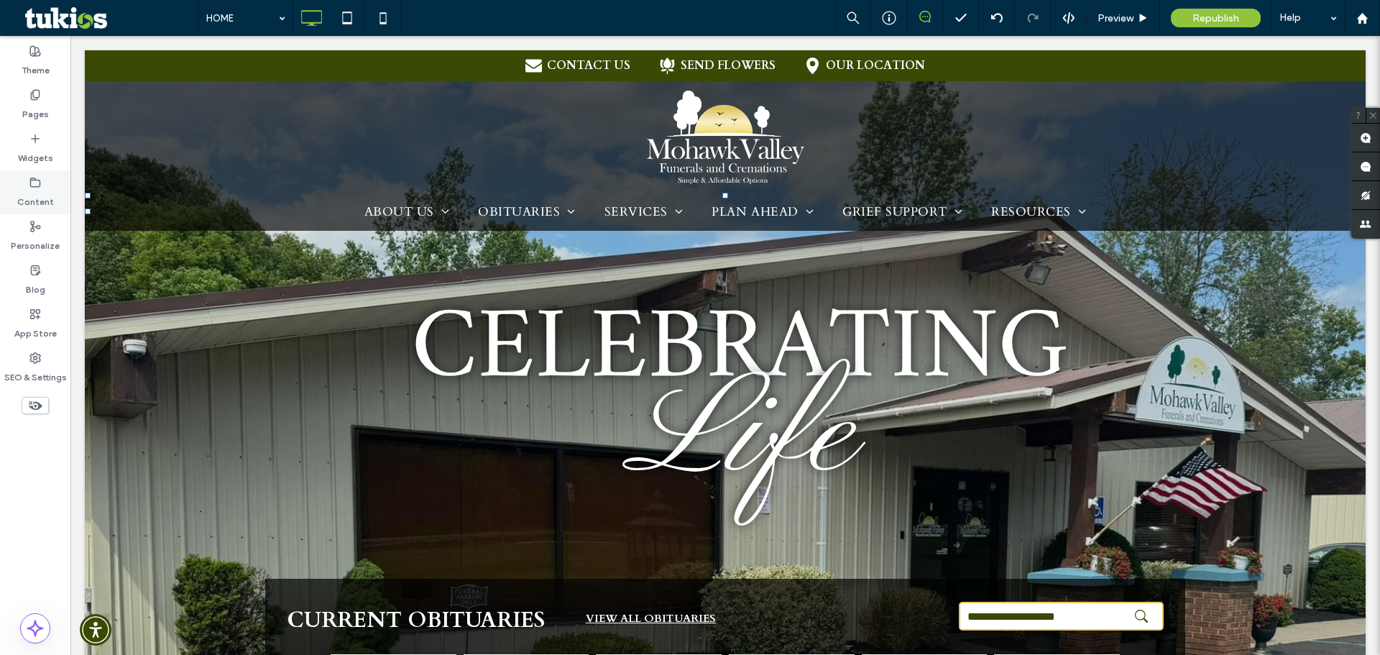
click at [37, 186] on use at bounding box center [35, 182] width 9 height 9
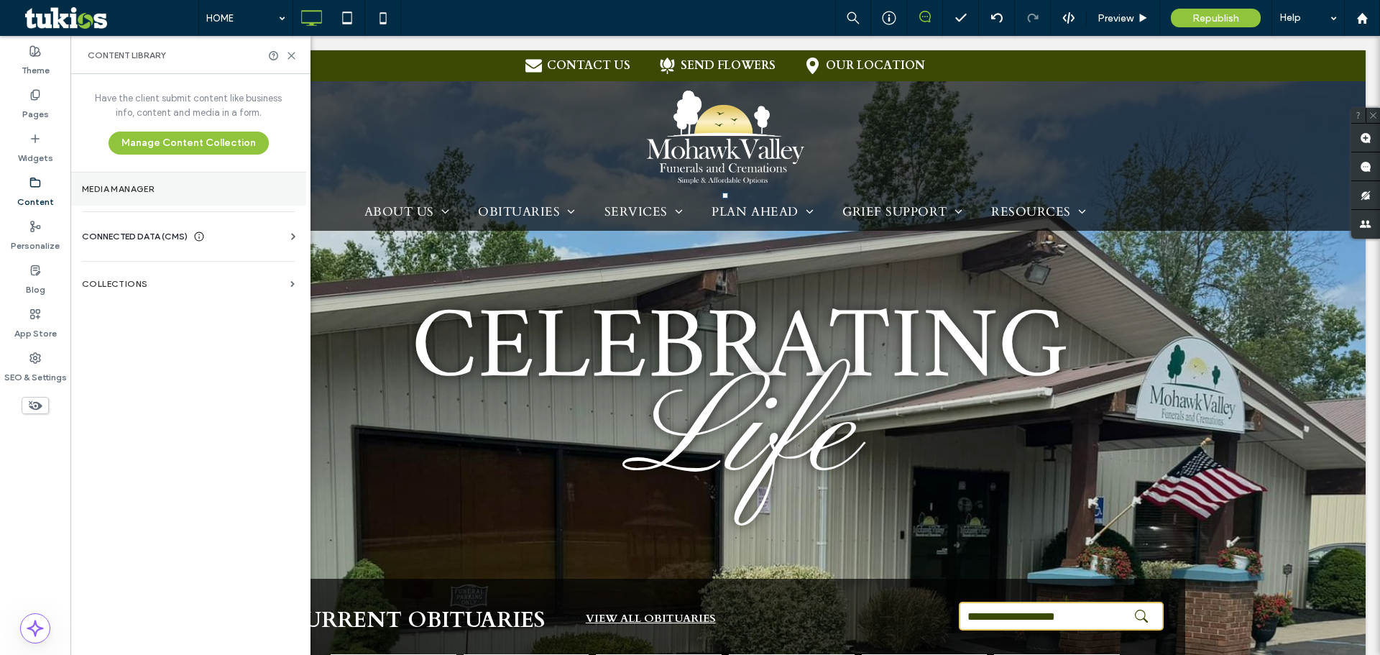
click at [110, 189] on label "Media Manager" at bounding box center [188, 189] width 213 height 10
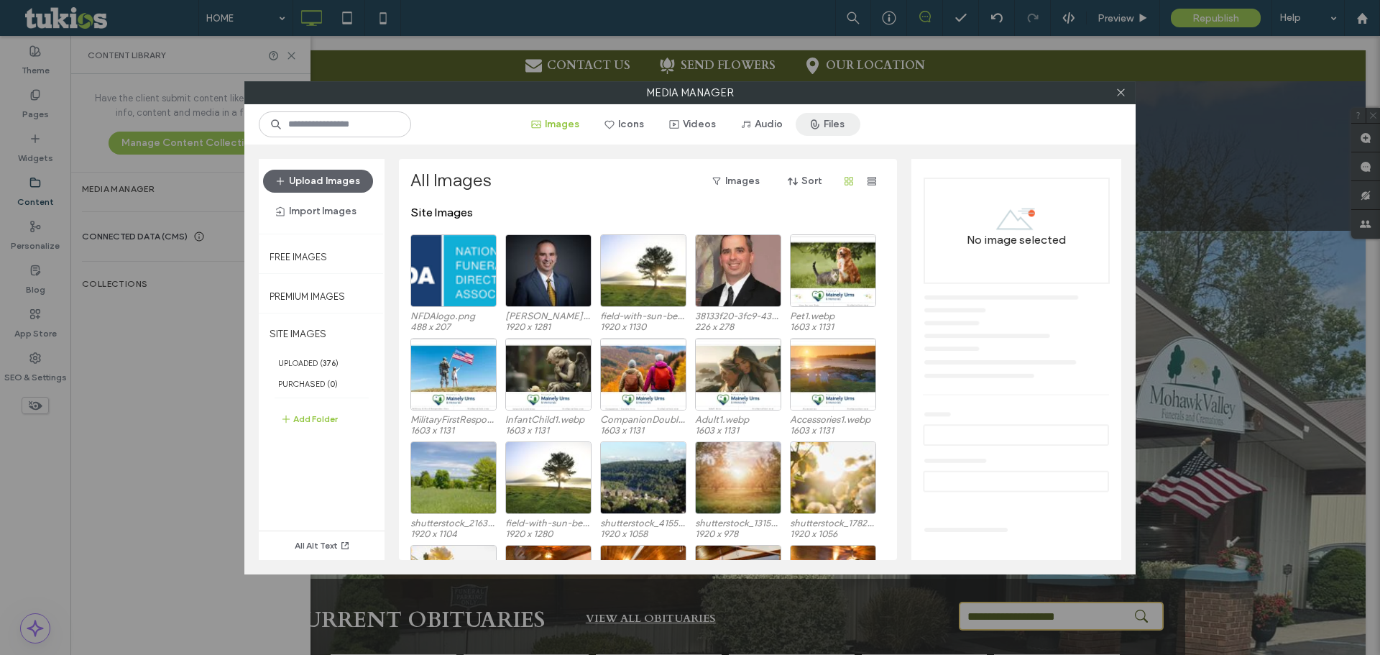
click at [823, 118] on span "button" at bounding box center [816, 125] width 14 height 22
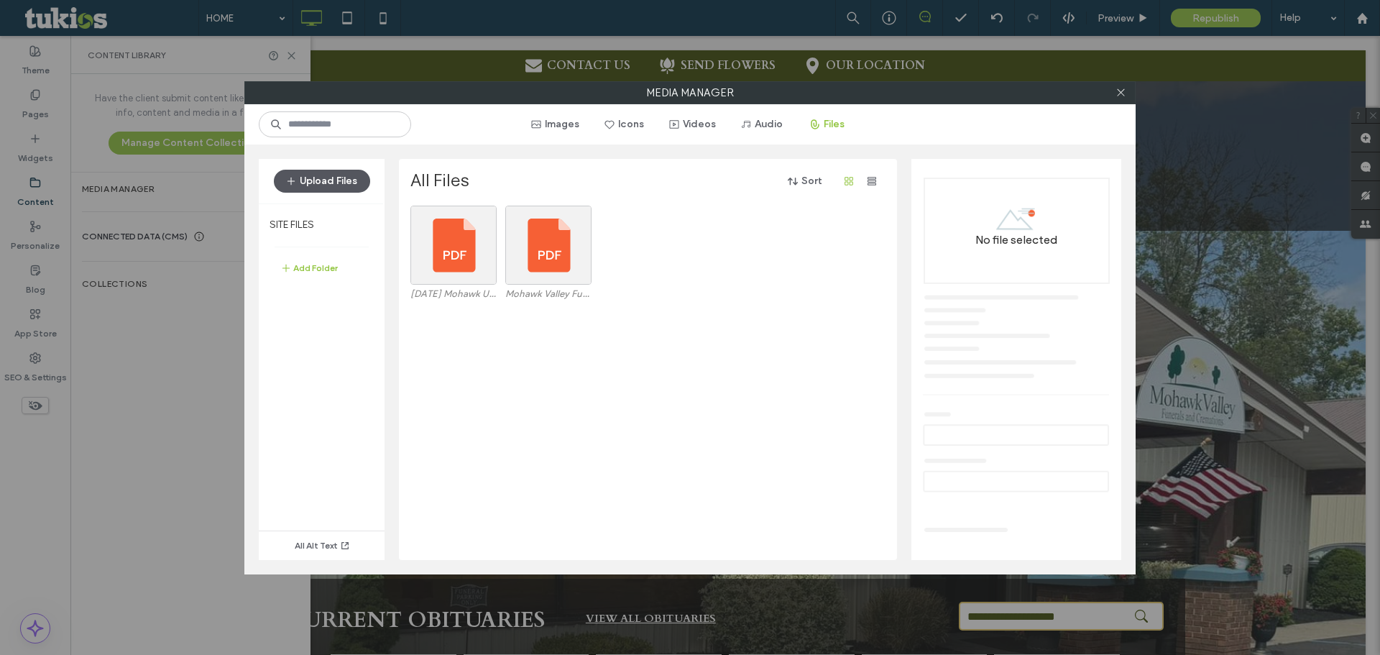
click at [320, 181] on button "Upload Files" at bounding box center [322, 181] width 96 height 23
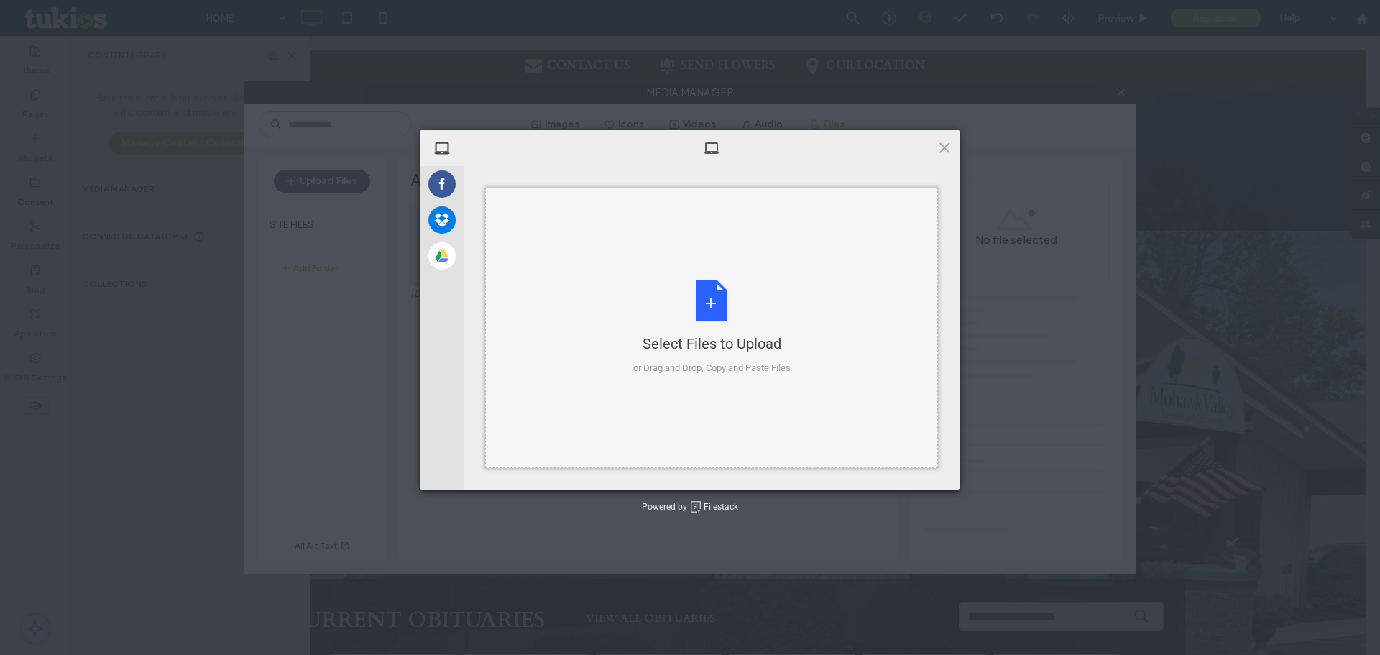
click at [706, 311] on div "Select Files to Upload or Drag and Drop, Copy and Paste Files" at bounding box center [711, 328] width 157 height 96
click at [940, 142] on span at bounding box center [945, 147] width 16 height 16
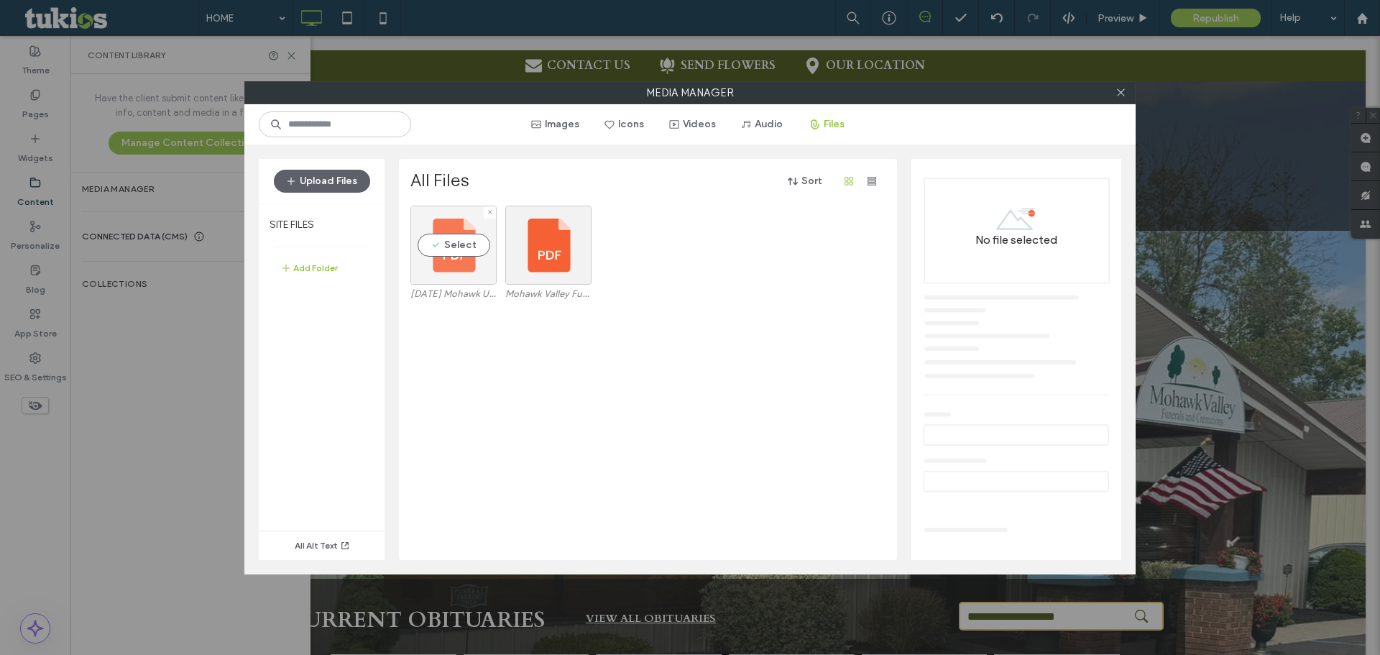
click at [461, 242] on div "Select" at bounding box center [453, 245] width 86 height 79
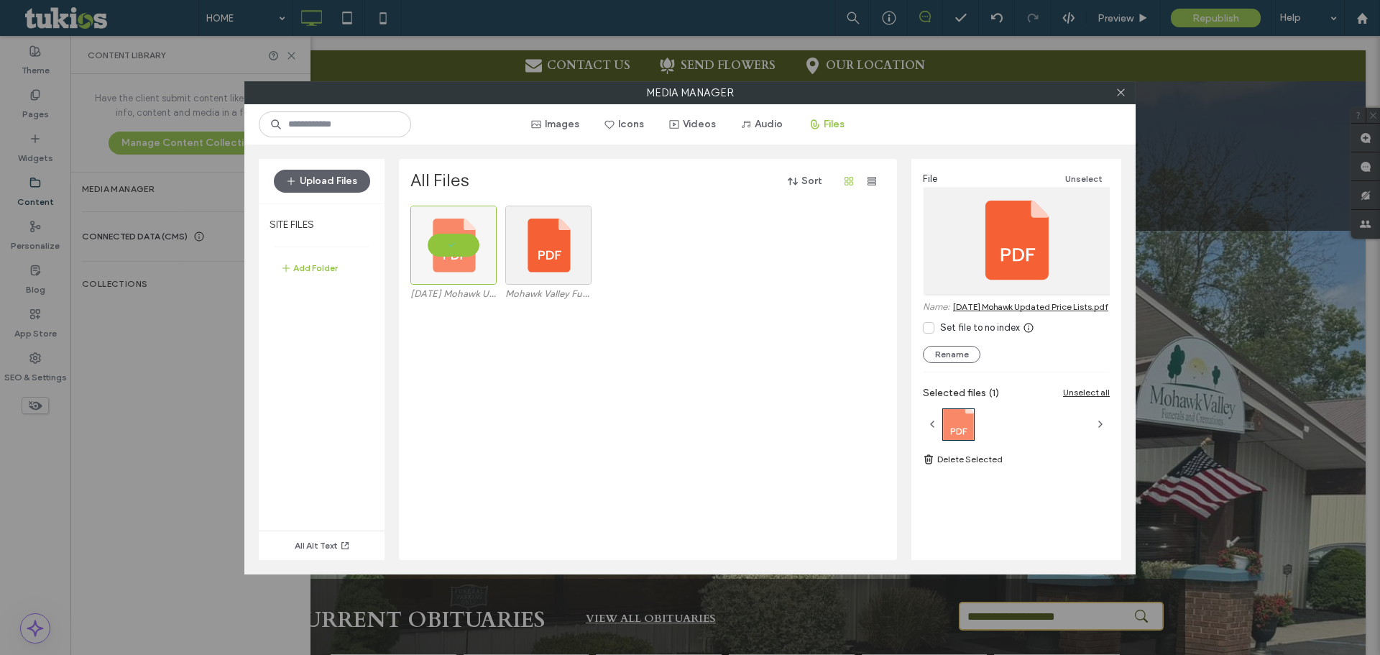
click at [982, 312] on link "[DATE] Mohawk Updated Price Lists.pdf" at bounding box center [1030, 306] width 155 height 11
click at [1123, 88] on icon at bounding box center [1121, 92] width 11 height 11
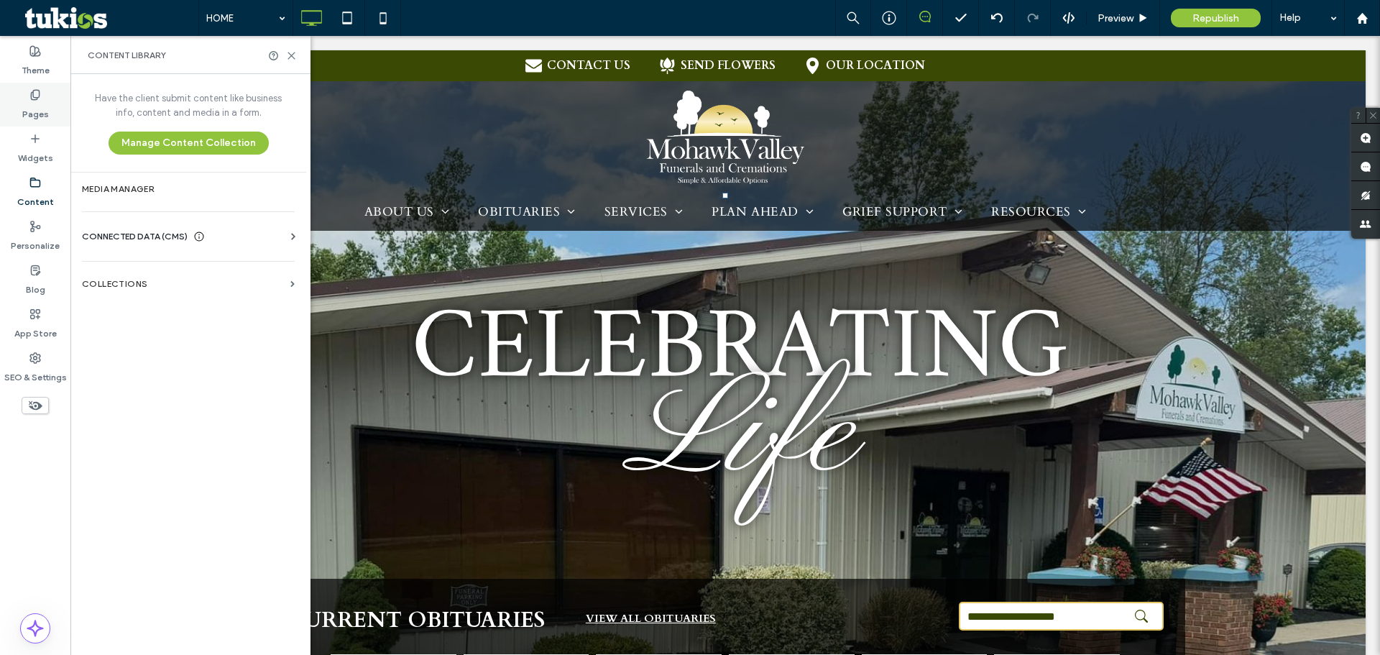
click at [39, 102] on label "Pages" at bounding box center [35, 111] width 27 height 20
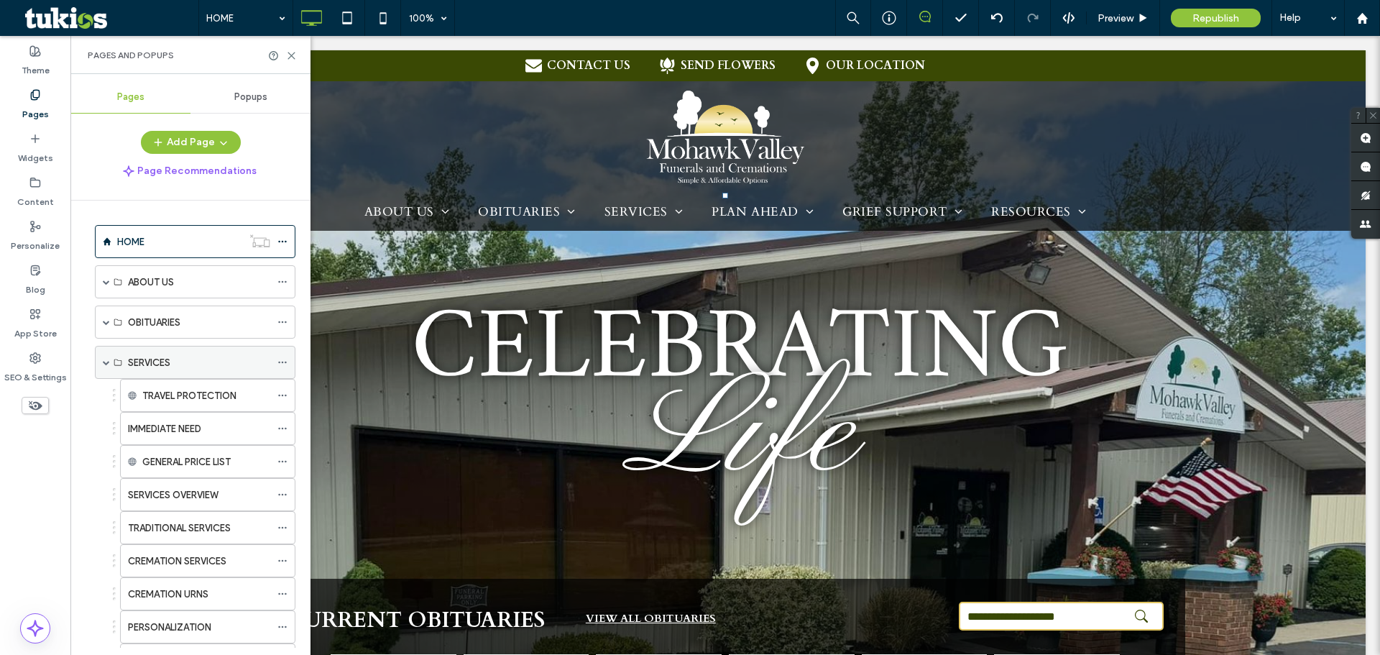
click at [104, 366] on span at bounding box center [106, 362] width 7 height 32
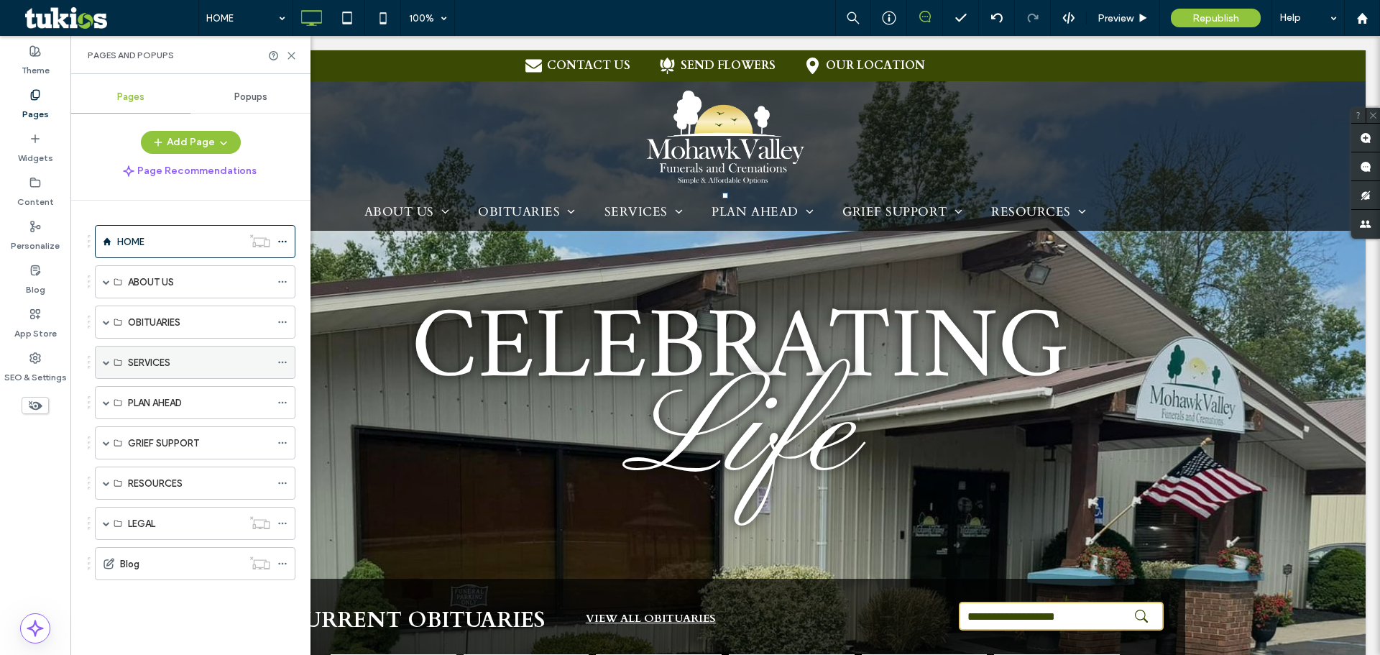
click at [104, 364] on span at bounding box center [106, 362] width 7 height 7
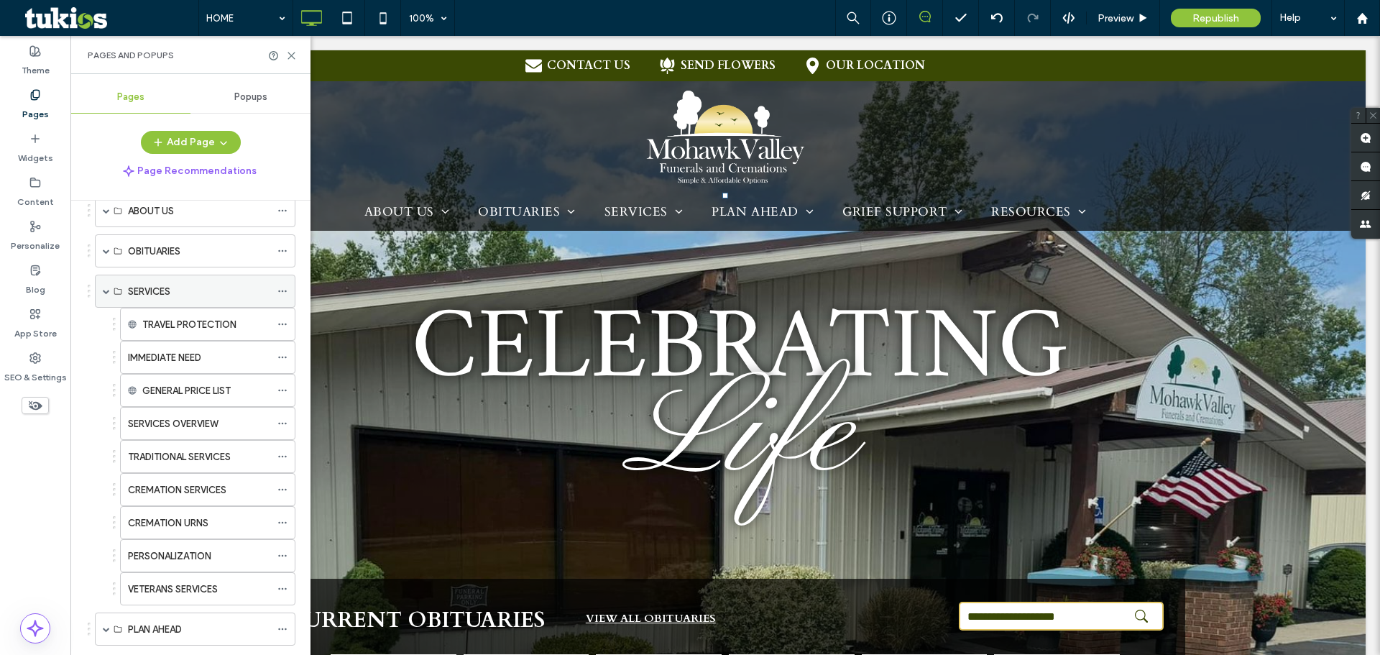
scroll to position [72, 0]
click at [282, 387] on icon at bounding box center [282, 390] width 10 height 10
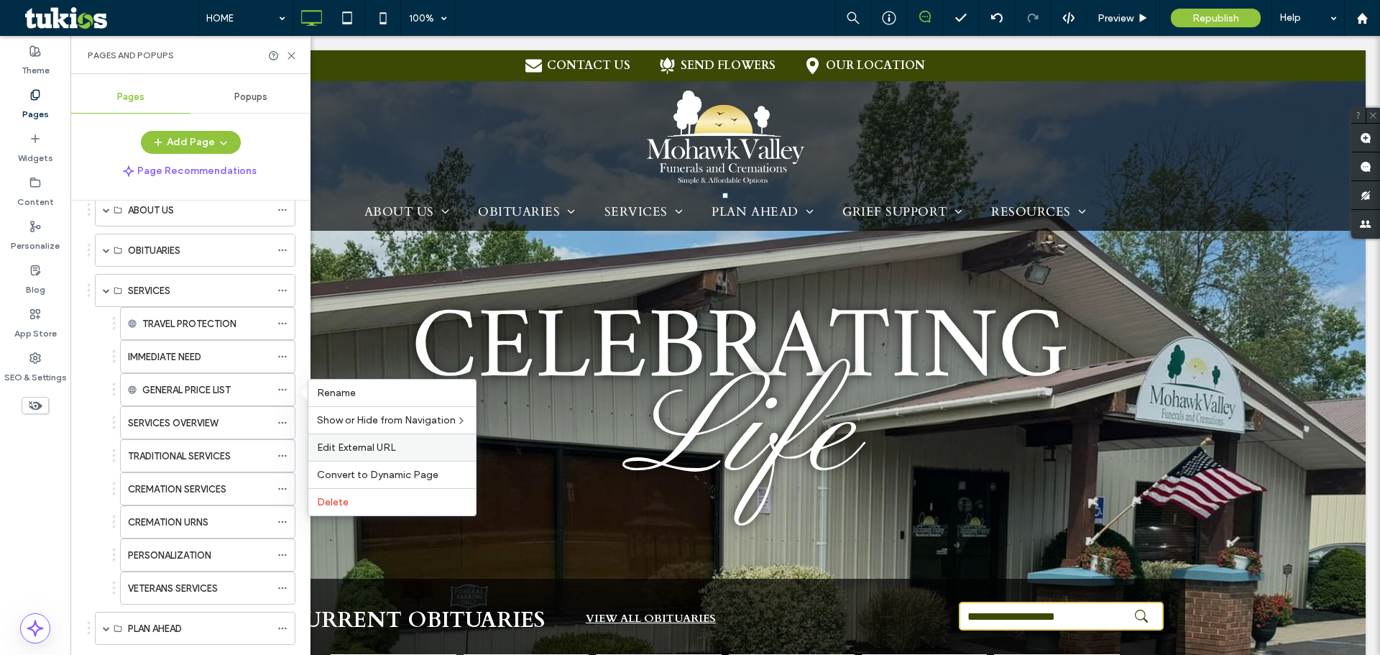
click at [373, 444] on span "Edit External URL" at bounding box center [356, 447] width 79 height 12
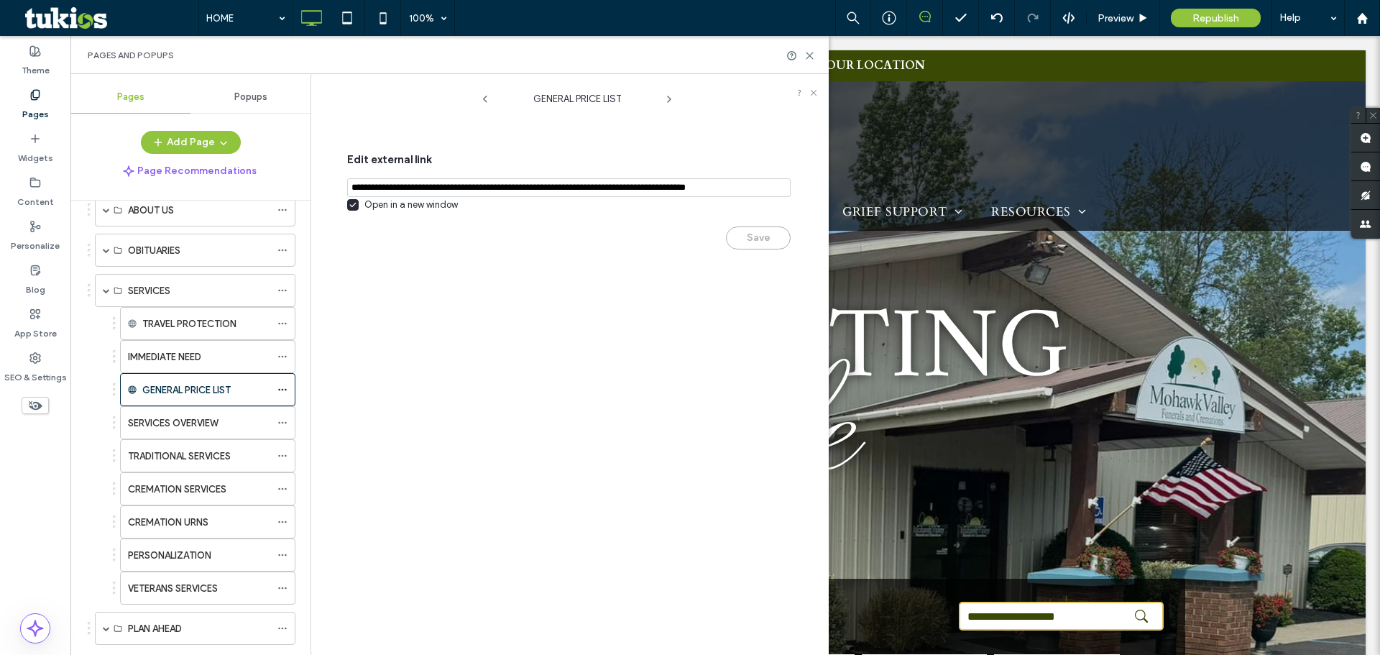
click at [533, 189] on input "notEmpty,url" at bounding box center [569, 187] width 444 height 19
click at [615, 231] on div "Save" at bounding box center [569, 231] width 444 height 37
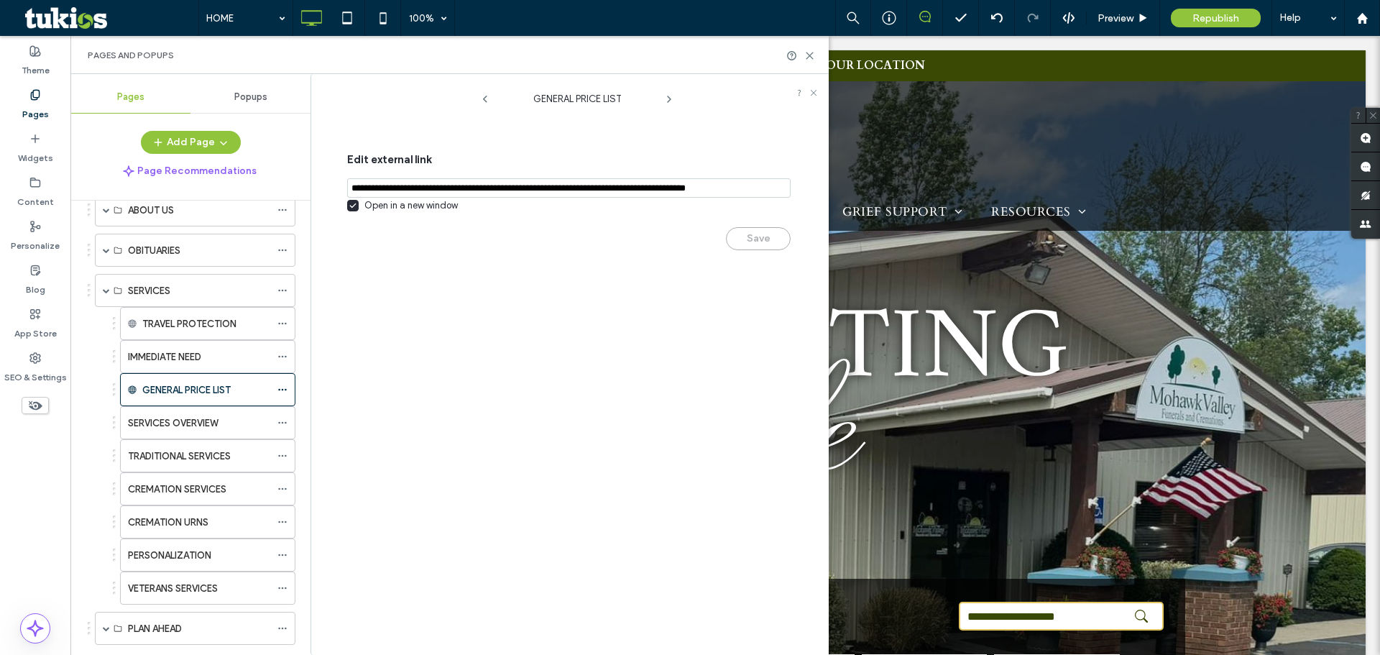
scroll to position [0, 0]
